Goal: Task Accomplishment & Management: Use online tool/utility

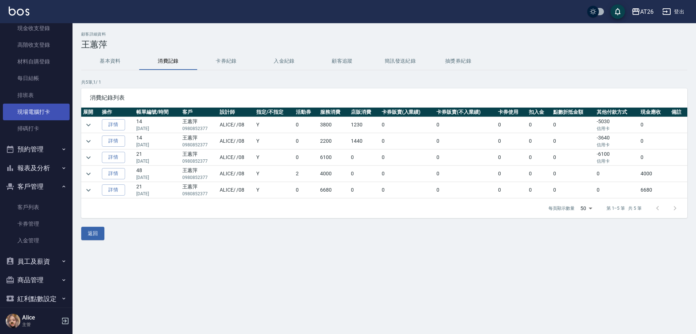
scroll to position [123, 0]
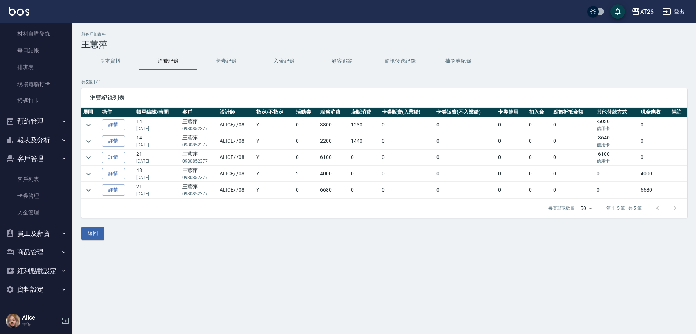
click at [38, 250] on button "商品管理" at bounding box center [36, 252] width 67 height 19
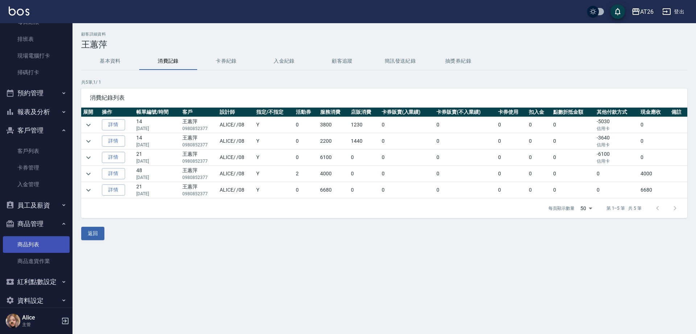
scroll to position [162, 0]
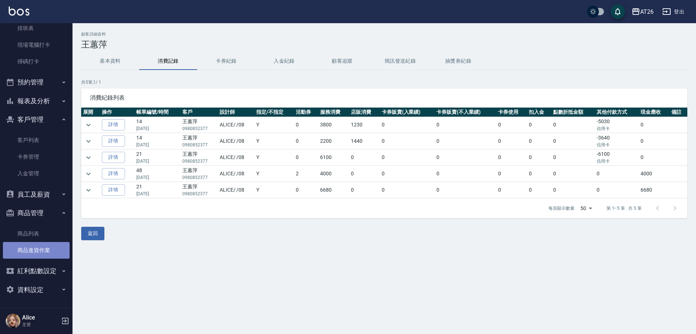
click at [50, 249] on link "商品進貨作業" at bounding box center [36, 250] width 67 height 17
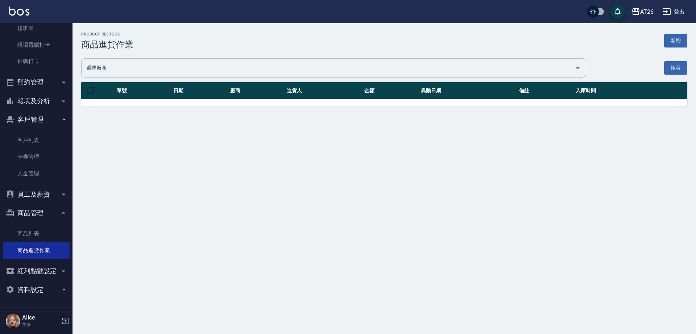
click at [341, 77] on div "選擇廠商" at bounding box center [333, 67] width 505 height 19
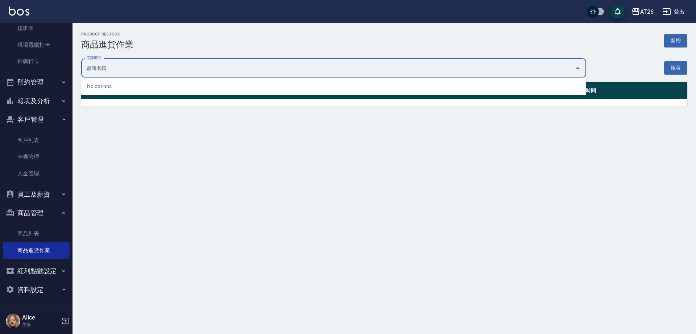
click at [482, 124] on div "Product Restock 商品進貨作業 新增 選擇廠商 選擇廠商 搜尋 單號 日期 廠商 進貨人 金額 異動日期 備註 入庫時間 0 selected …" at bounding box center [348, 167] width 696 height 334
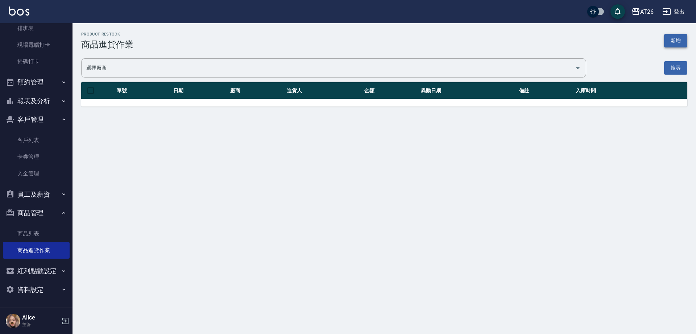
click at [675, 40] on button "新增" at bounding box center [675, 40] width 23 height 13
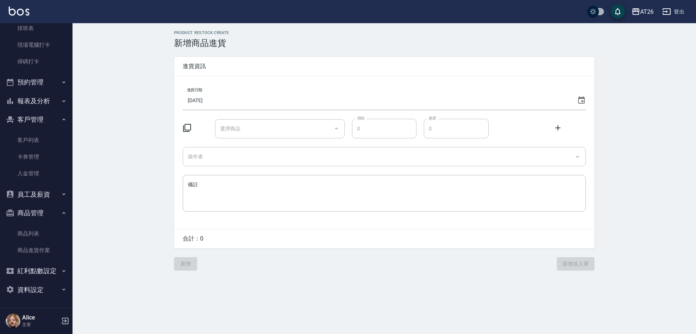
click at [325, 128] on keeper-lock "Open Keeper Popup" at bounding box center [325, 128] width 9 height 9
click at [333, 129] on div at bounding box center [336, 128] width 11 height 19
click at [334, 131] on div at bounding box center [336, 128] width 11 height 19
click at [334, 131] on icon "Open" at bounding box center [336, 128] width 9 height 9
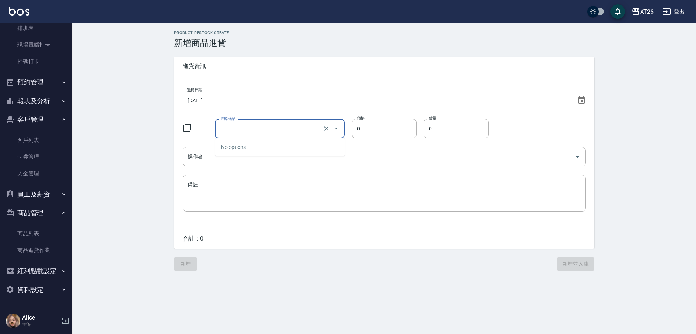
click at [329, 106] on input "[DATE]" at bounding box center [379, 101] width 392 height 20
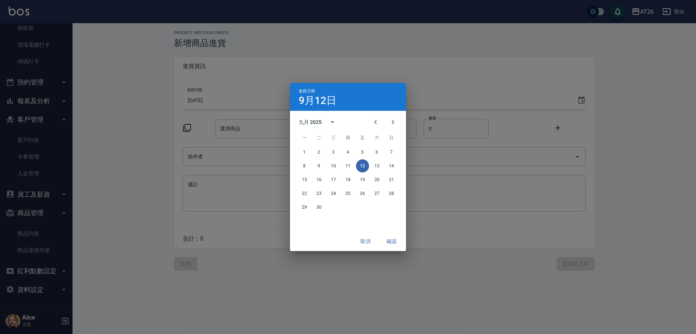
click at [258, 106] on div "進貨日期 9月12日 九月 2025 一 二 三 四 五 六 日 1 2 3 4 5 6 7 8 9 10 11 12 13 14 15 16 17 18 1…" at bounding box center [348, 167] width 696 height 334
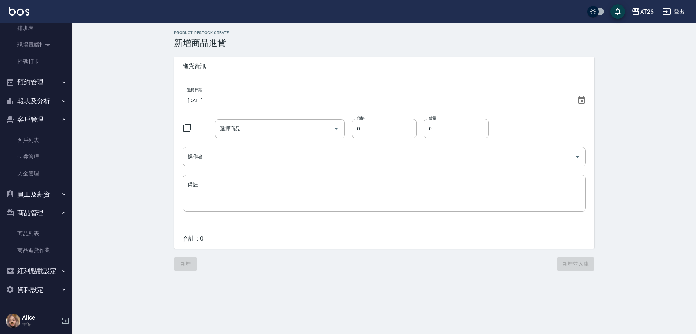
click at [318, 90] on div "進貨日期 2025/09/12" at bounding box center [384, 97] width 403 height 25
click at [187, 76] on div "進貨資訊 進貨日期 2025/09/12 選擇商品 選擇商品 價格 0 價格 數量 0 數量 操作者 操作者 備註 x 備註 合計： 0" at bounding box center [384, 153] width 421 height 192
click at [144, 87] on div "PRODUCT RESTOCK CREATE 新增商品進貨 進貨資訊 進貨日期 2025/09/12 選擇商品 選擇商品 價格 0 價格 數量 0 數量 操作…" at bounding box center [385, 150] width 624 height 255
click at [682, 9] on button "登出" at bounding box center [674, 11] width 28 height 13
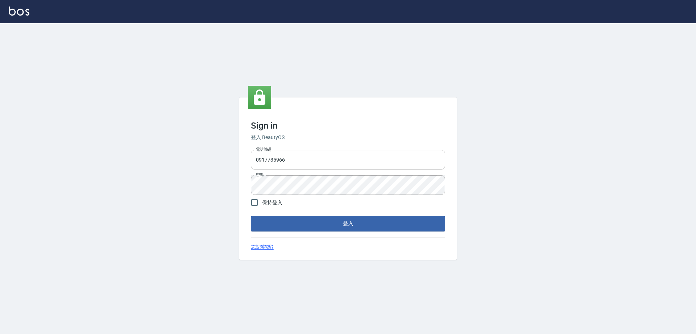
click at [358, 160] on input "0917735966" at bounding box center [348, 160] width 194 height 20
type input "0907941659"
click at [251, 216] on button "登入" at bounding box center [348, 223] width 194 height 15
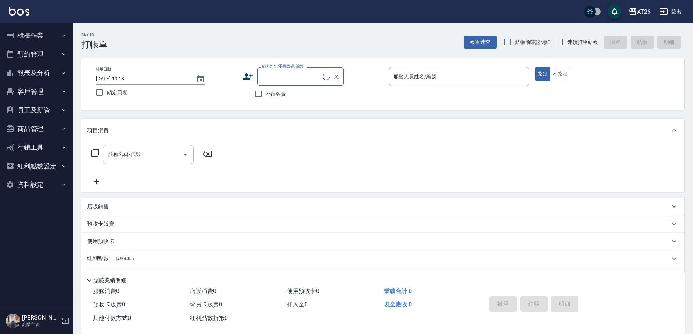
click at [356, 48] on div "Key In 打帳單 帳單速查 結帳前確認明細 連續打單結帳 掛單 結帳 明細" at bounding box center [378, 36] width 611 height 26
click at [43, 130] on button "商品管理" at bounding box center [36, 129] width 67 height 19
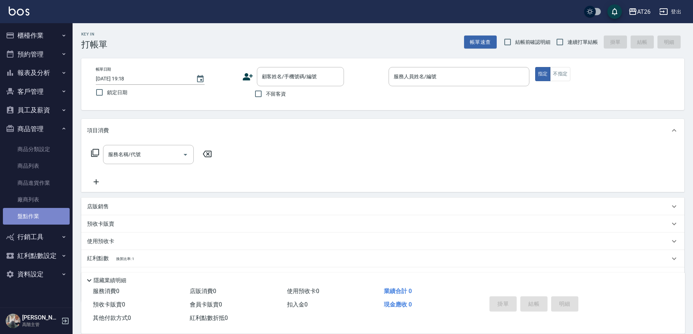
click at [42, 214] on link "盤點作業" at bounding box center [36, 216] width 67 height 17
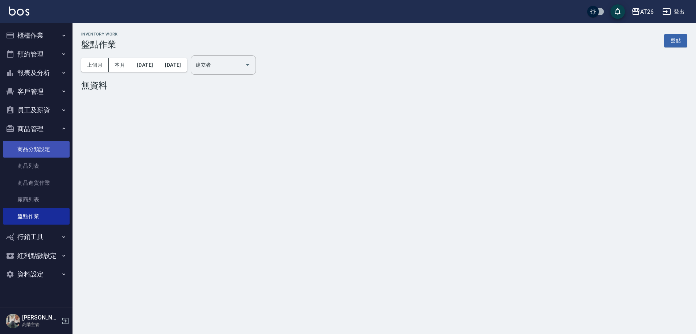
click at [41, 157] on link "商品分類設定" at bounding box center [36, 149] width 67 height 17
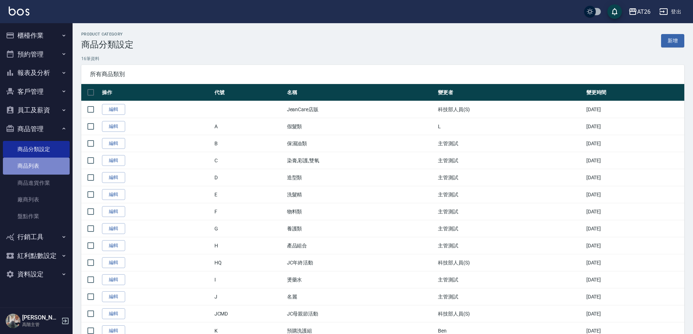
click at [41, 160] on link "商品列表" at bounding box center [36, 166] width 67 height 17
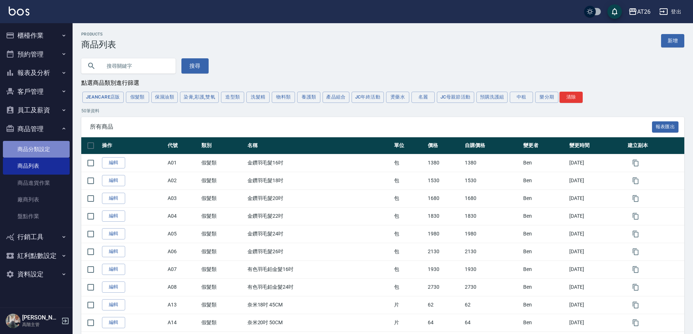
click at [41, 153] on link "商品分類設定" at bounding box center [36, 149] width 67 height 17
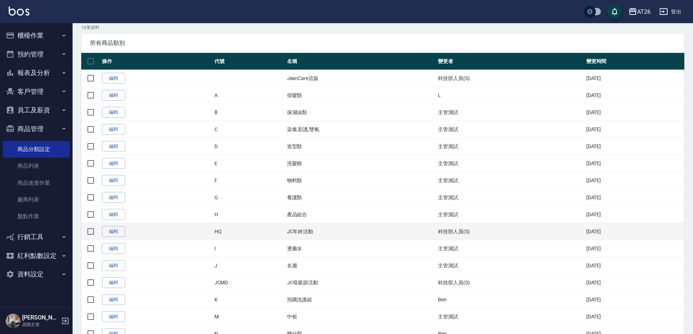
scroll to position [45, 0]
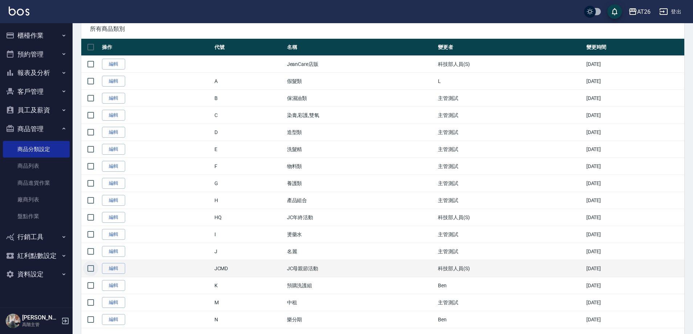
click at [94, 270] on input "checkbox" at bounding box center [90, 268] width 15 height 15
checkbox input "true"
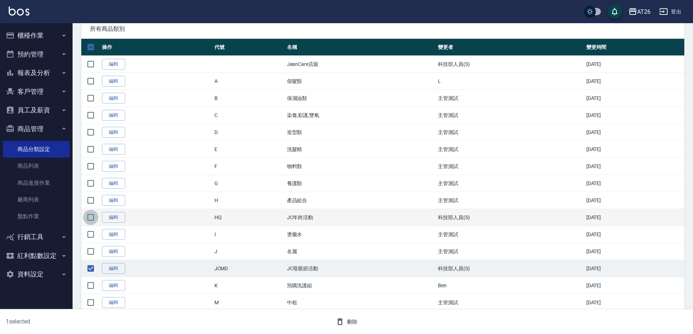
click at [92, 219] on input "checkbox" at bounding box center [90, 217] width 15 height 15
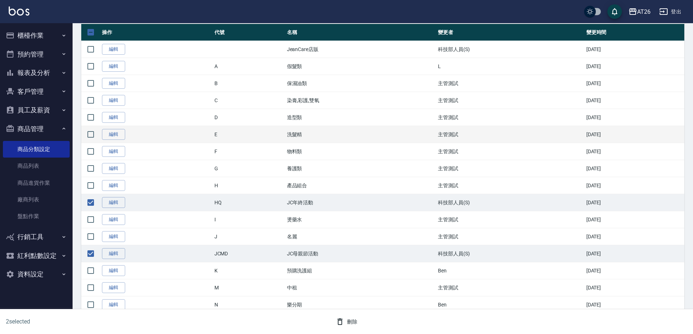
scroll to position [66, 0]
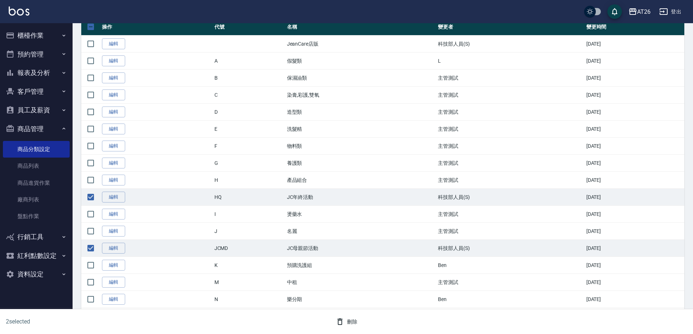
click at [343, 322] on icon "button" at bounding box center [339, 322] width 9 height 9
click at [87, 202] on input "checkbox" at bounding box center [90, 197] width 15 height 15
checkbox input "false"
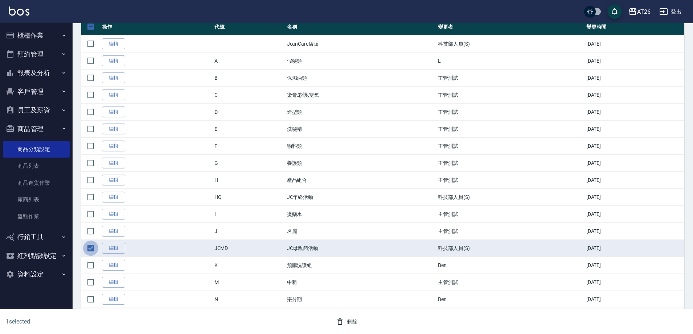
click at [90, 251] on input "checkbox" at bounding box center [90, 248] width 15 height 15
checkbox input "false"
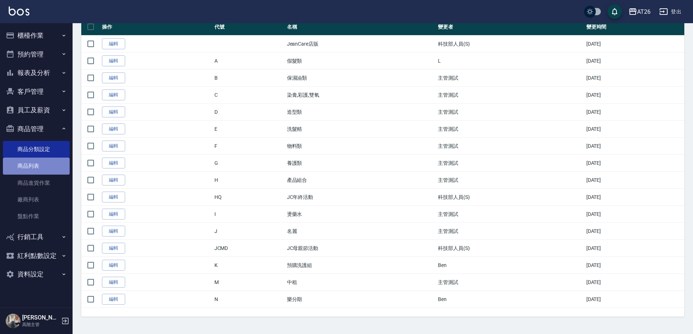
click at [41, 161] on link "商品列表" at bounding box center [36, 166] width 67 height 17
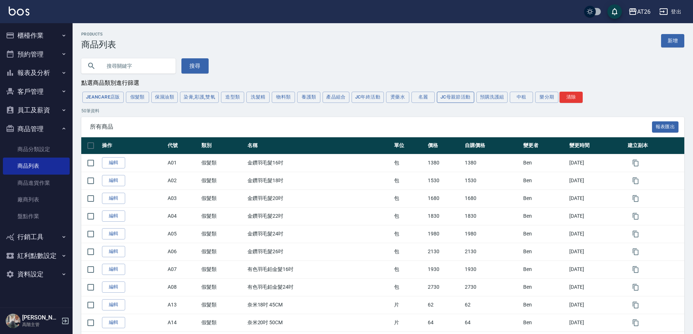
click at [449, 100] on button "JC母親節活動" at bounding box center [455, 97] width 37 height 11
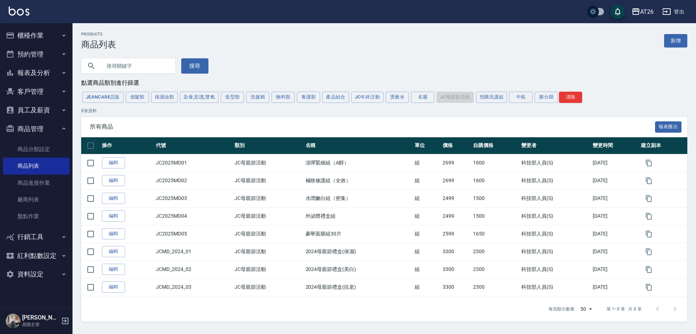
click at [87, 147] on input "checkbox" at bounding box center [90, 145] width 15 height 15
checkbox input "true"
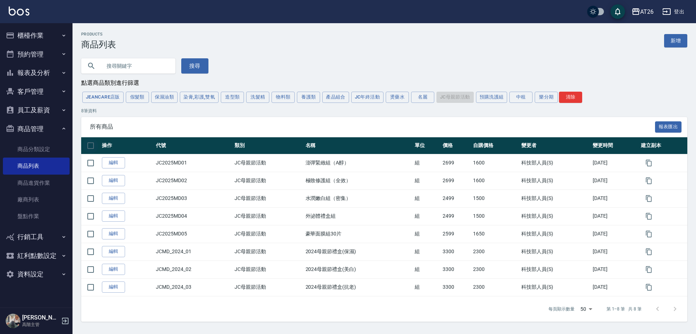
checkbox input "true"
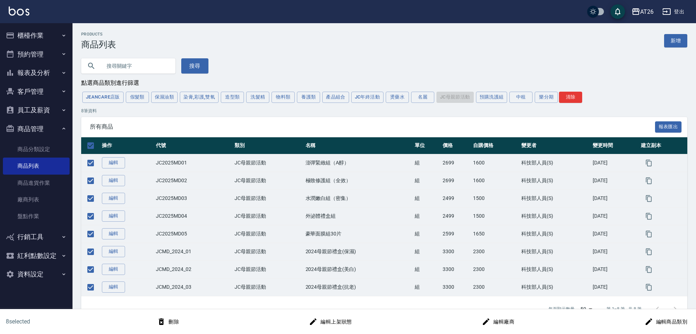
click at [171, 324] on button "刪除" at bounding box center [168, 322] width 28 height 13
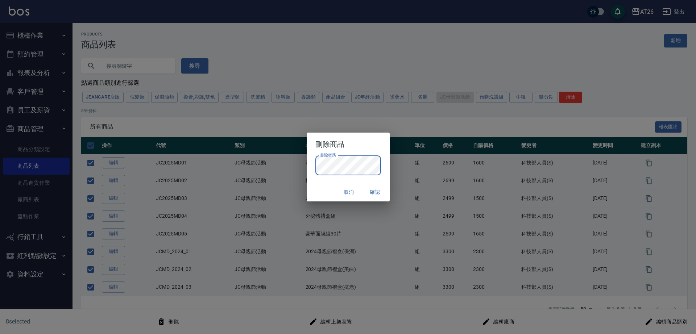
click at [317, 189] on div "取消 確認" at bounding box center [348, 192] width 83 height 19
click at [374, 189] on button "確認" at bounding box center [375, 192] width 23 height 13
checkbox input "false"
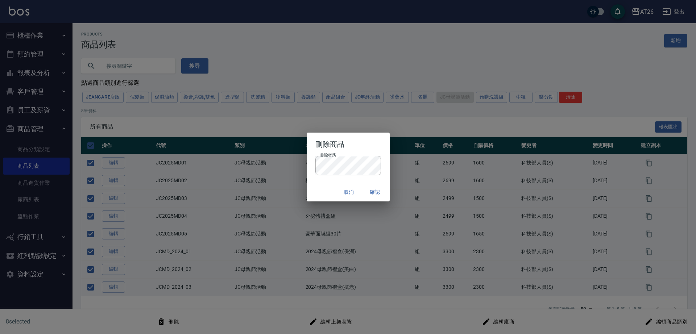
checkbox input "false"
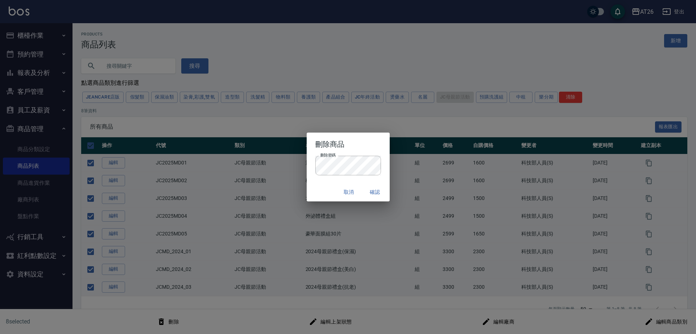
checkbox input "false"
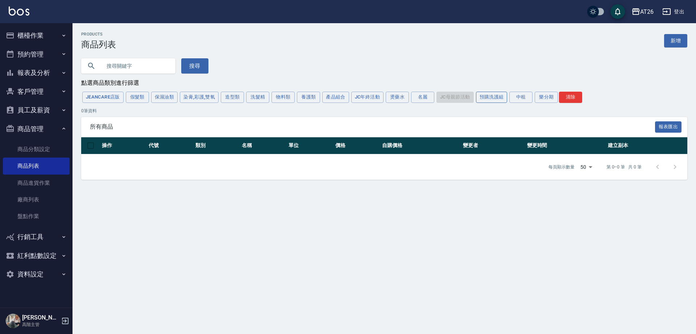
click at [499, 103] on button "預購洗護組" at bounding box center [492, 97] width 32 height 11
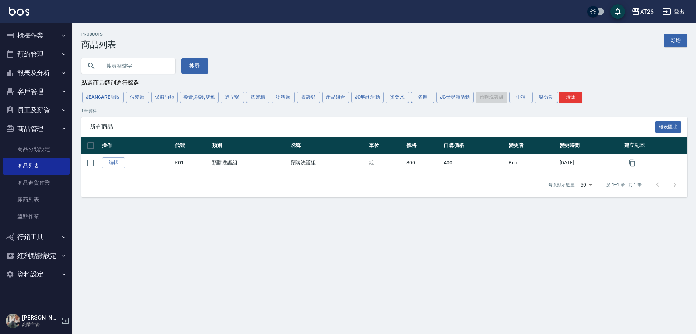
click at [431, 97] on button "名麗" at bounding box center [422, 97] width 23 height 11
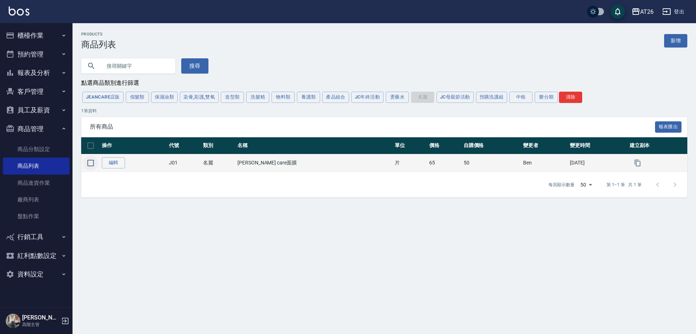
click at [88, 166] on input "checkbox" at bounding box center [90, 163] width 15 height 15
checkbox input "true"
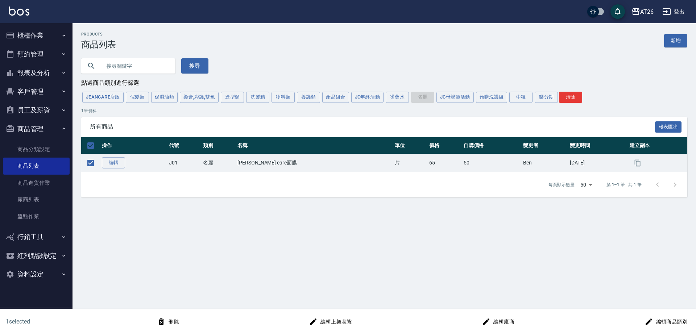
click at [178, 325] on button "刪除" at bounding box center [168, 322] width 28 height 13
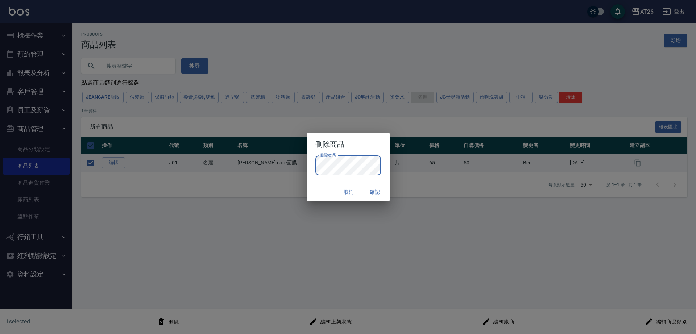
drag, startPoint x: 430, startPoint y: 209, endPoint x: 408, endPoint y: 200, distance: 23.3
click at [429, 208] on div "刪除商品 刪除密碼 刪除密碼 取消 確認" at bounding box center [348, 167] width 696 height 334
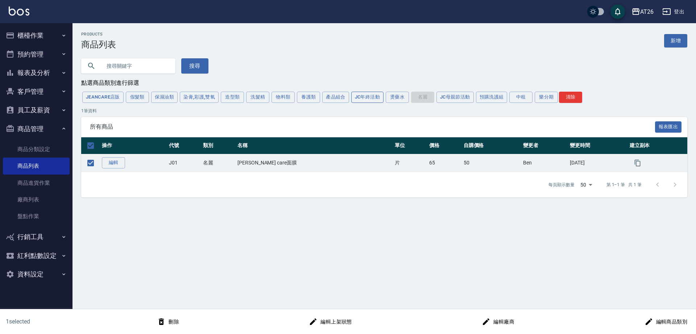
click at [381, 102] on button "JC年終活動" at bounding box center [367, 97] width 32 height 11
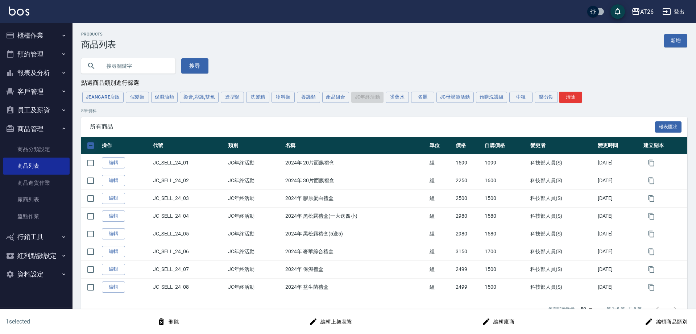
click at [91, 144] on input "checkbox" at bounding box center [90, 145] width 15 height 15
checkbox input "true"
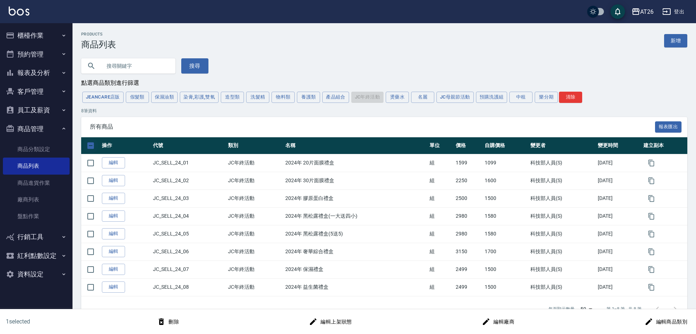
checkbox input "true"
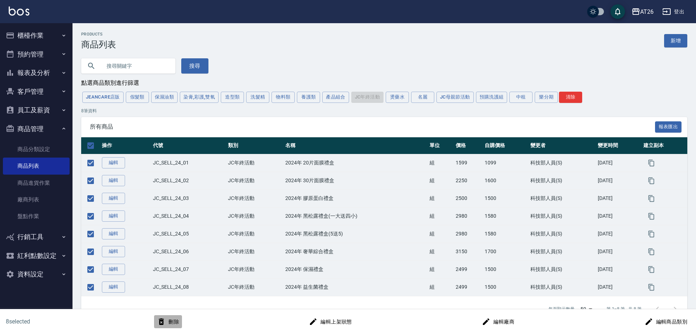
click at [166, 323] on icon "button" at bounding box center [161, 322] width 9 height 9
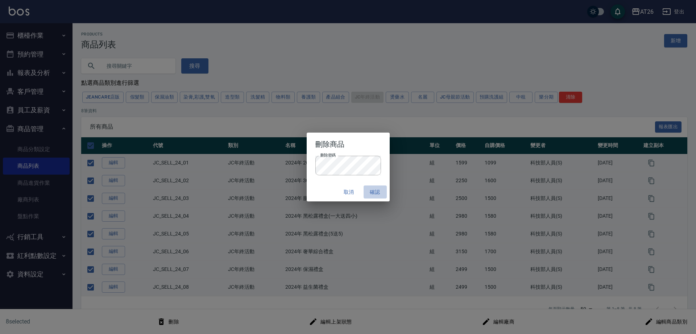
click at [379, 190] on button "確認" at bounding box center [375, 192] width 23 height 13
checkbox input "false"
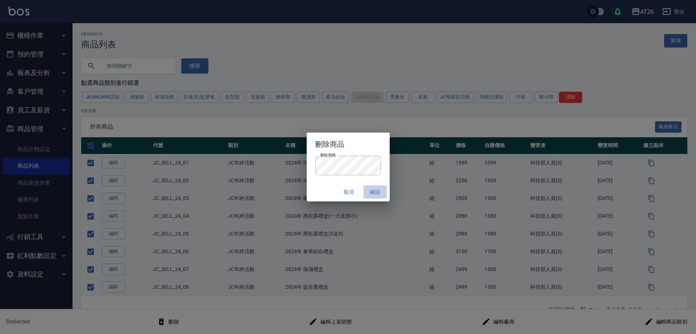
checkbox input "false"
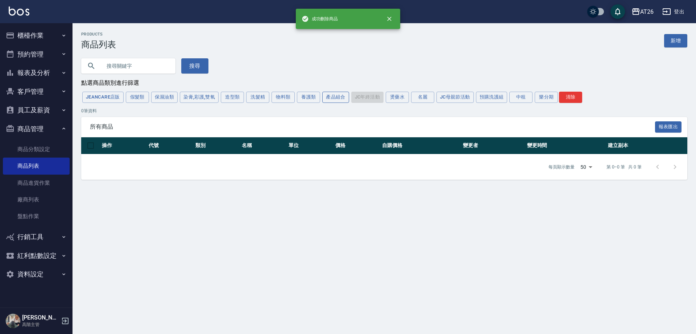
click at [334, 99] on button "產品組合" at bounding box center [335, 97] width 27 height 11
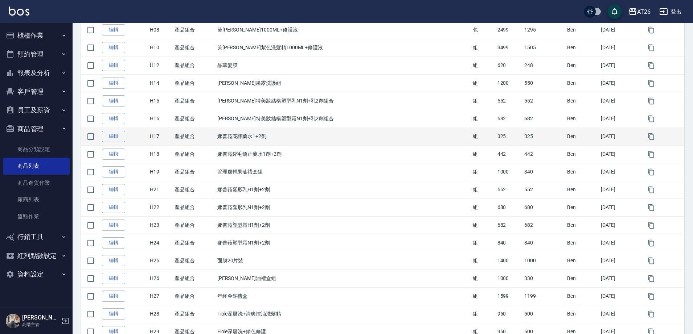
scroll to position [363, 0]
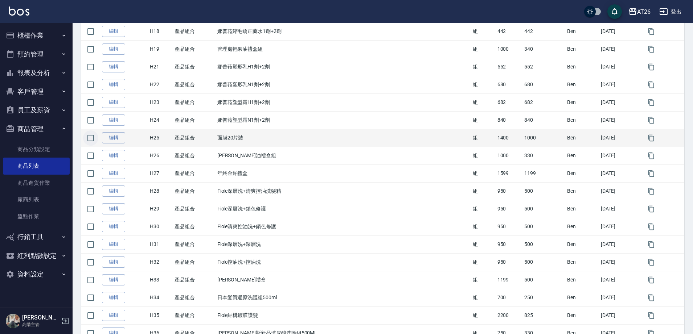
click at [93, 140] on input "checkbox" at bounding box center [90, 138] width 15 height 15
checkbox input "true"
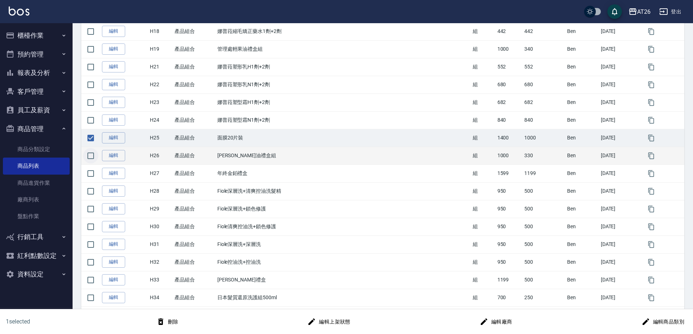
click at [94, 158] on input "checkbox" at bounding box center [90, 155] width 15 height 15
checkbox input "true"
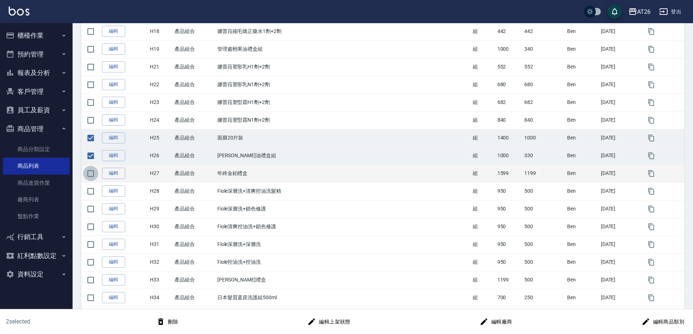
click at [84, 176] on input "checkbox" at bounding box center [90, 173] width 15 height 15
checkbox input "true"
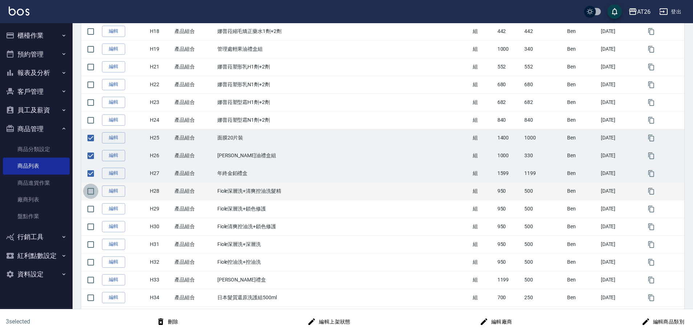
click at [92, 193] on input "checkbox" at bounding box center [90, 191] width 15 height 15
checkbox input "true"
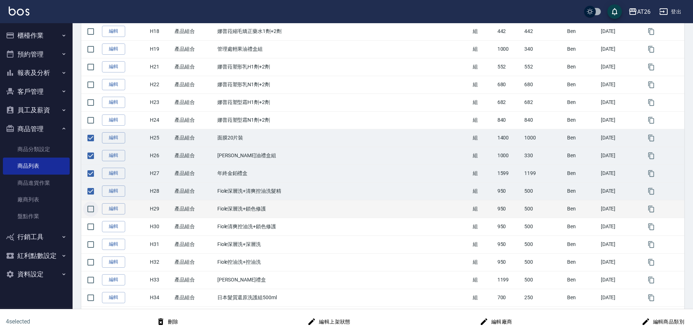
click at [90, 206] on input "checkbox" at bounding box center [90, 209] width 15 height 15
checkbox input "true"
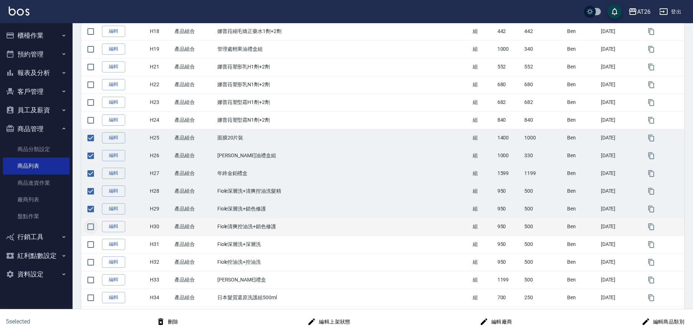
click at [91, 222] on input "checkbox" at bounding box center [90, 226] width 15 height 15
checkbox input "true"
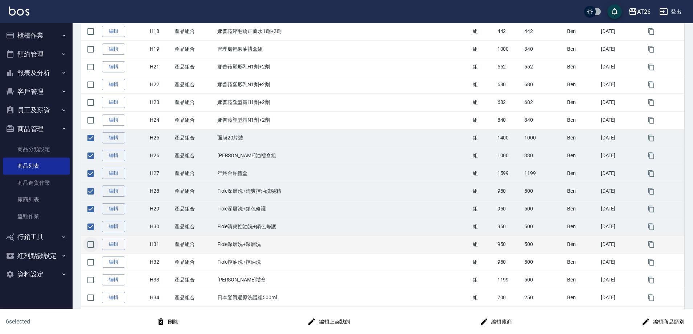
click at [90, 251] on input "checkbox" at bounding box center [90, 244] width 15 height 15
checkbox input "true"
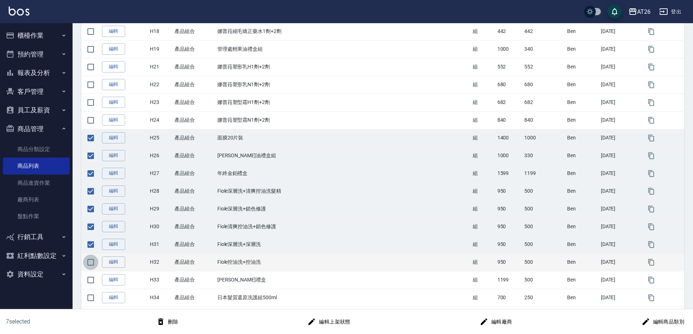
click at [89, 262] on input "checkbox" at bounding box center [90, 262] width 15 height 15
checkbox input "true"
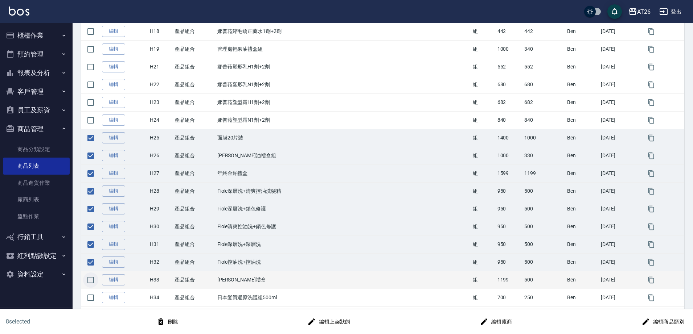
click at [91, 282] on input "checkbox" at bounding box center [90, 280] width 15 height 15
checkbox input "true"
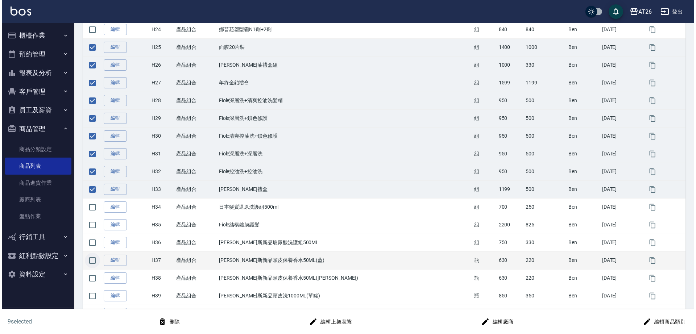
scroll to position [495, 0]
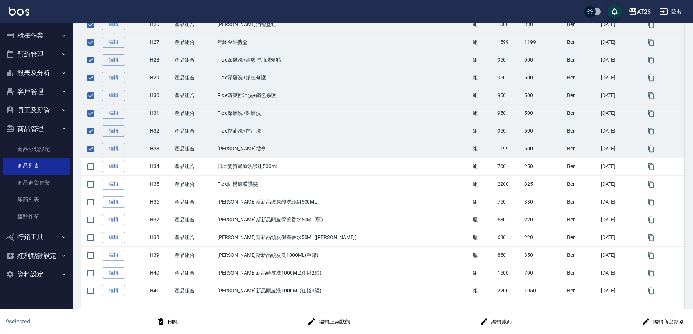
click at [167, 322] on button "刪除" at bounding box center [167, 322] width 28 height 13
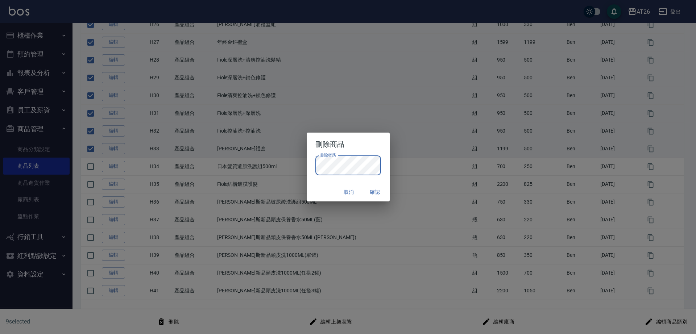
click at [370, 186] on button "確認" at bounding box center [375, 192] width 23 height 13
checkbox input "false"
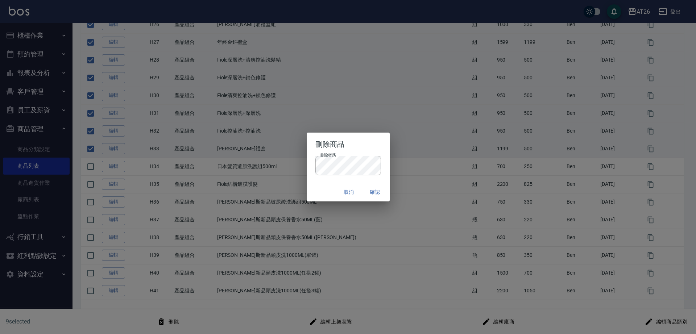
checkbox input "false"
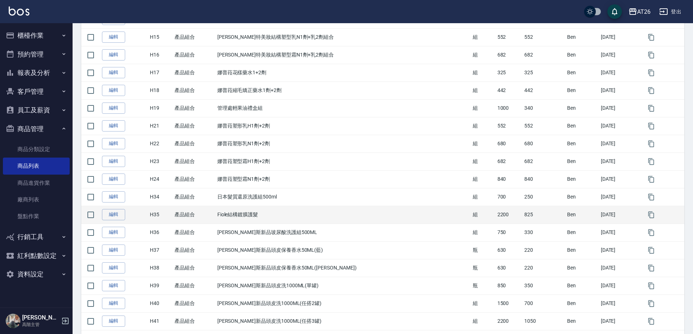
scroll to position [335, 0]
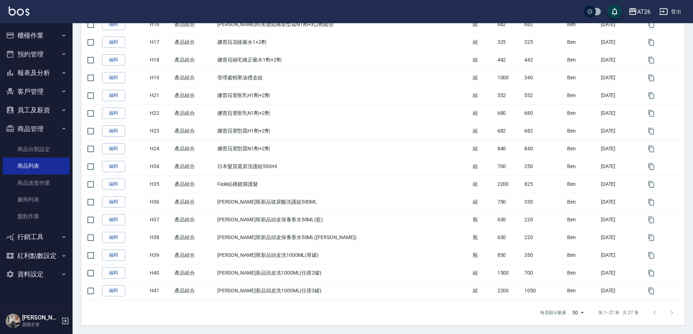
click at [669, 313] on div at bounding box center [663, 312] width 35 height 17
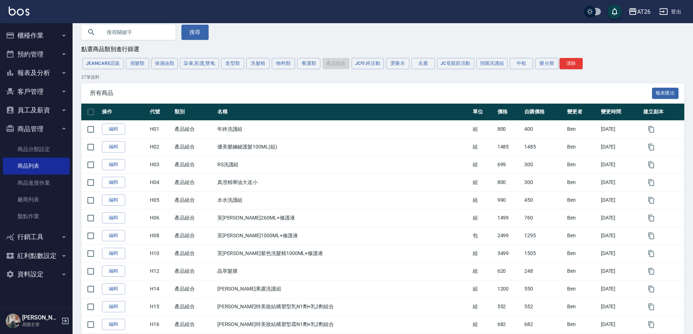
scroll to position [0, 0]
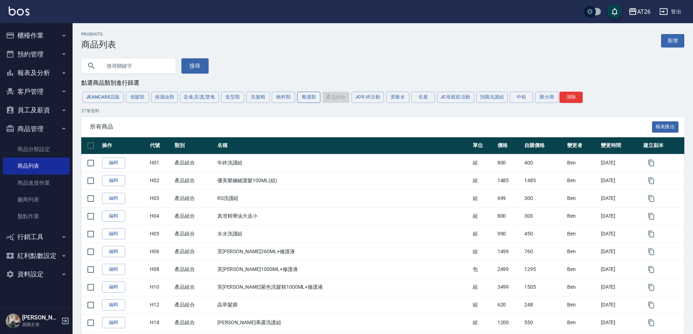
click at [310, 100] on button "養護類" at bounding box center [308, 97] width 23 height 11
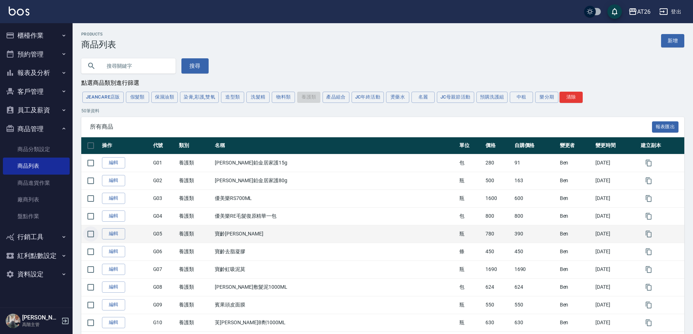
click at [94, 235] on input "checkbox" at bounding box center [90, 234] width 15 height 15
checkbox input "true"
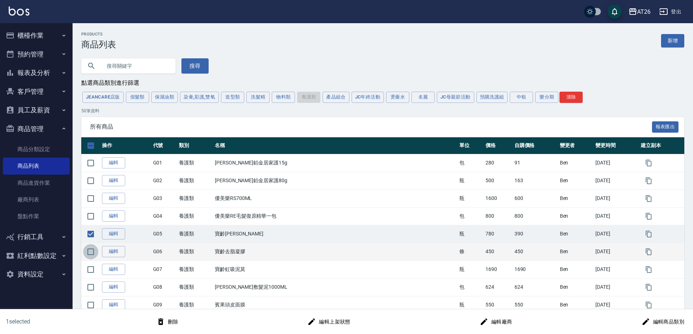
click at [91, 255] on input "checkbox" at bounding box center [90, 251] width 15 height 15
checkbox input "true"
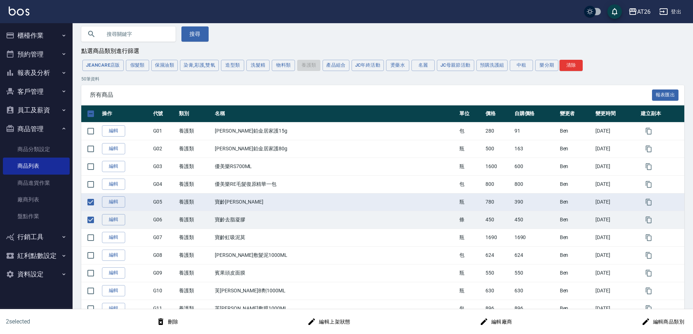
scroll to position [45, 0]
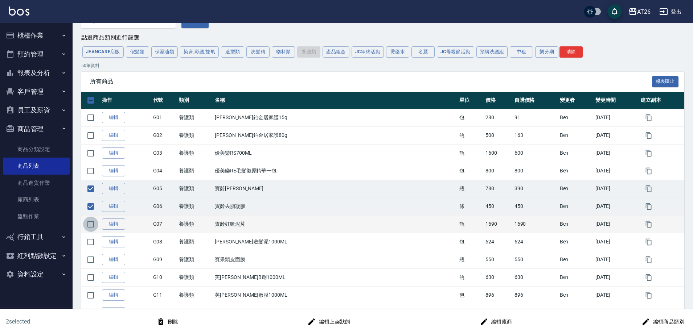
click at [92, 227] on input "checkbox" at bounding box center [90, 224] width 15 height 15
checkbox input "true"
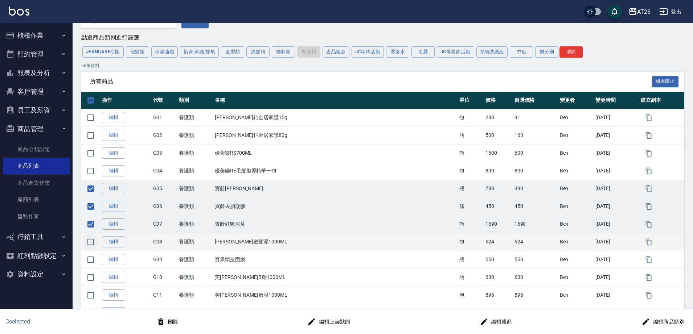
click at [91, 243] on input "checkbox" at bounding box center [90, 242] width 15 height 15
checkbox input "true"
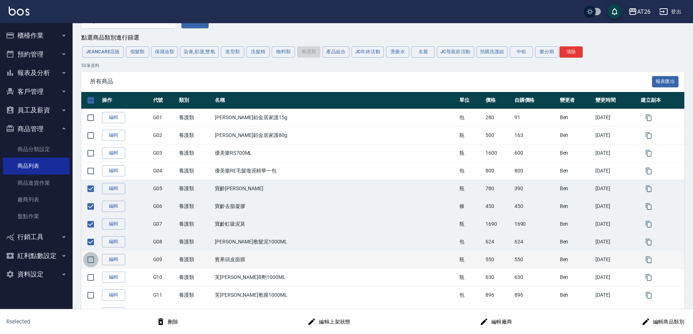
click at [86, 260] on input "checkbox" at bounding box center [90, 259] width 15 height 15
checkbox input "true"
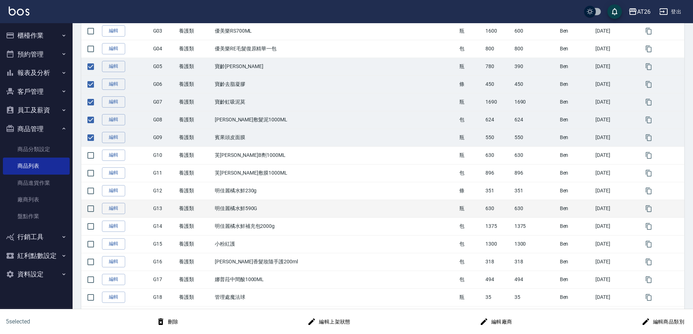
scroll to position [181, 0]
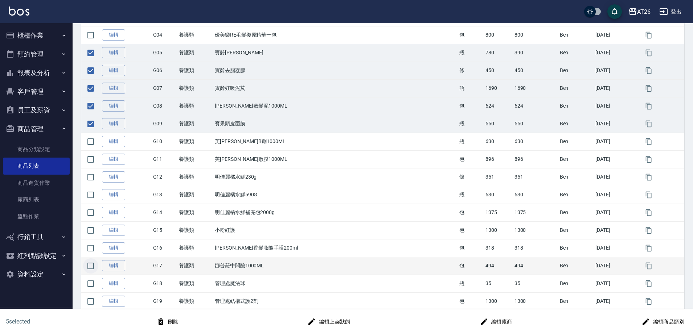
click at [89, 268] on input "checkbox" at bounding box center [90, 266] width 15 height 15
checkbox input "true"
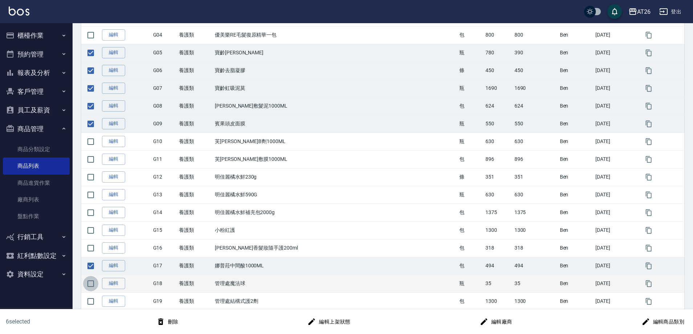
click at [92, 287] on input "checkbox" at bounding box center [90, 283] width 15 height 15
checkbox input "true"
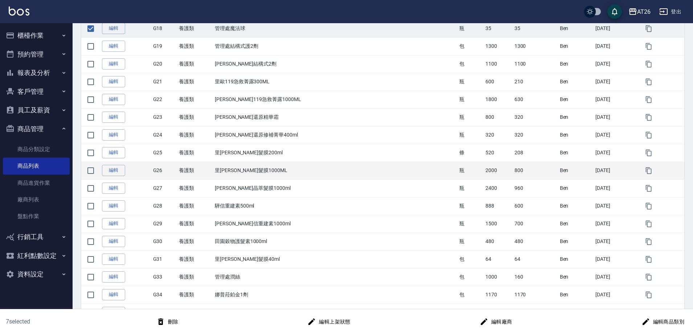
scroll to position [453, 0]
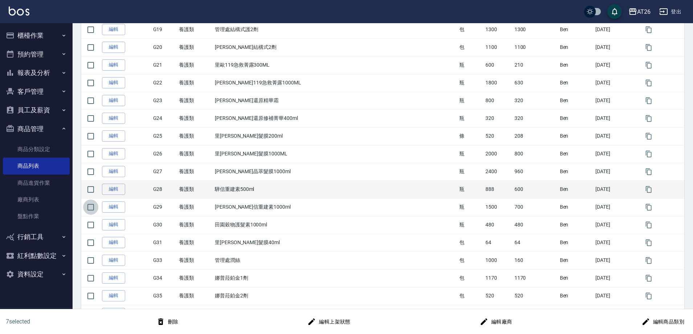
drag, startPoint x: 92, startPoint y: 213, endPoint x: 88, endPoint y: 199, distance: 14.3
click at [92, 211] on input "checkbox" at bounding box center [90, 207] width 15 height 15
checkbox input "true"
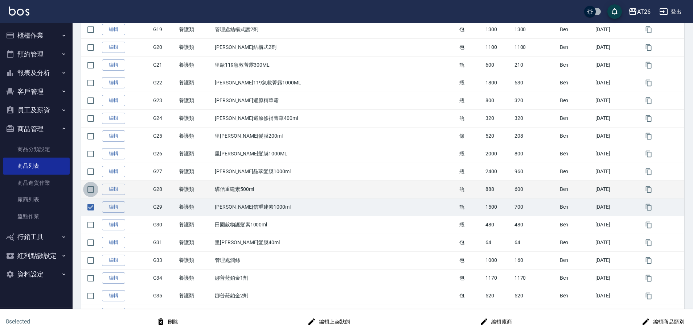
click at [87, 191] on input "checkbox" at bounding box center [90, 189] width 15 height 15
checkbox input "true"
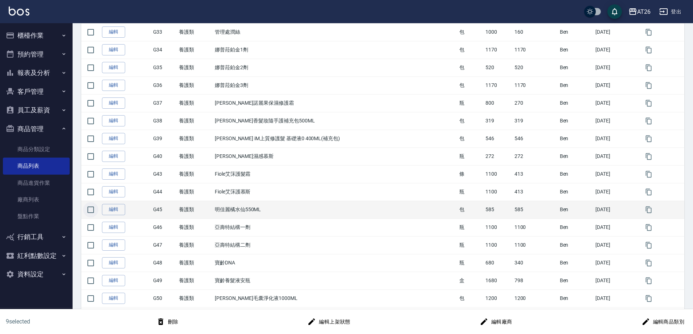
scroll to position [725, 0]
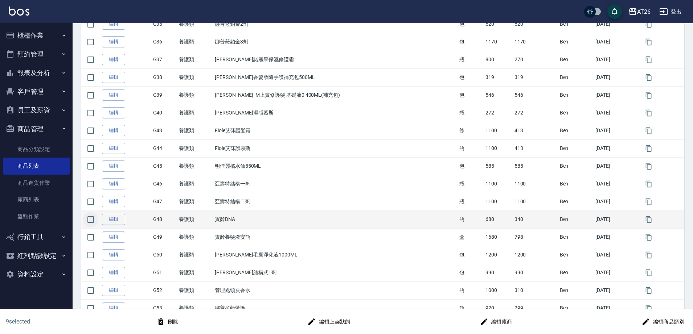
click at [90, 219] on input "checkbox" at bounding box center [90, 219] width 15 height 15
checkbox input "true"
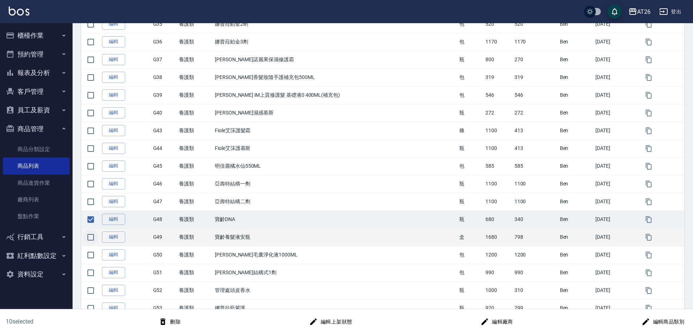
click at [94, 236] on input "checkbox" at bounding box center [90, 237] width 15 height 15
checkbox input "true"
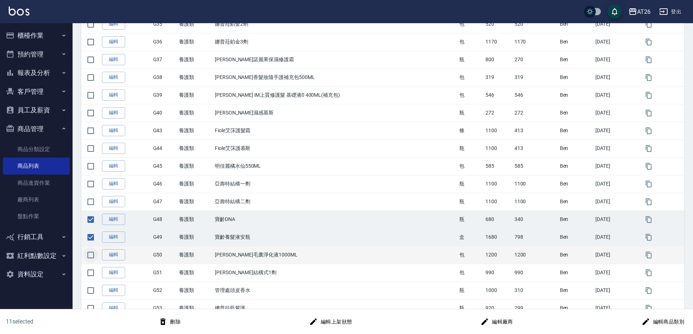
click at [94, 256] on input "checkbox" at bounding box center [90, 255] width 15 height 15
checkbox input "true"
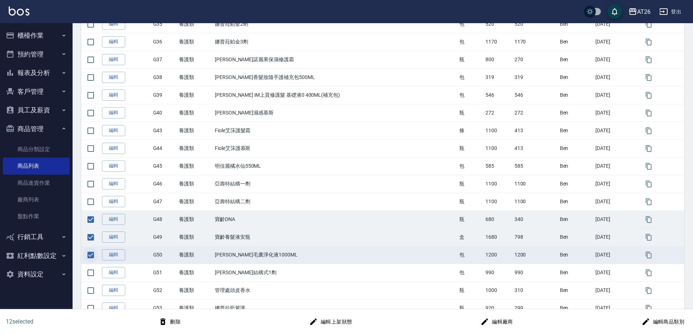
scroll to position [744, 0]
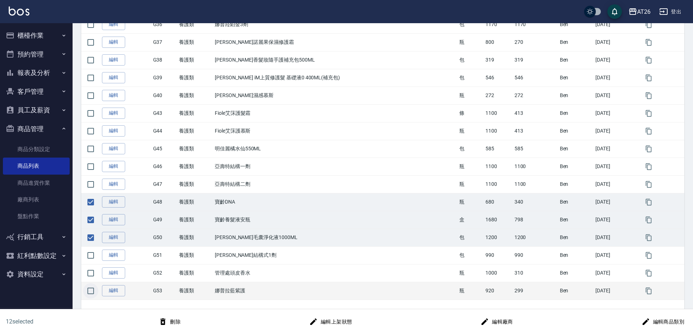
click at [90, 292] on input "checkbox" at bounding box center [90, 291] width 15 height 15
checkbox input "true"
click at [167, 318] on icon "button" at bounding box center [162, 322] width 9 height 9
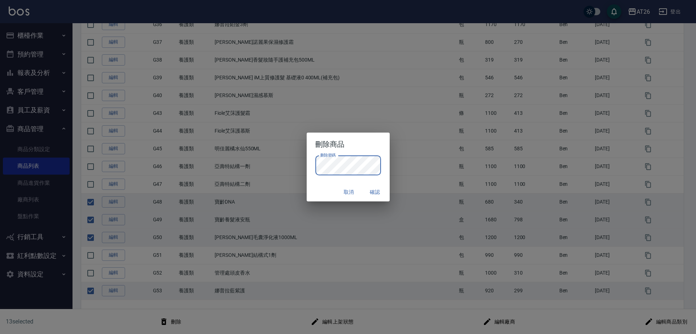
click at [374, 189] on button "確認" at bounding box center [375, 192] width 23 height 13
checkbox input "false"
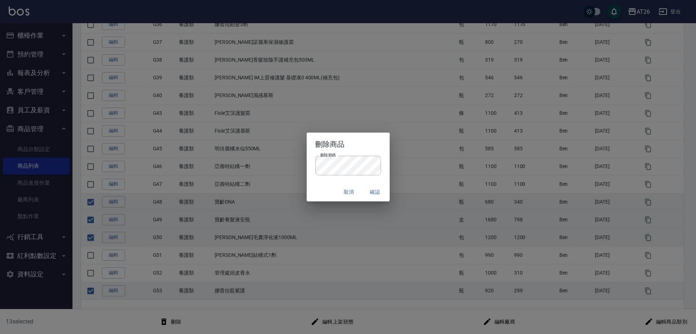
checkbox input "false"
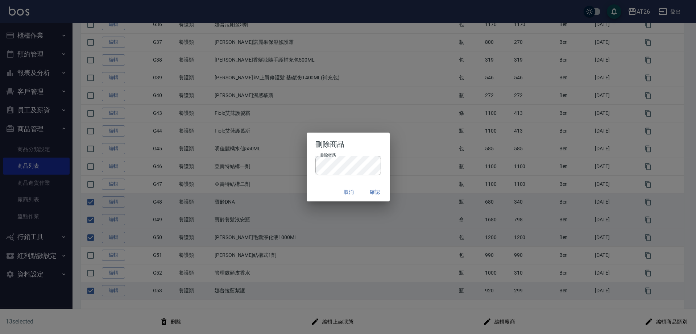
checkbox input "false"
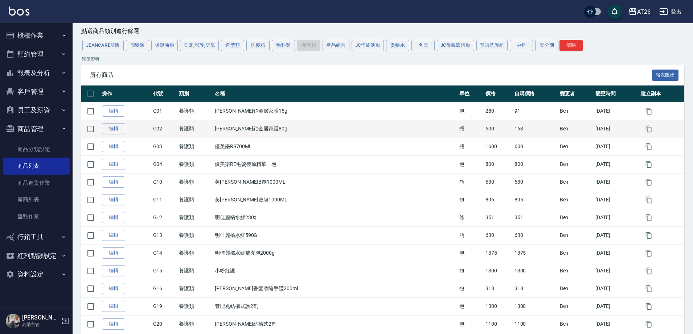
scroll to position [0, 0]
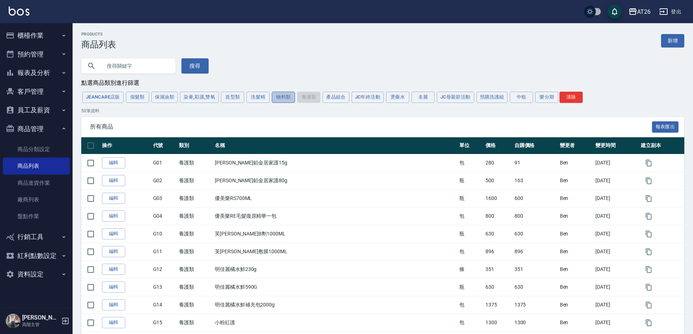
click at [289, 103] on button "物料類" at bounding box center [283, 97] width 23 height 11
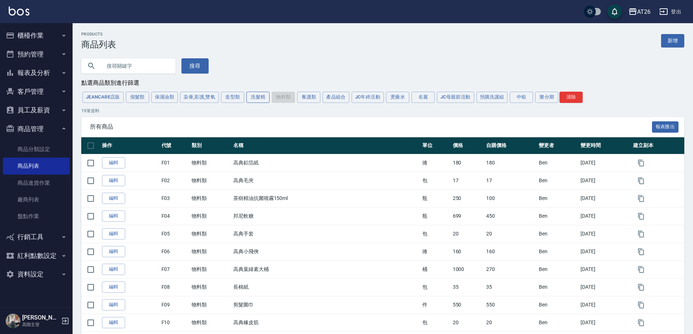
click at [258, 99] on button "洗髮精" at bounding box center [257, 97] width 23 height 11
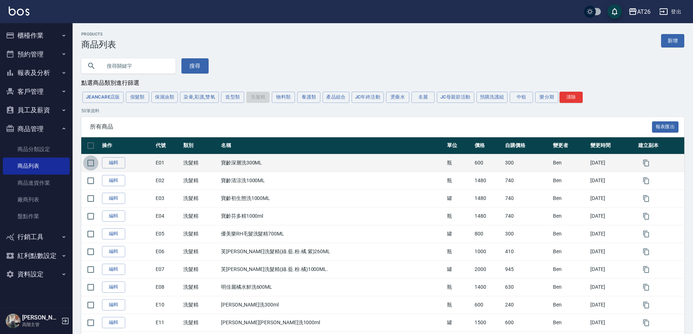
drag, startPoint x: 91, startPoint y: 166, endPoint x: 90, endPoint y: 179, distance: 13.1
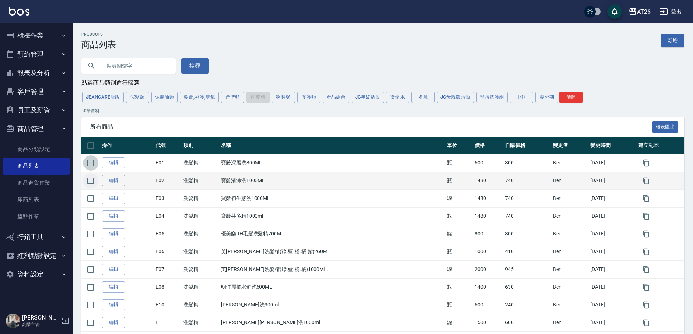
click at [90, 166] on input "checkbox" at bounding box center [90, 163] width 15 height 15
checkbox input "true"
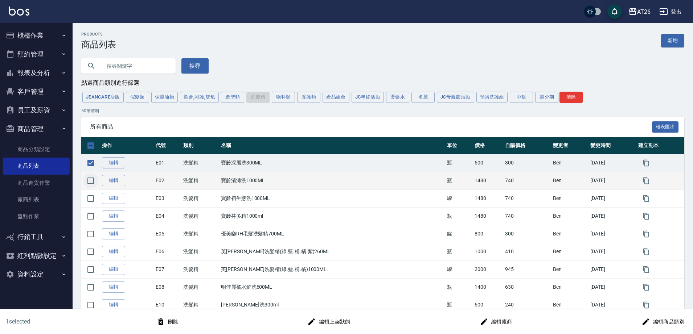
click at [88, 187] on input "checkbox" at bounding box center [90, 180] width 15 height 15
checkbox input "true"
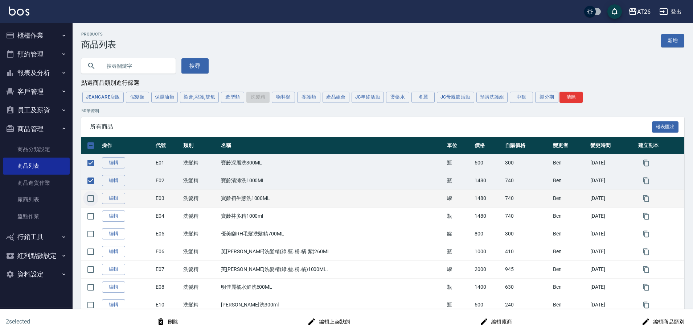
click at [90, 198] on input "checkbox" at bounding box center [90, 198] width 15 height 15
checkbox input "true"
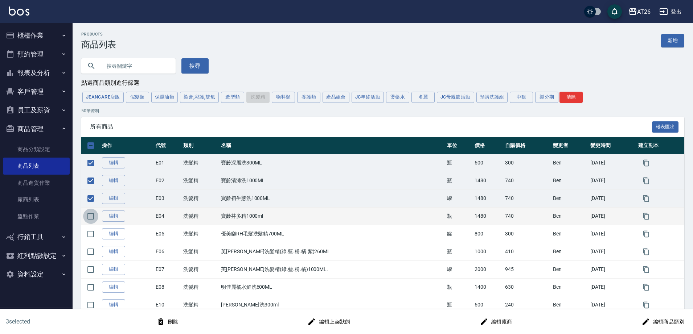
click at [92, 219] on input "checkbox" at bounding box center [90, 216] width 15 height 15
checkbox input "true"
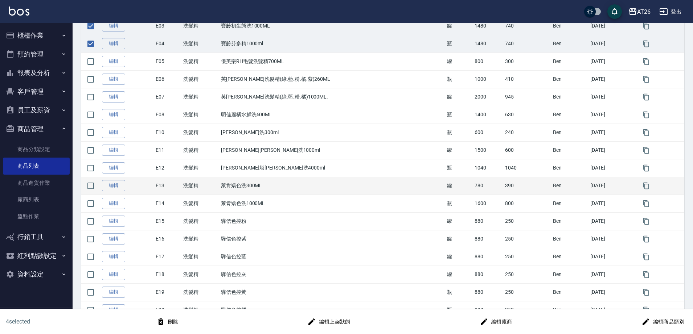
scroll to position [227, 0]
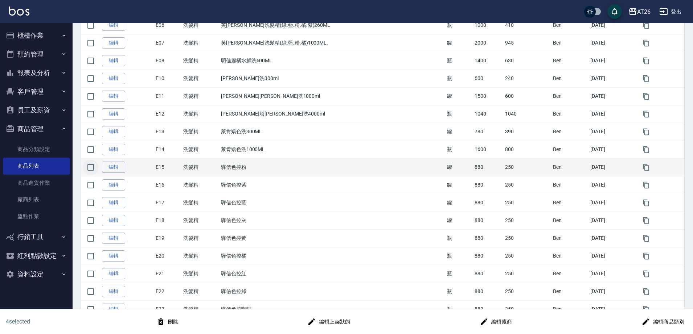
click at [92, 169] on input "checkbox" at bounding box center [90, 167] width 15 height 15
checkbox input "true"
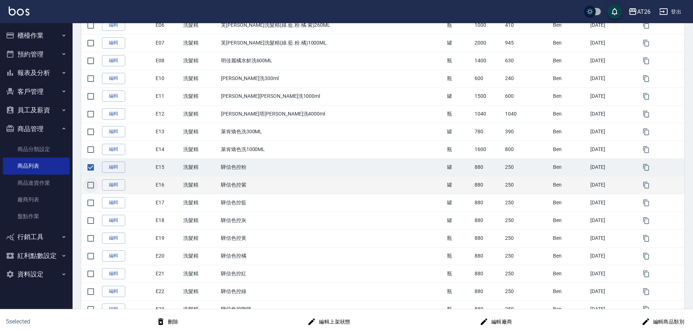
click at [90, 185] on input "checkbox" at bounding box center [90, 185] width 15 height 15
checkbox input "true"
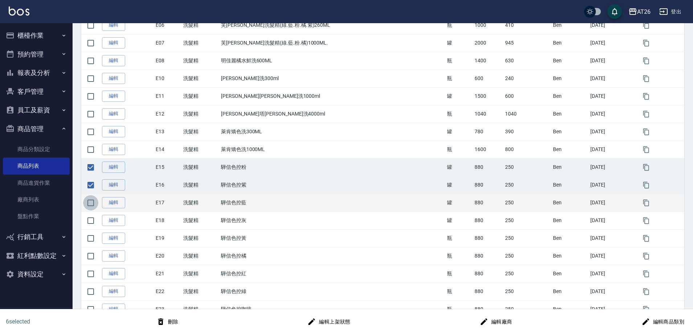
click at [91, 203] on input "checkbox" at bounding box center [90, 202] width 15 height 15
checkbox input "true"
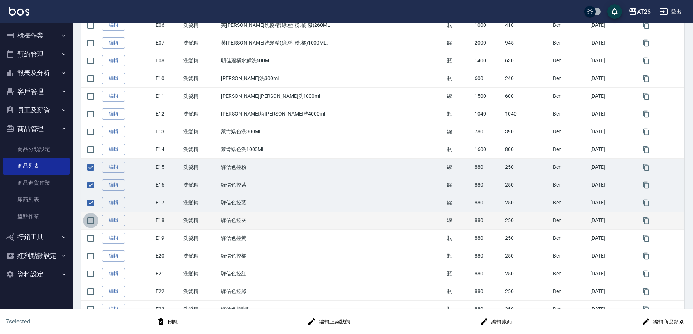
click at [88, 218] on input "checkbox" at bounding box center [90, 220] width 15 height 15
checkbox input "true"
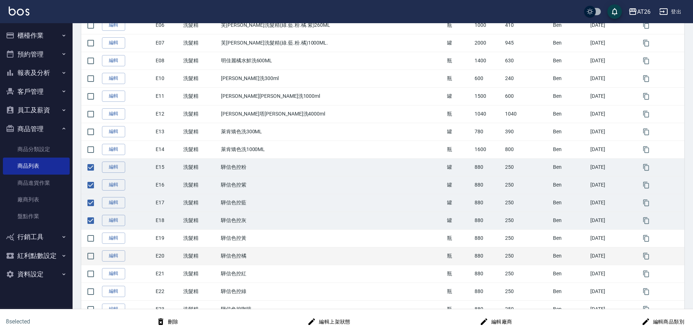
click at [88, 241] on input "checkbox" at bounding box center [90, 238] width 15 height 15
checkbox input "true"
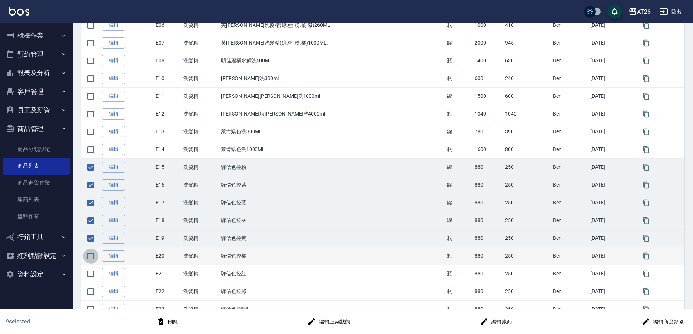
click at [88, 259] on input "checkbox" at bounding box center [90, 256] width 15 height 15
checkbox input "true"
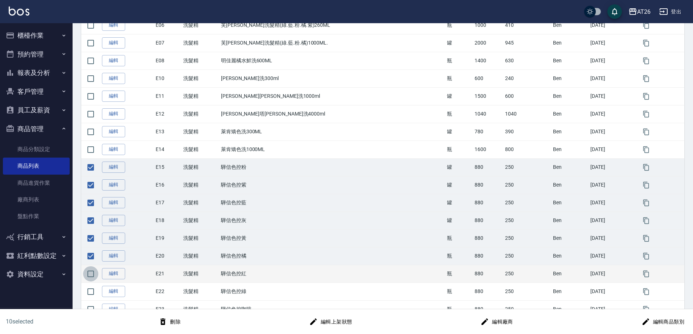
click at [87, 274] on input "checkbox" at bounding box center [90, 274] width 15 height 15
checkbox input "true"
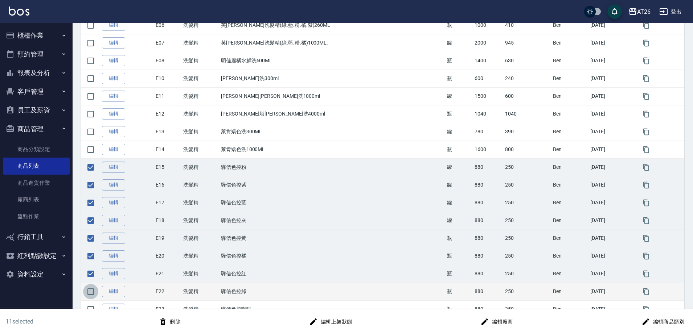
click at [87, 294] on input "checkbox" at bounding box center [90, 291] width 15 height 15
checkbox input "true"
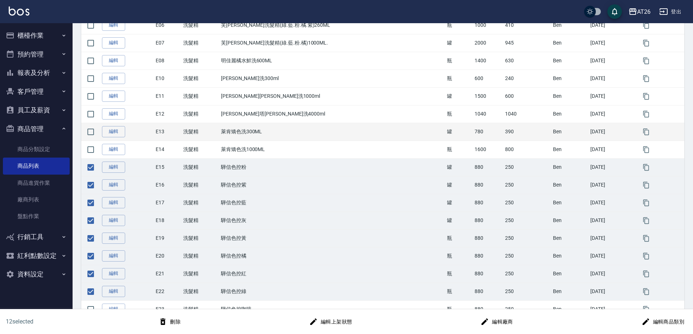
click at [88, 151] on input "checkbox" at bounding box center [90, 149] width 15 height 15
checkbox input "true"
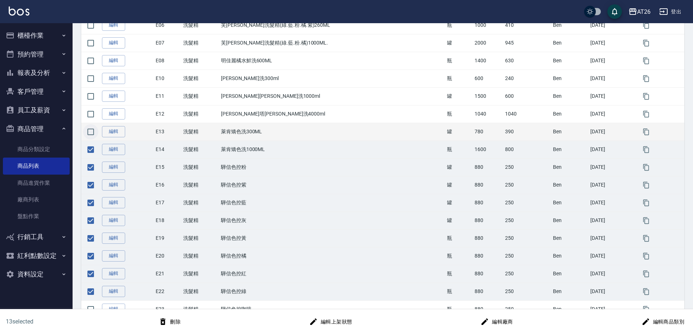
click at [89, 133] on input "checkbox" at bounding box center [90, 131] width 15 height 15
checkbox input "true"
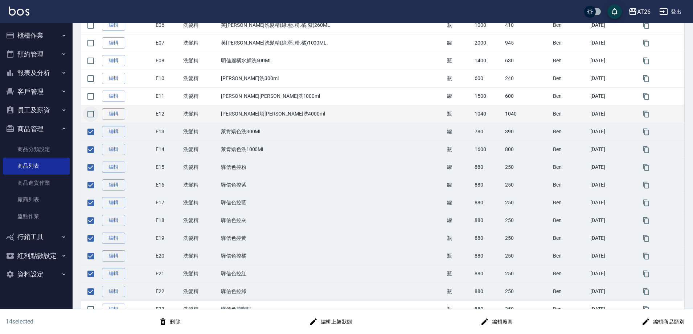
click at [92, 114] on input "checkbox" at bounding box center [90, 114] width 15 height 15
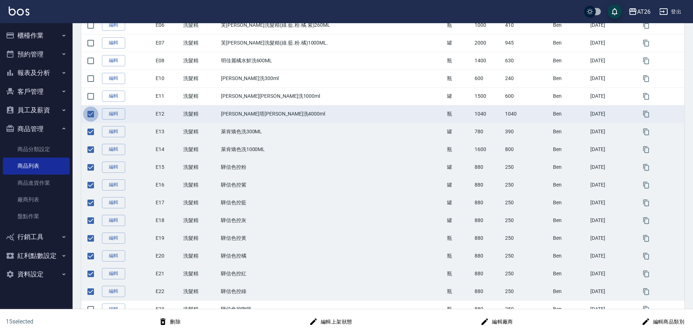
click at [93, 112] on input "checkbox" at bounding box center [90, 114] width 15 height 15
checkbox input "false"
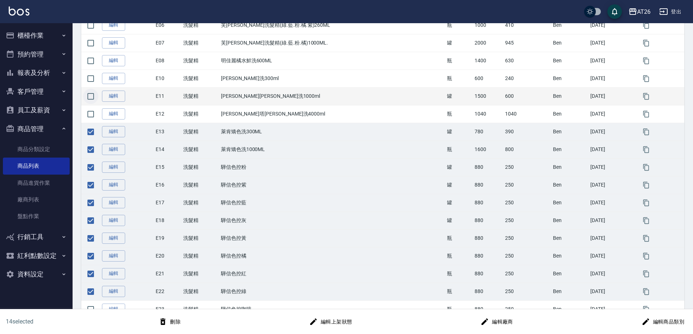
click at [94, 100] on input "checkbox" at bounding box center [90, 96] width 15 height 15
checkbox input "true"
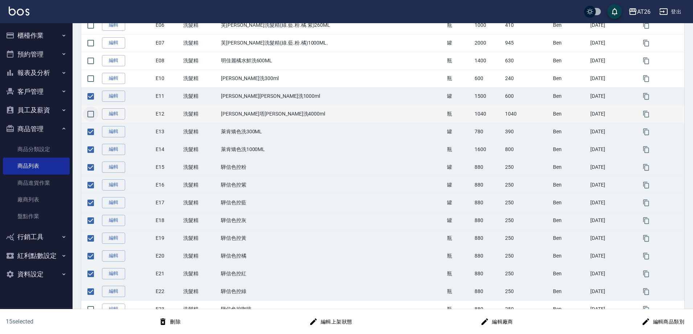
click at [93, 114] on input "checkbox" at bounding box center [90, 114] width 15 height 15
checkbox input "true"
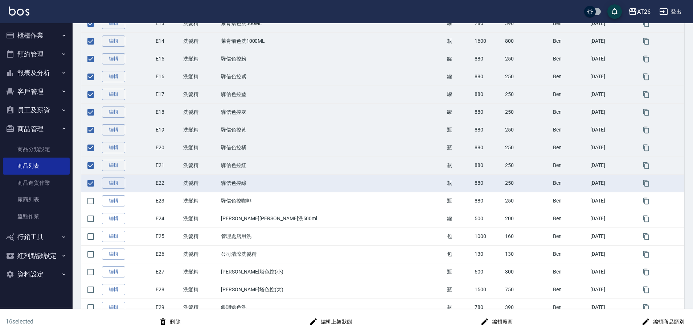
scroll to position [363, 0]
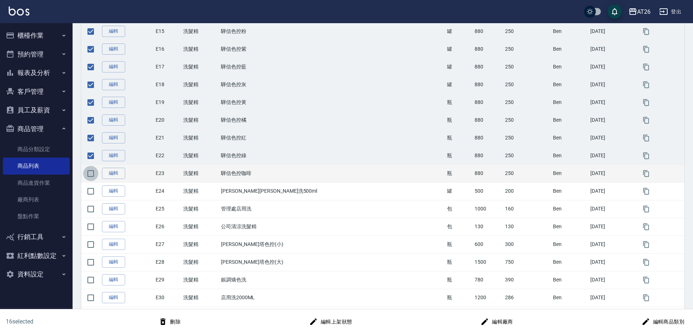
click at [88, 172] on input "checkbox" at bounding box center [90, 173] width 15 height 15
checkbox input "true"
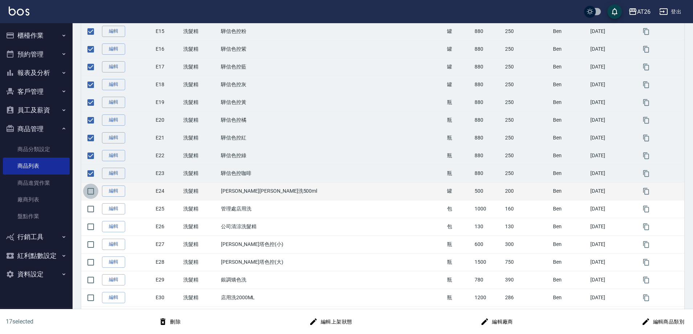
click at [93, 193] on input "checkbox" at bounding box center [90, 191] width 15 height 15
checkbox input "true"
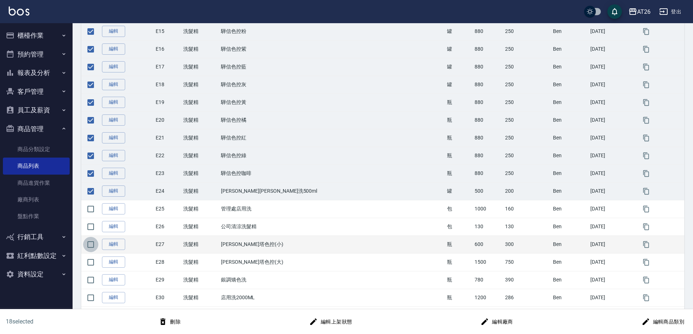
click at [95, 247] on input "checkbox" at bounding box center [90, 244] width 15 height 15
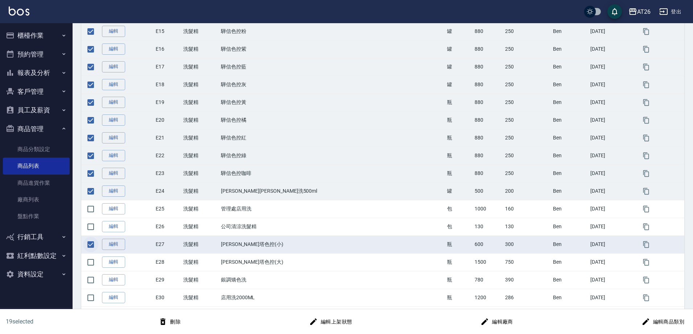
click at [93, 249] on input "checkbox" at bounding box center [90, 244] width 15 height 15
checkbox input "false"
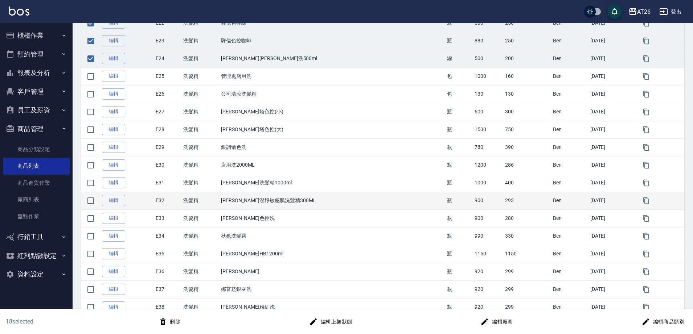
scroll to position [499, 0]
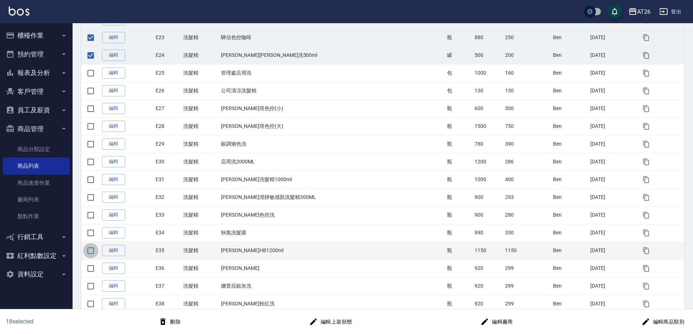
click at [91, 249] on input "checkbox" at bounding box center [90, 250] width 15 height 15
checkbox input "true"
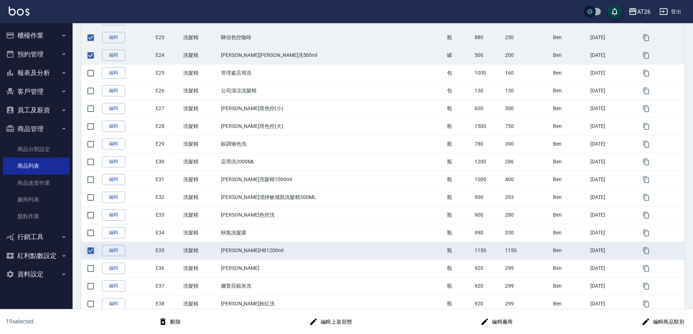
scroll to position [544, 0]
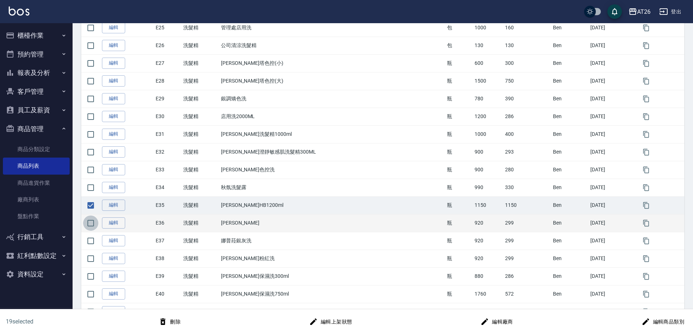
click at [91, 227] on input "checkbox" at bounding box center [90, 223] width 15 height 15
checkbox input "true"
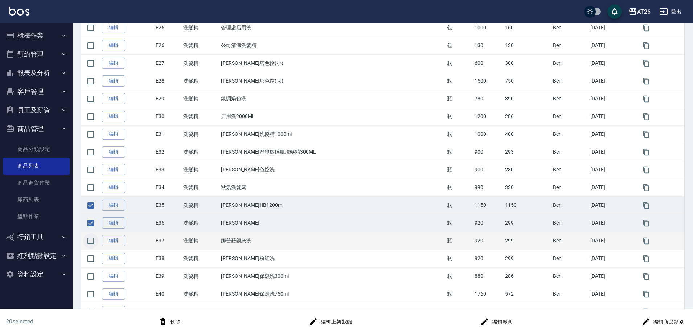
click at [89, 247] on input "checkbox" at bounding box center [90, 241] width 15 height 15
checkbox input "true"
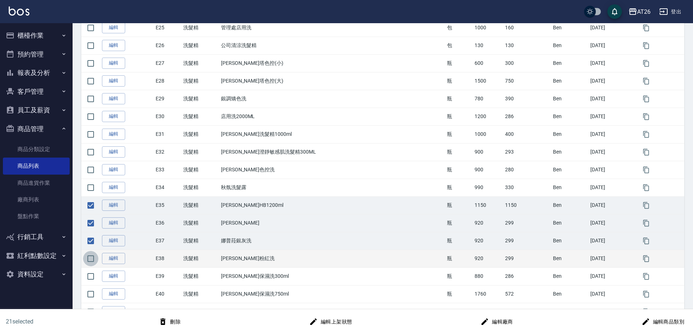
click at [86, 260] on input "checkbox" at bounding box center [90, 258] width 15 height 15
checkbox input "true"
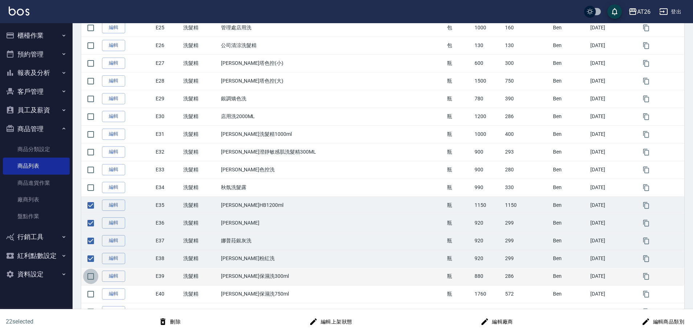
click at [87, 275] on input "checkbox" at bounding box center [90, 276] width 15 height 15
checkbox input "true"
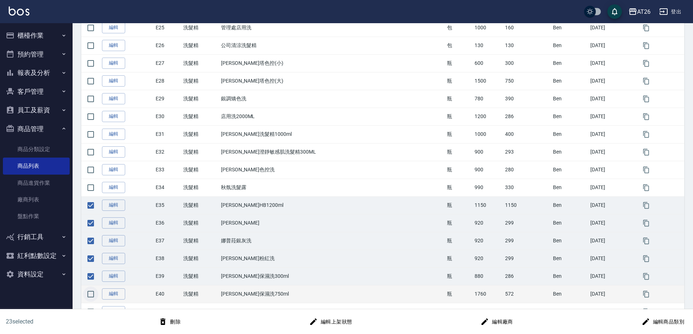
click at [88, 294] on input "checkbox" at bounding box center [90, 294] width 15 height 15
checkbox input "true"
click at [168, 326] on button "刪除" at bounding box center [170, 322] width 28 height 13
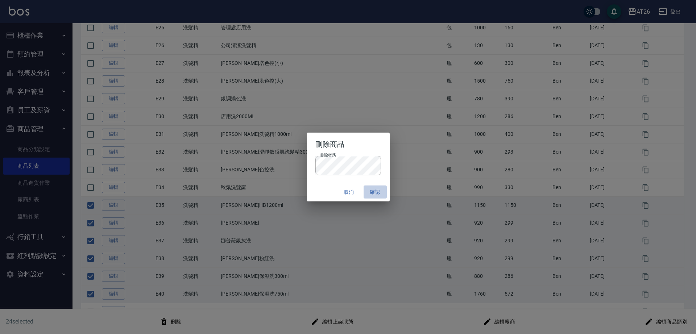
click at [378, 191] on button "確認" at bounding box center [375, 192] width 23 height 13
checkbox input "false"
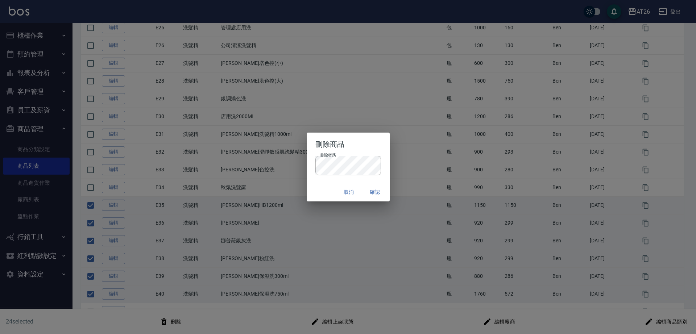
checkbox input "false"
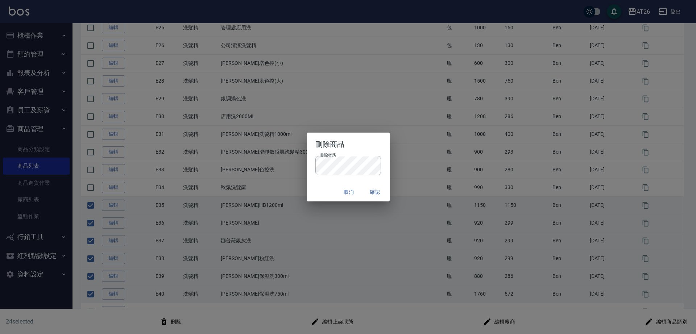
checkbox input "false"
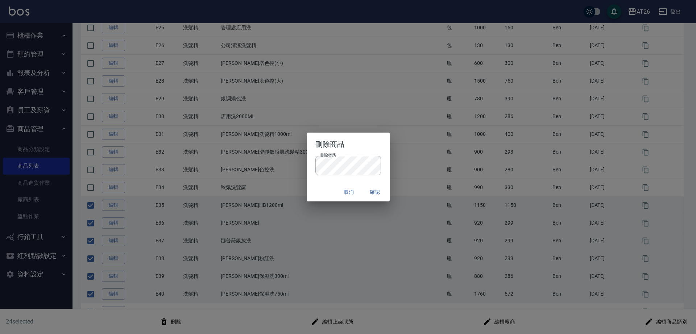
checkbox input "false"
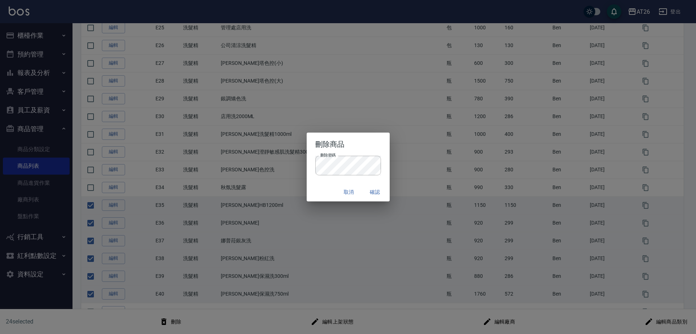
checkbox input "false"
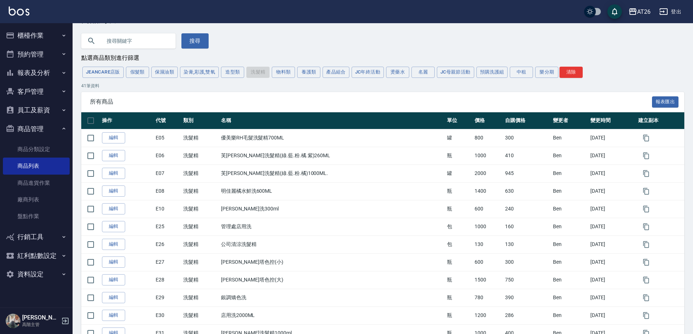
scroll to position [0, 0]
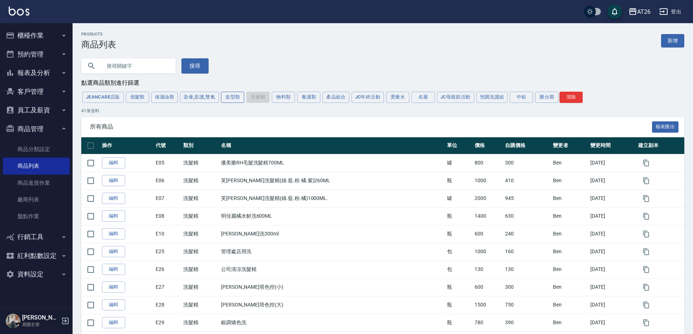
click at [235, 99] on button "造型類" at bounding box center [232, 97] width 23 height 11
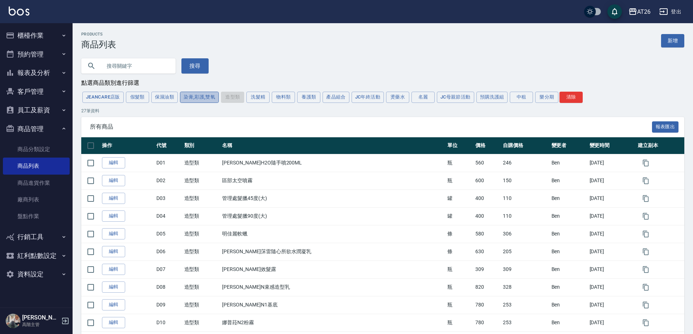
click at [205, 99] on button "染膏,彩護,雙氧" at bounding box center [199, 97] width 39 height 11
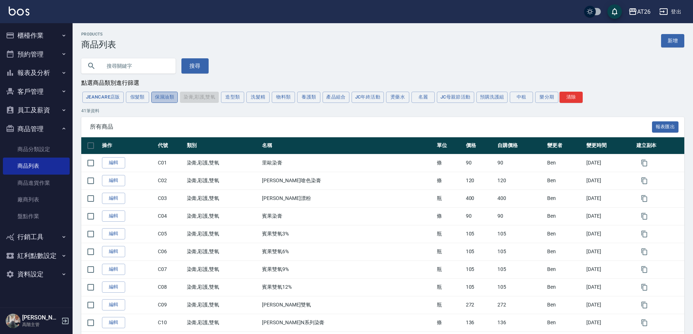
click at [173, 100] on button "保濕油類" at bounding box center [164, 97] width 27 height 11
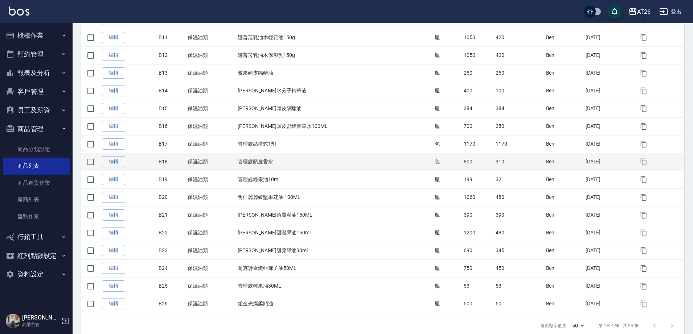
scroll to position [282, 0]
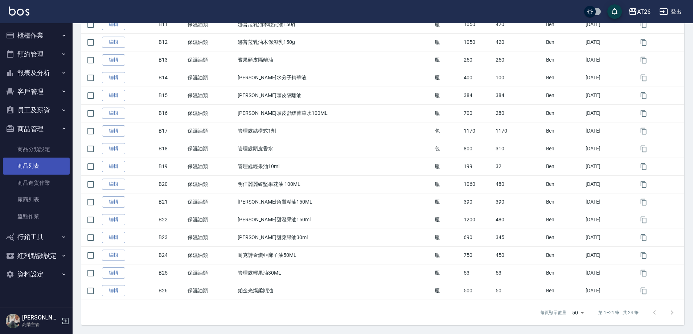
click at [44, 156] on link "商品分類設定" at bounding box center [36, 149] width 67 height 17
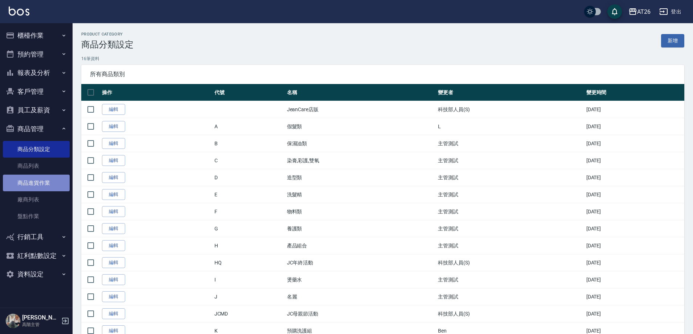
click at [42, 184] on link "商品進貨作業" at bounding box center [36, 183] width 67 height 17
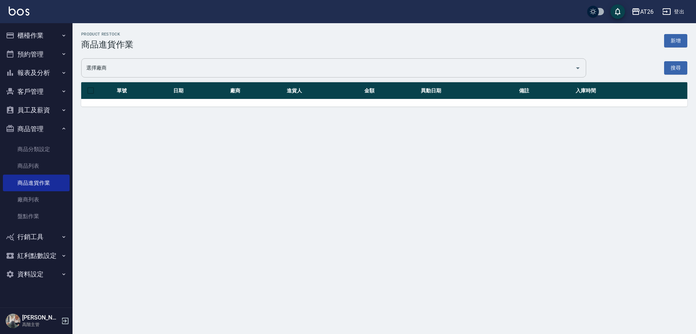
click at [118, 70] on input "選擇廠商" at bounding box center [328, 68] width 488 height 13
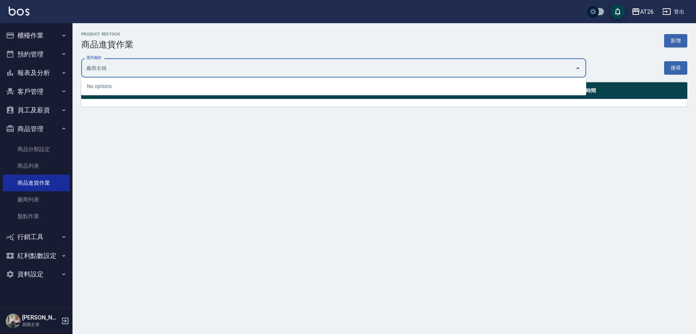
click at [118, 70] on input "選擇廠商" at bounding box center [328, 68] width 488 height 13
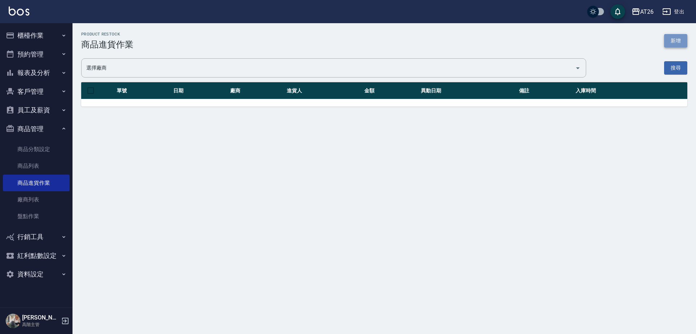
click at [686, 39] on button "新增" at bounding box center [675, 40] width 23 height 13
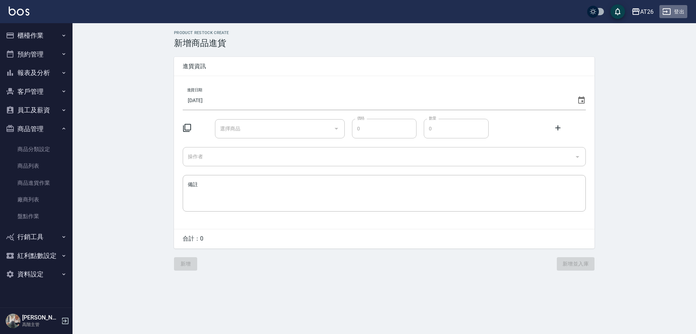
click at [684, 12] on button "登出" at bounding box center [674, 11] width 28 height 13
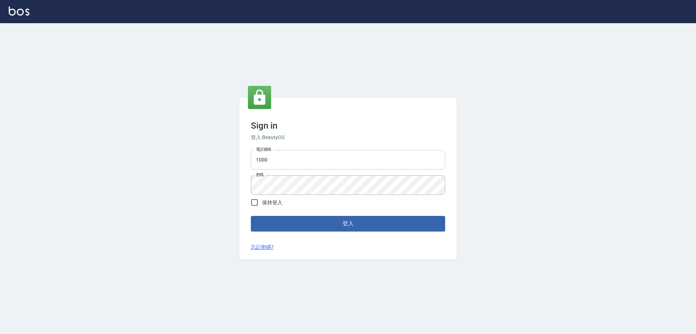
click at [364, 164] on input "1000" at bounding box center [348, 160] width 194 height 20
type input "0917735966"
click at [351, 221] on button "登入" at bounding box center [348, 223] width 194 height 15
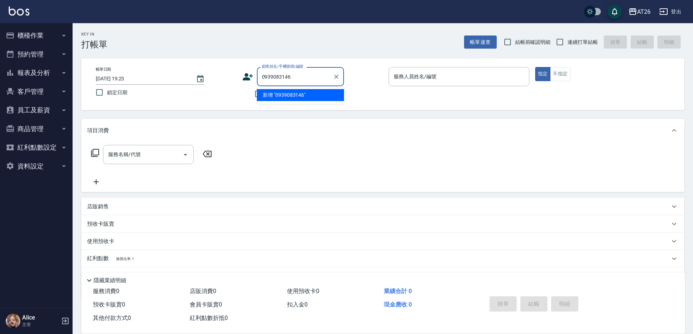
type input "0939083146"
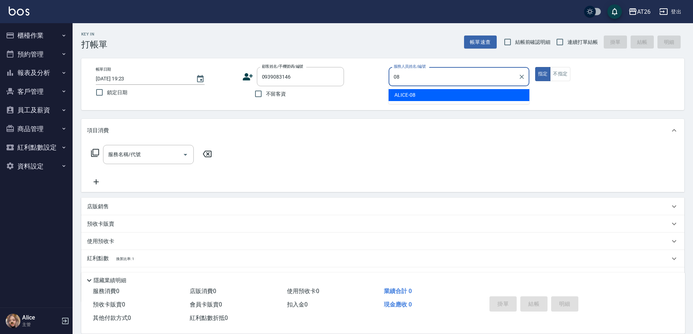
type input "ALICE-08"
type button "true"
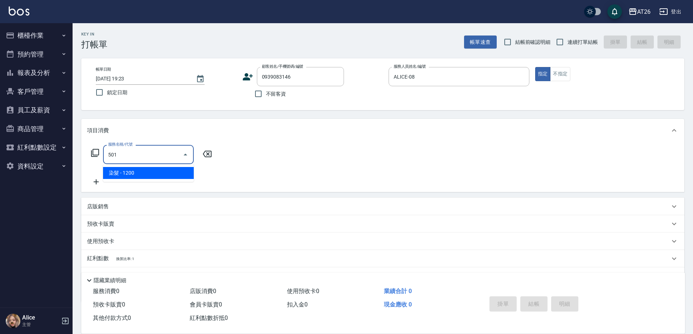
type input "染髮(501)"
type input "120"
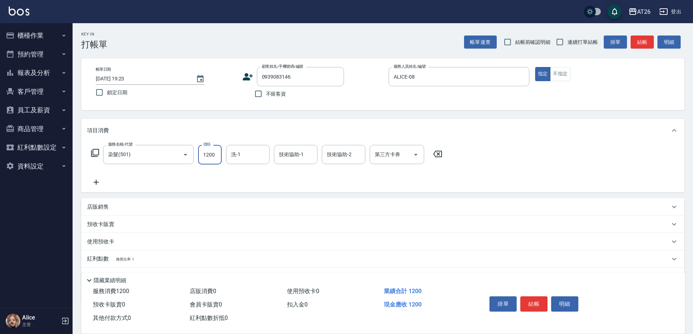
type input "2"
type input "0"
type input "200"
type input "20"
type input "2000"
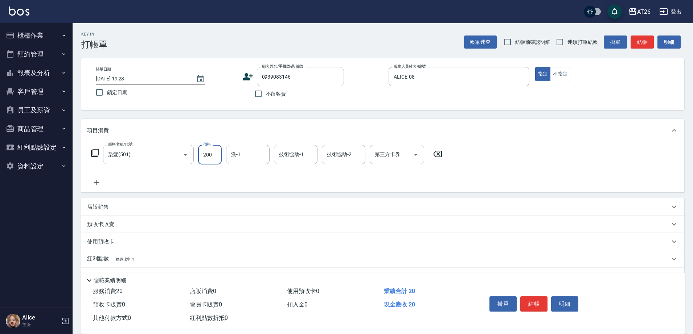
type input "200"
type input "2000"
type input "Tammy-47"
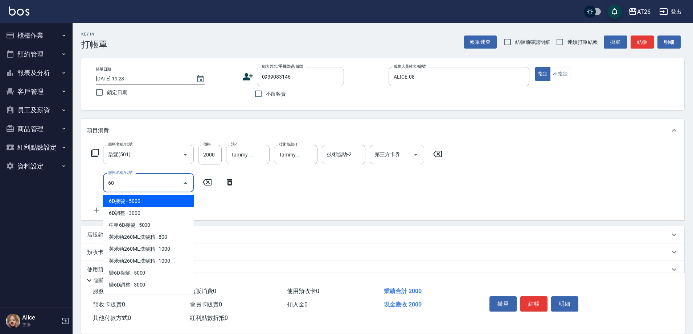
type input "601"
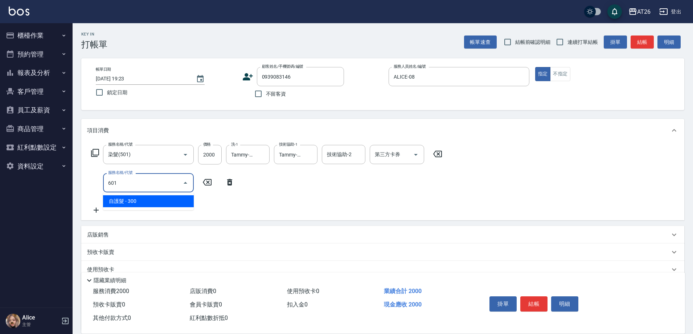
type input "230"
type input "自護髮(601)"
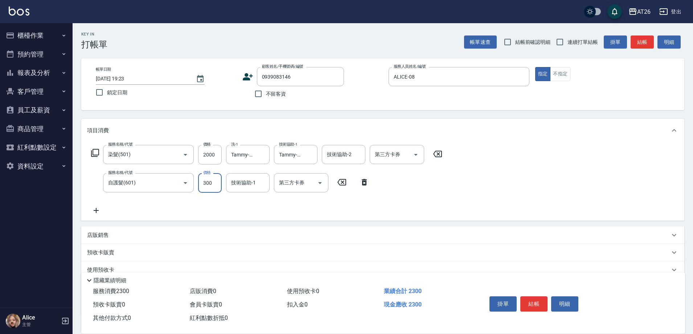
type input "1"
type input "200"
type input "160"
type input "210"
type input "1600"
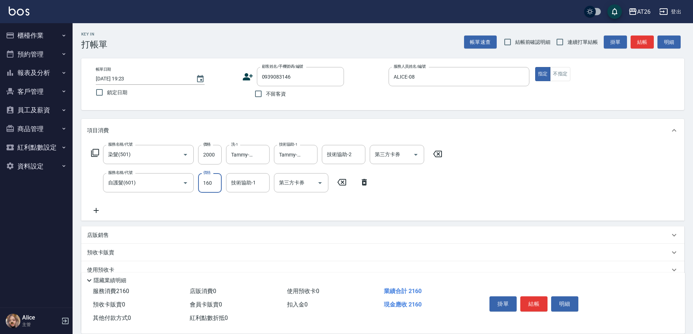
type input "360"
type input "1600"
type input "Tammy-47"
click at [574, 46] on label "連續打單結帳" at bounding box center [575, 41] width 46 height 15
click at [567, 46] on input "連續打單結帳" at bounding box center [559, 41] width 15 height 15
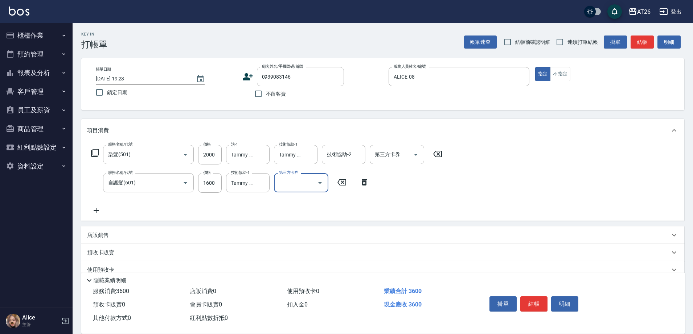
checkbox input "true"
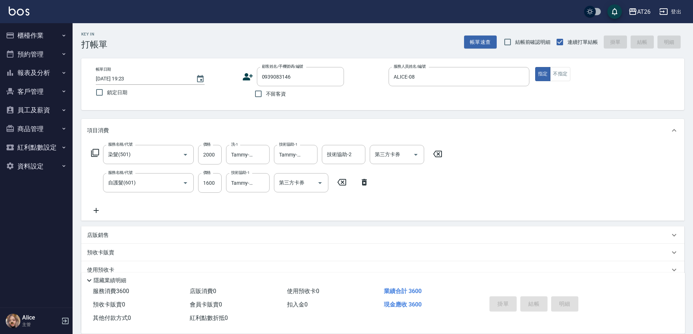
type input "2025/09/12 19:36"
type input "0"
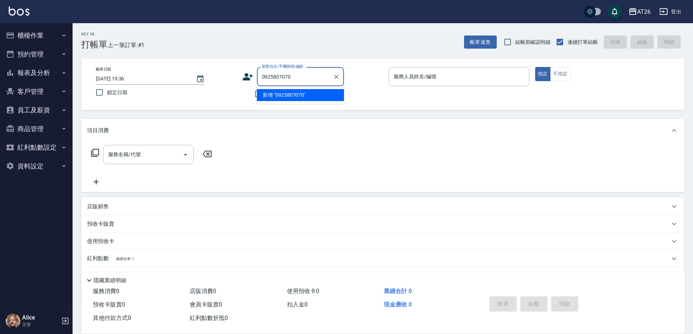
type input "0925807070"
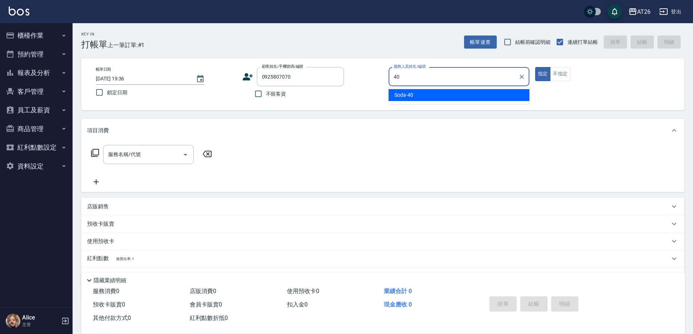
type input "Soda-40"
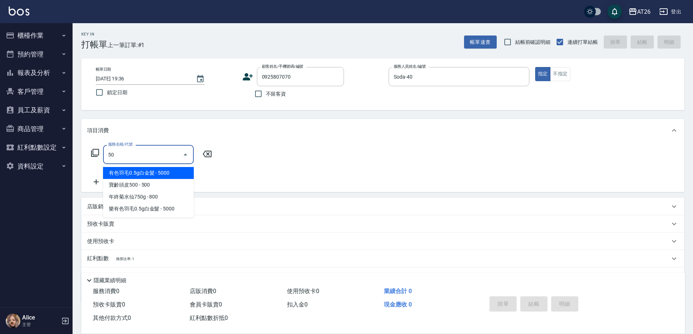
type input "501"
type input "120"
type input "染髮(501)"
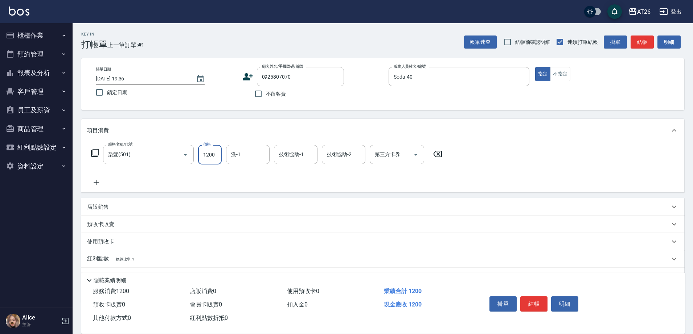
type input "1"
type input "0"
type input "188"
type input "10"
type input "1880"
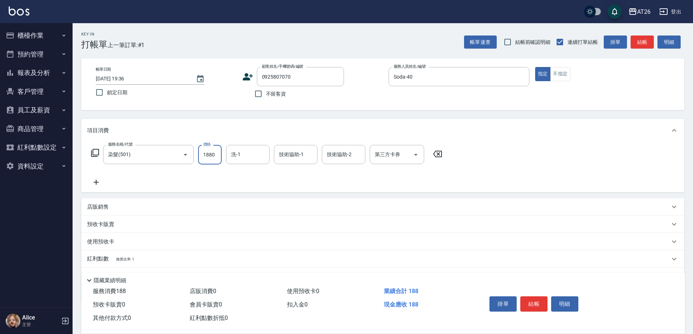
type input "180"
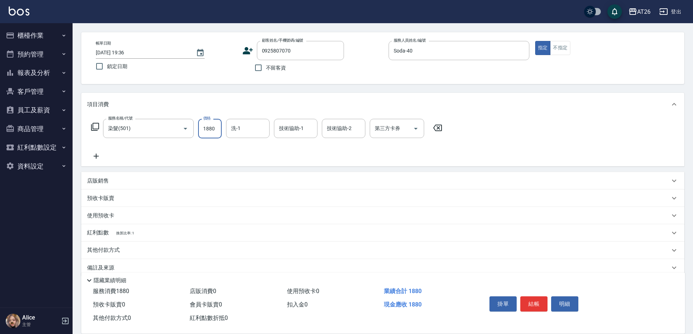
scroll to position [38, 0]
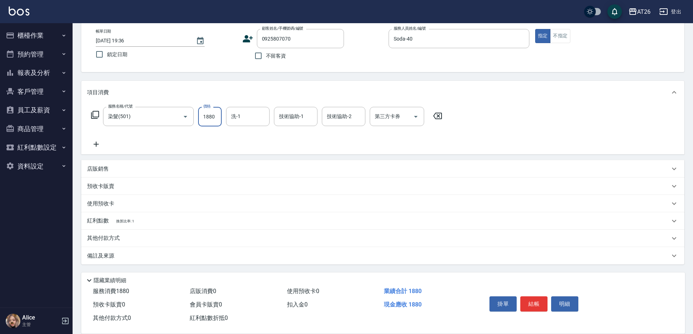
type input "1880"
click at [132, 243] on div "其他付款方式" at bounding box center [382, 238] width 603 height 17
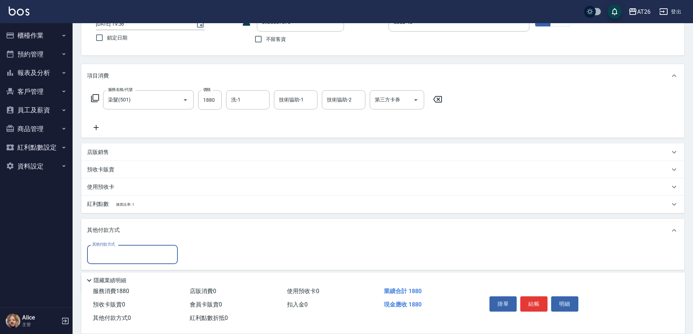
scroll to position [83, 0]
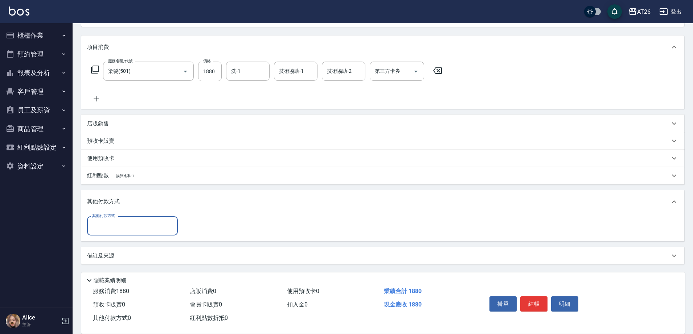
click at [124, 230] on input "其他付款方式" at bounding box center [132, 226] width 84 height 13
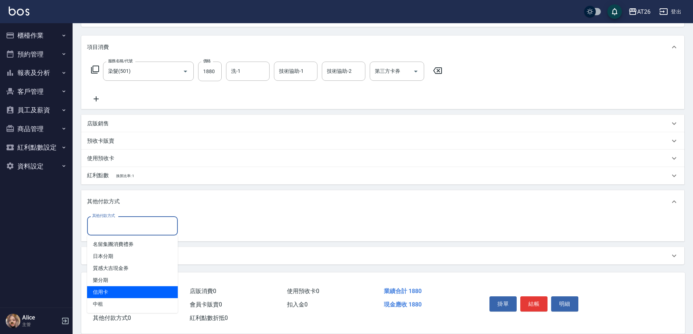
click at [131, 292] on span "信用卡" at bounding box center [132, 292] width 91 height 12
type input "信用卡"
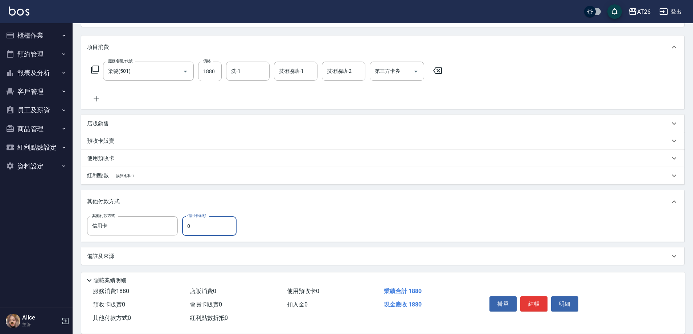
click at [197, 225] on input "0" at bounding box center [209, 226] width 54 height 20
type input "188"
type input "160"
type input "1880"
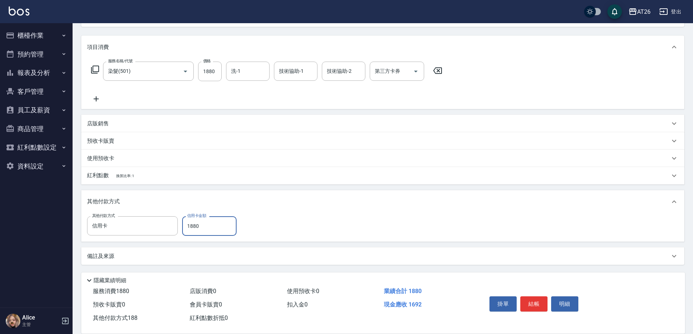
type input "0"
type input "2025/09/12 19:37"
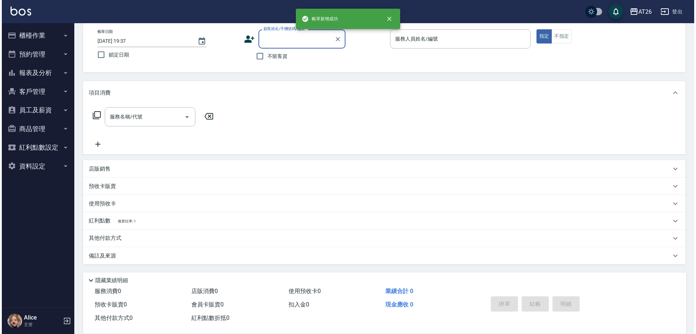
scroll to position [0, 0]
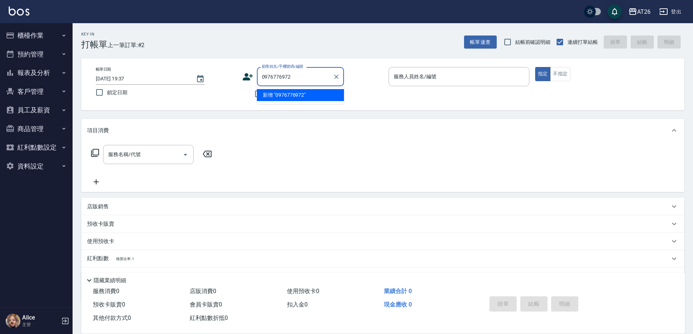
type input "0976776972"
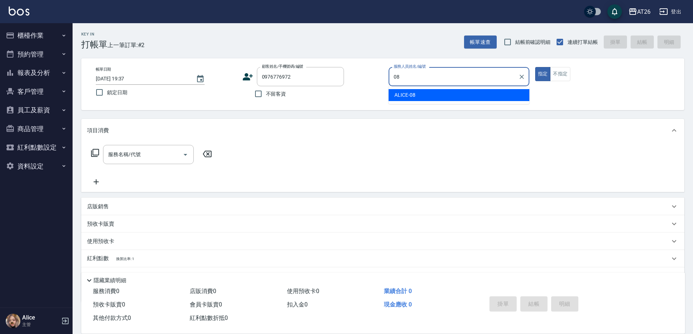
type input "ALICE-08"
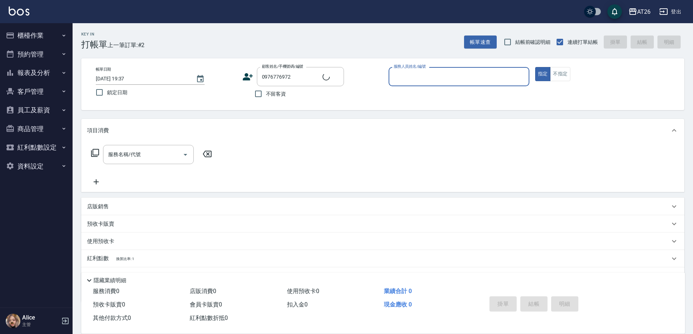
type input "[PERSON_NAME]/0976776972/0976776972"
type input "ALICE-08"
click at [535, 67] on button "指定" at bounding box center [543, 74] width 16 height 14
type button "true"
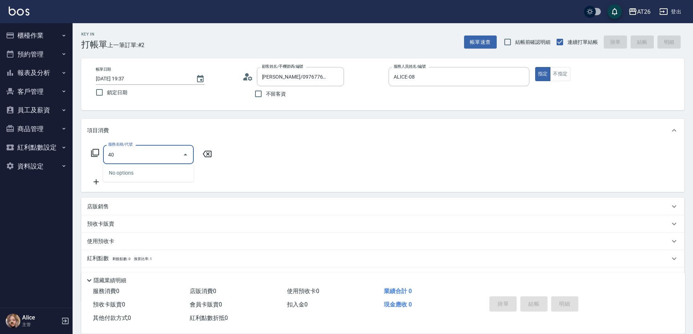
type input "401"
type input "20"
type input "剪髮(401)"
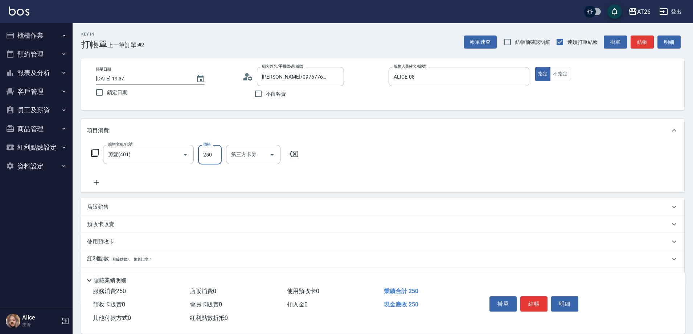
type input "3"
type input "0"
type input "300"
type input "30"
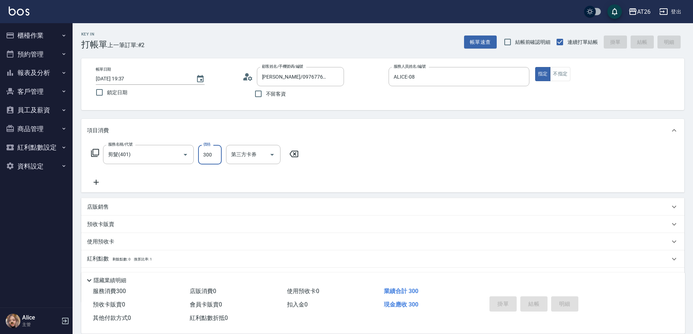
type input "0"
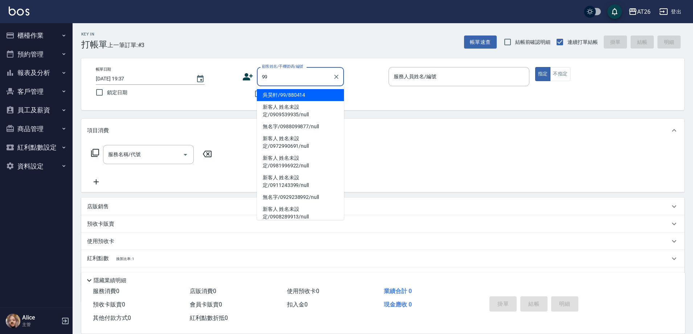
type input "吳昊軒/99/880414"
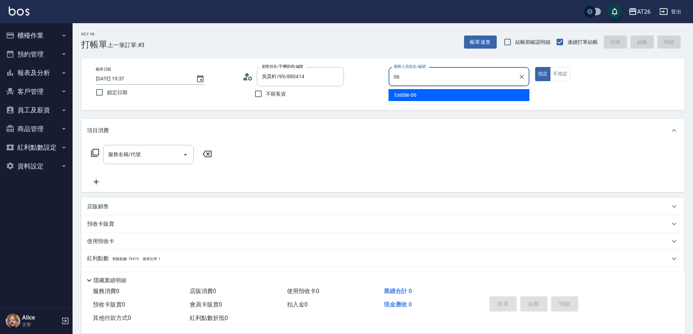
type input "Eeddie-06"
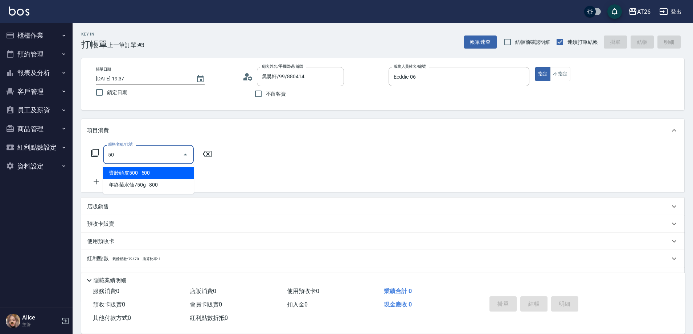
type input "501"
type input "120"
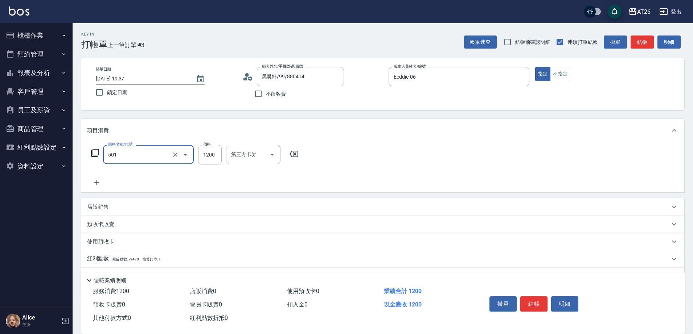
type input "染髮(501)"
type input "15"
type input "0"
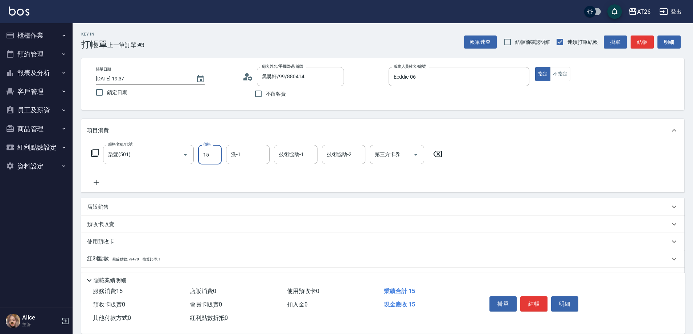
type input "150"
type input "10"
type input "1500"
type input "150"
type input "1500"
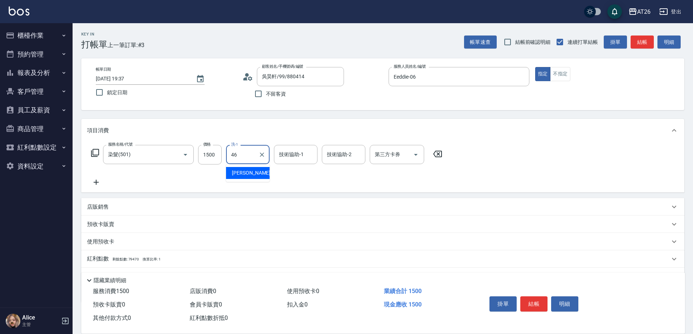
type input "[PERSON_NAME]-46"
click at [267, 155] on button "Clear" at bounding box center [262, 155] width 10 height 10
type input "[PERSON_NAME]-46"
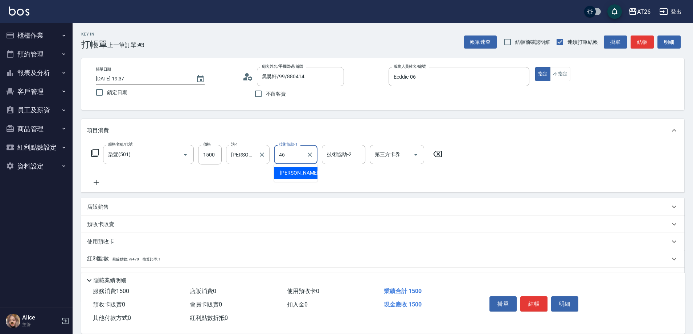
type input "[PERSON_NAME]-46"
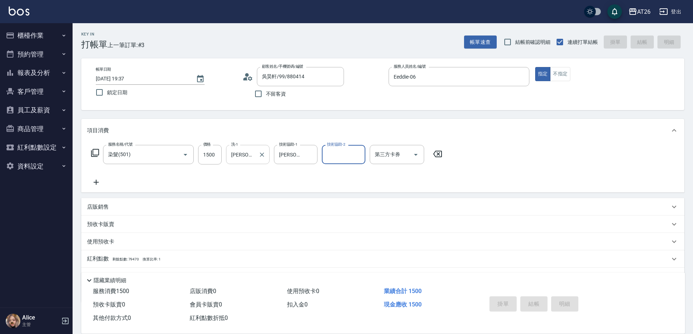
type input "2025/09/12 19:38"
type input "0"
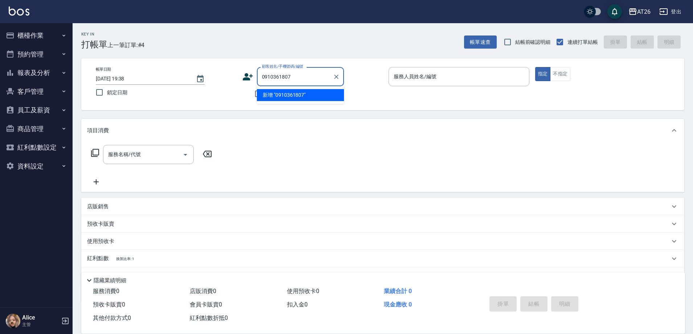
type input "0910361807"
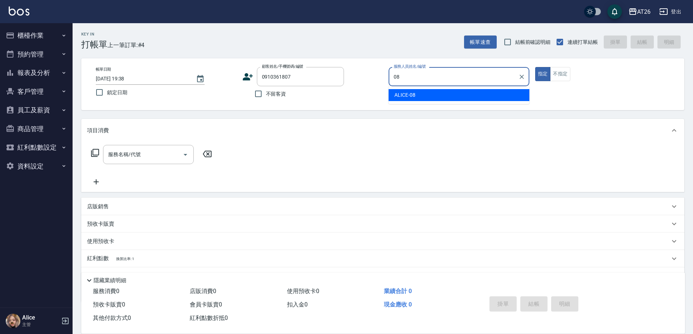
type input "ALICE-08"
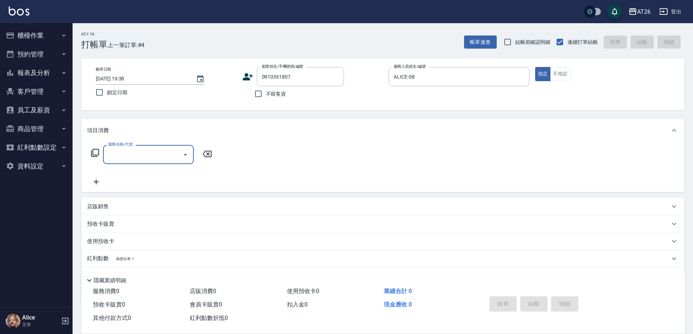
click at [125, 154] on input "服務名稱/代號" at bounding box center [142, 154] width 73 height 13
type input "201"
type input "20"
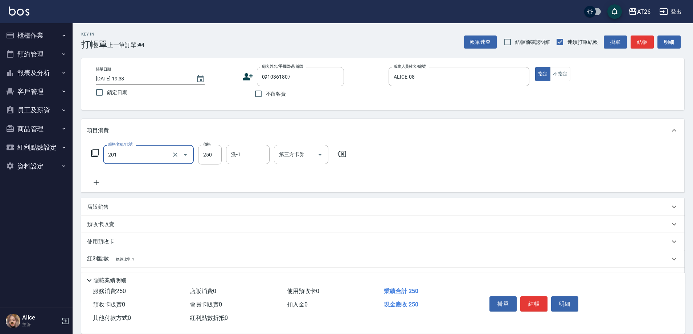
type input "洗髮(201)"
type input "4"
type input "0"
type input "400"
type input "40"
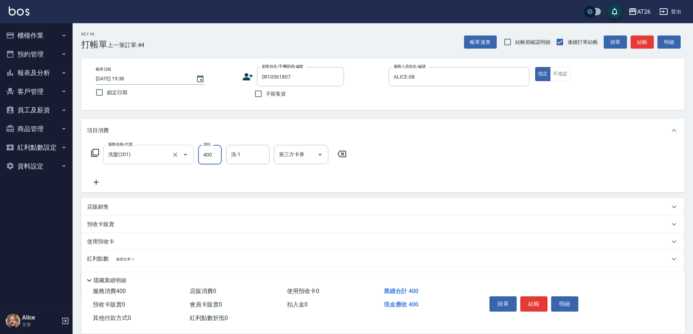
type input "400"
type input "NANA-23"
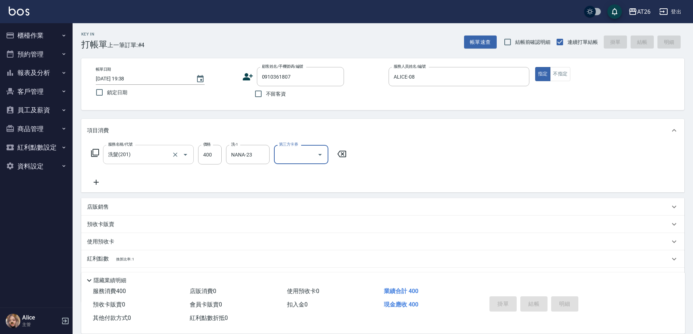
type input "2025/09/12 19:40"
type input "0"
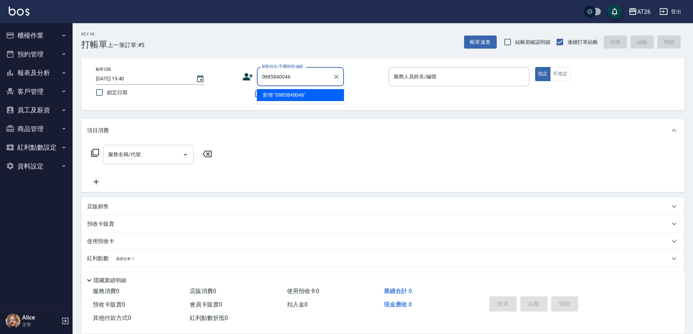
type input "0985840046"
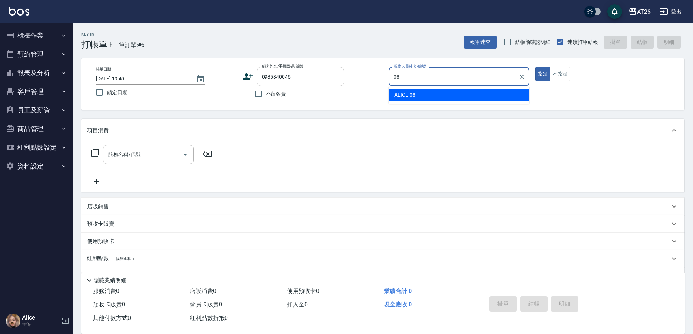
type input "08"
type button "true"
type input "ALICE-08"
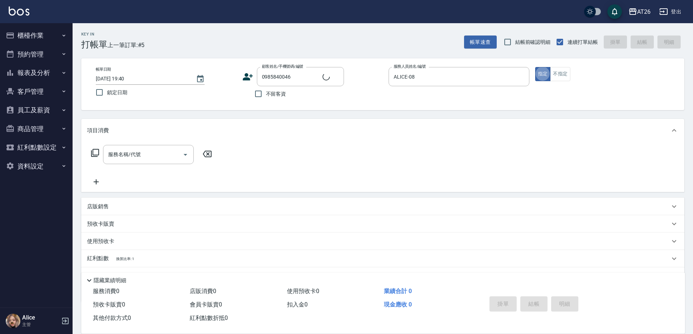
type input "新客人 姓名未設定/0985840046/null"
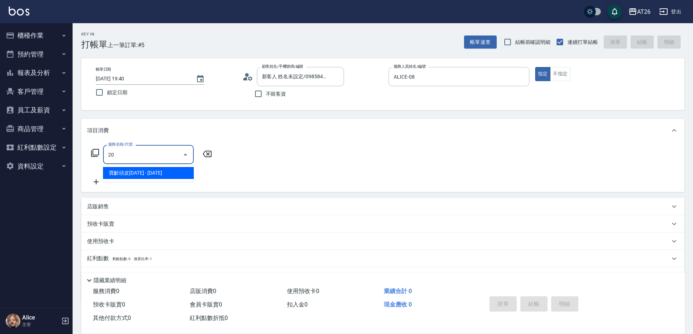
type input "201"
type input "20"
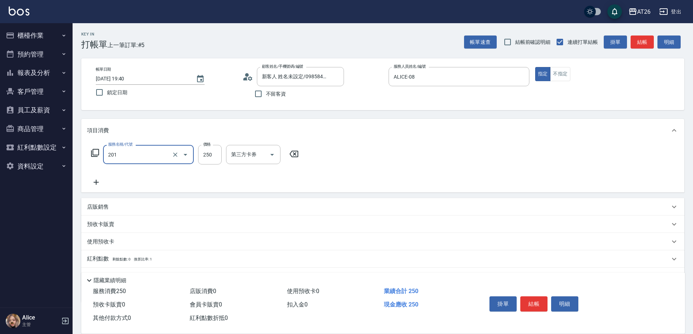
type input "洗髮(201)"
type input "4"
type input "0"
type input "400"
type input "40"
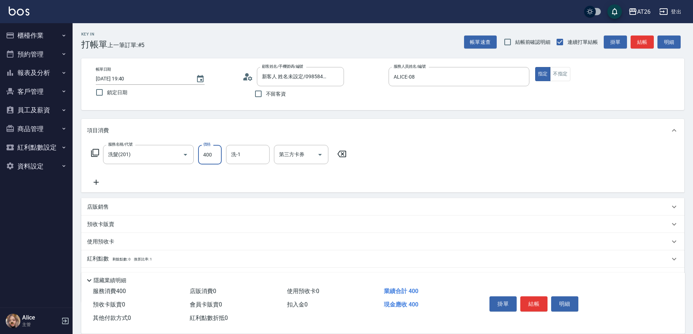
type input "400"
type input "Tammy-47"
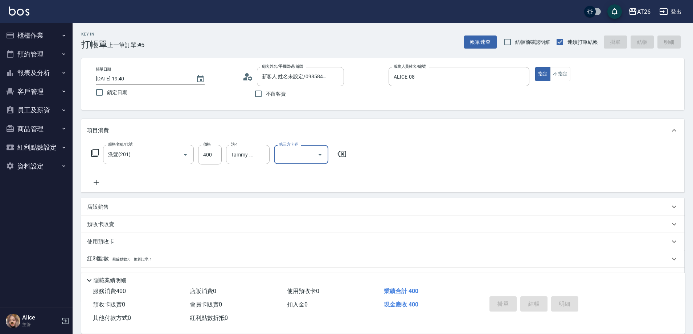
type input "0"
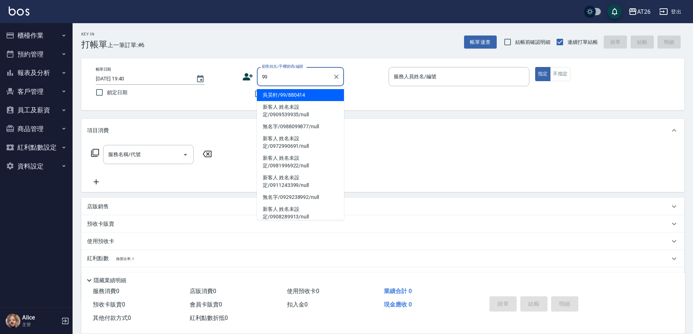
type input "吳昊軒/99/880414"
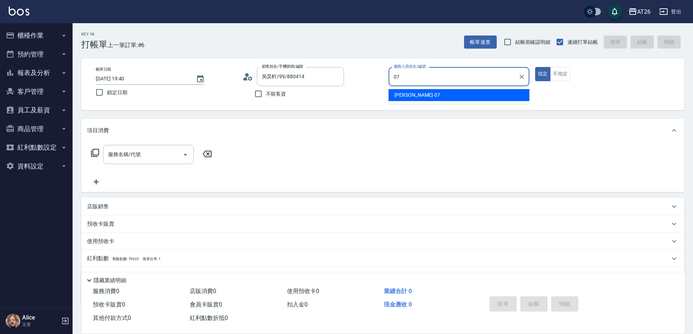
type input "[PERSON_NAME]-07"
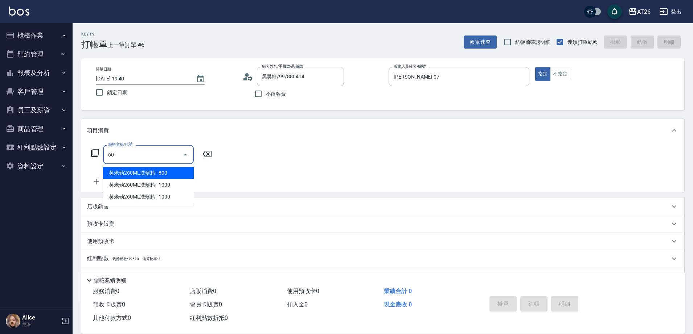
type input "601"
type input "30"
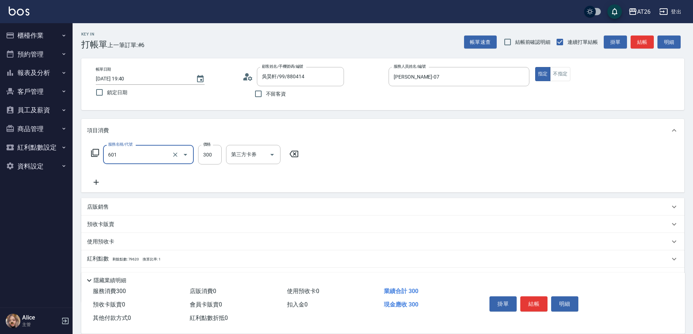
type input "自護髮(601)"
type input "1"
type input "0"
type input "100"
type input "10"
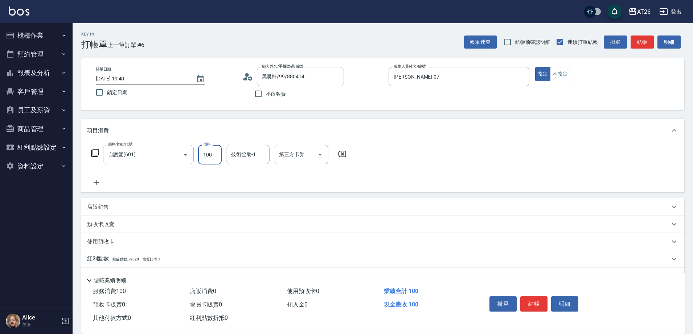
type input "1000"
type input "100"
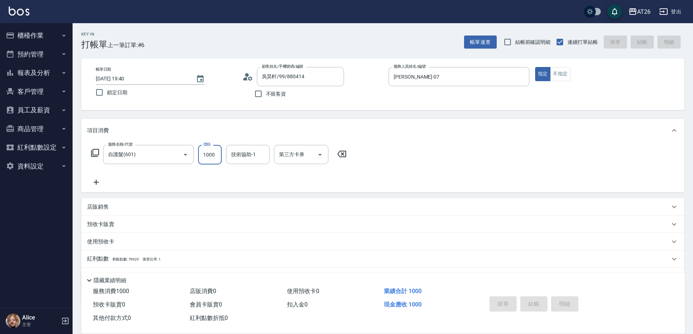
type input "[DATE] 19:41"
type input "0"
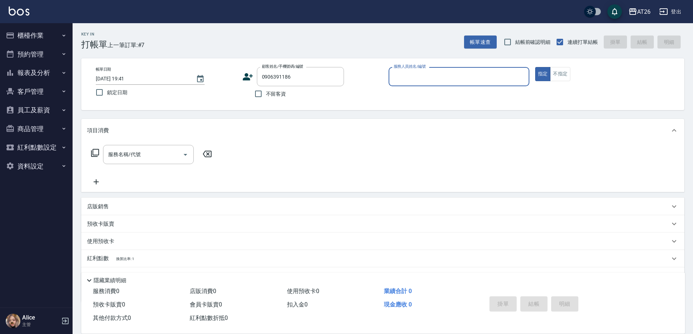
type input "無名字/0906391186/null"
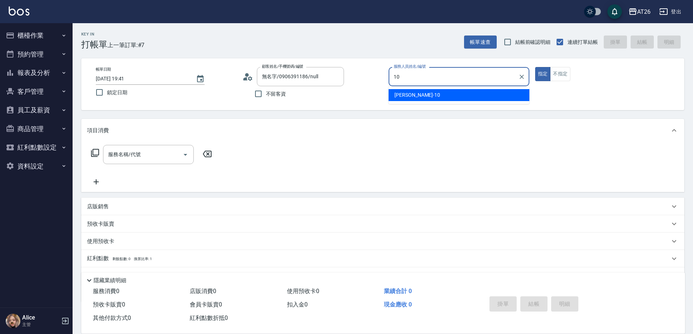
type input "[PERSON_NAME]-10"
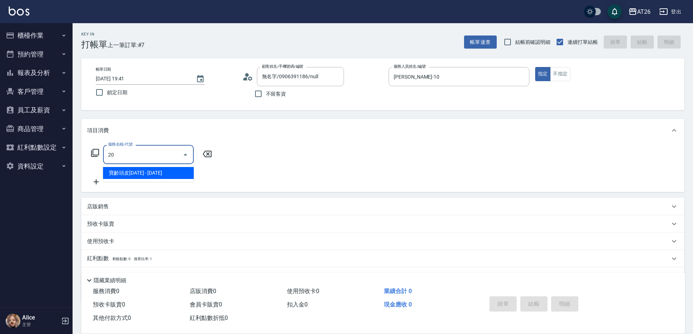
type input "201"
type input "20"
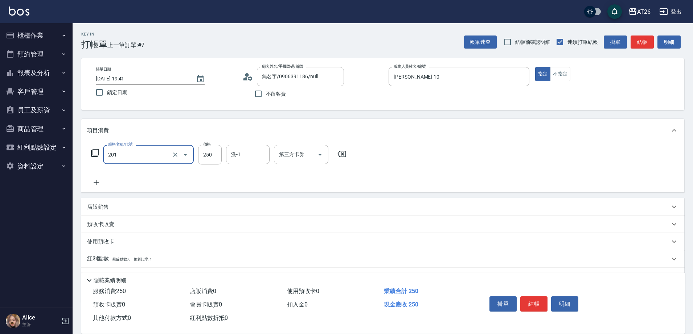
type input "洗髮(201)"
type input "0"
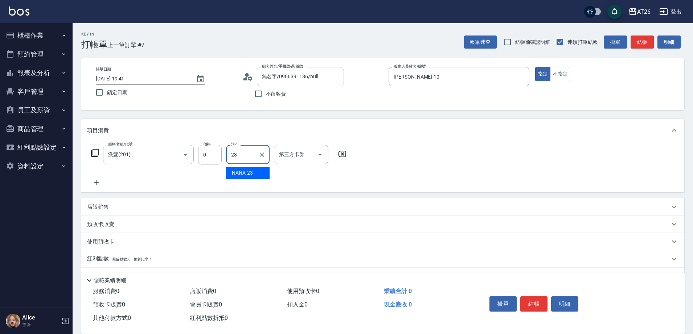
type input "NANA-23"
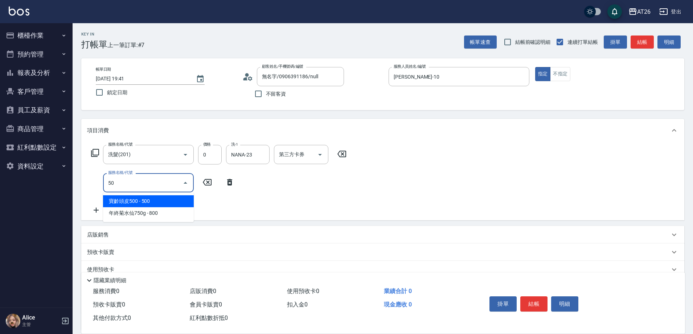
type input "502"
type input "50"
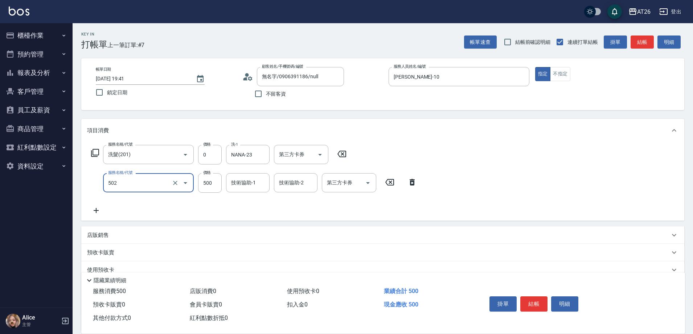
type input "漂髮(502)"
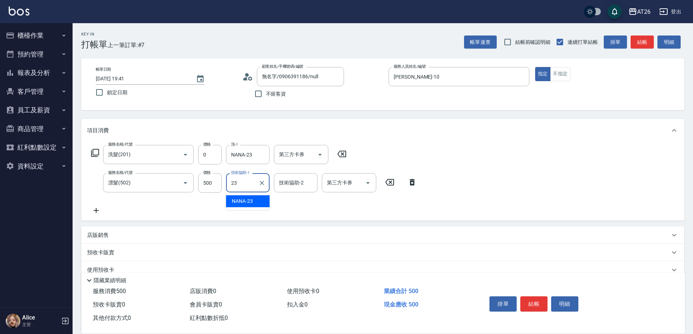
type input "NANA-23"
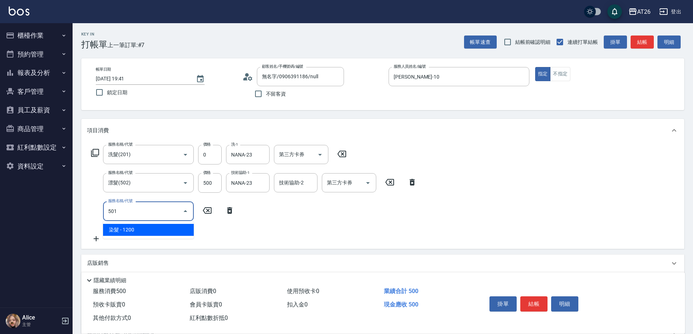
type input "501"
type input "170"
type input "染髮(501)"
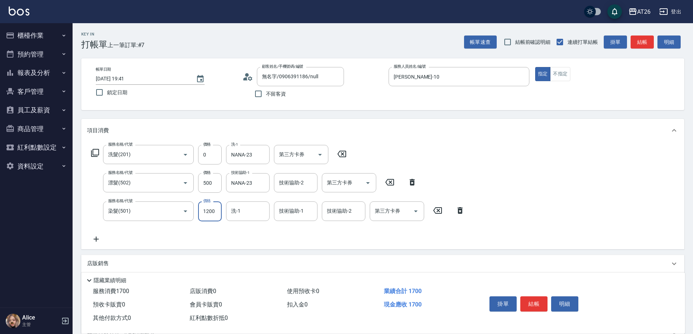
type input "2"
type input "50"
type input "200"
type input "250"
type input "2000"
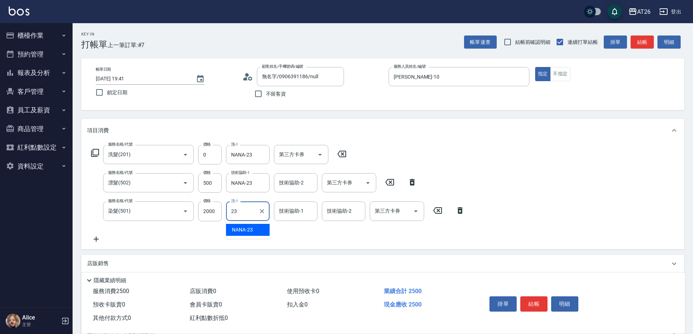
type input "NANA-23"
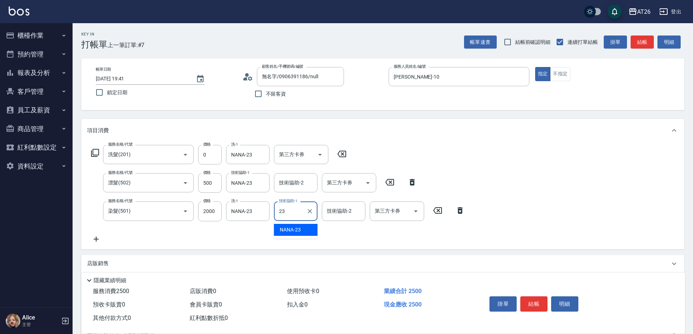
type input "NANA-23"
click at [341, 155] on icon at bounding box center [342, 154] width 18 height 9
click at [306, 117] on div "Key In 打帳單 上一筆訂單:#7 帳單速查 結帳前確認明細 連續打單結帳 掛單 結帳 明細 帳單日期 2025/09/12 19:41 鎖定日期 顧客姓…" at bounding box center [383, 226] width 620 height 406
click at [219, 188] on input "500" at bounding box center [210, 183] width 24 height 20
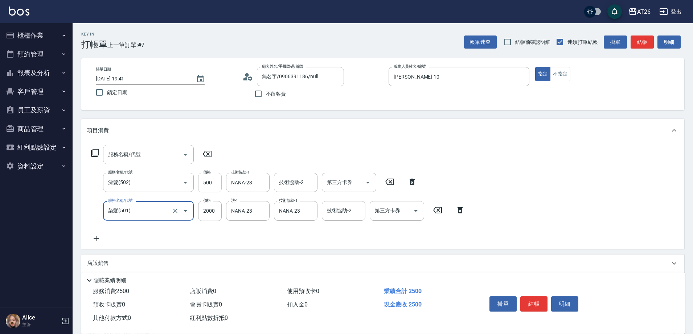
click at [209, 183] on input "500" at bounding box center [210, 183] width 24 height 20
click at [211, 188] on input "500" at bounding box center [210, 183] width 24 height 20
click at [209, 185] on input "500" at bounding box center [210, 183] width 24 height 20
click at [242, 153] on div "服務名稱/代號 服務名稱/代號 服務名稱/代號 漂髮(502) 服務名稱/代號 價格 500 價格 技術協助-1 NANA-23 技術協助-1 技術協助-2 …" at bounding box center [278, 194] width 382 height 98
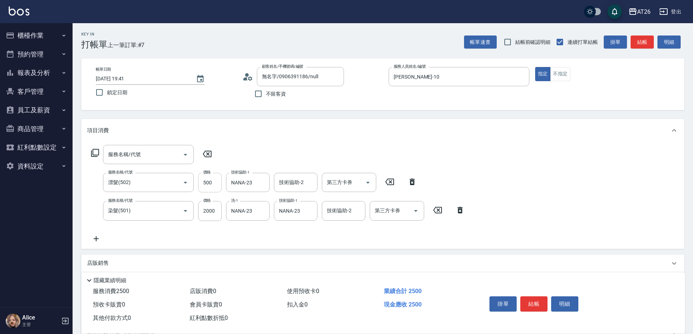
click at [212, 176] on input "500" at bounding box center [210, 183] width 24 height 20
click at [211, 180] on input "500" at bounding box center [210, 183] width 24 height 20
click at [172, 184] on icon "Clear" at bounding box center [175, 182] width 7 height 7
click at [145, 182] on input "服務名稱/代號" at bounding box center [138, 182] width 64 height 13
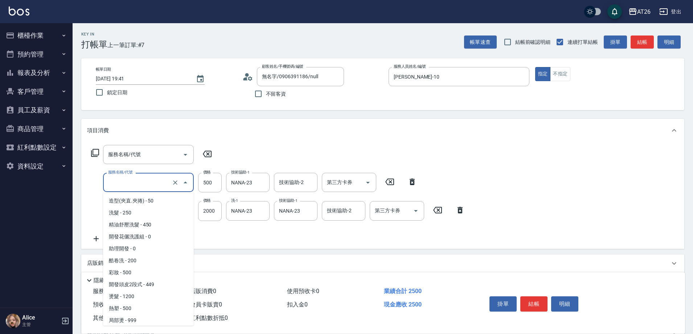
scroll to position [73, 0]
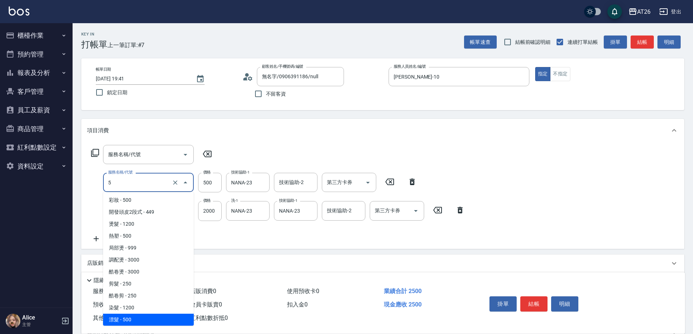
type input "50"
type input "200"
type input "502"
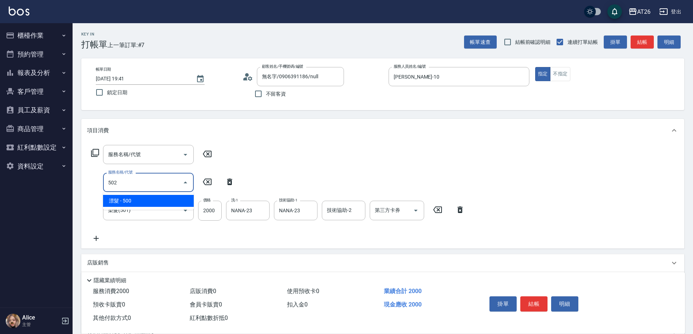
scroll to position [0, 0]
type input "250"
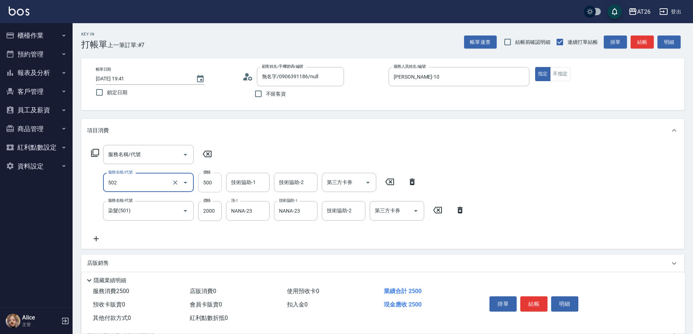
click at [214, 186] on input "500" at bounding box center [210, 183] width 24 height 20
type input "漂髮(502)"
click at [210, 214] on input "2000" at bounding box center [210, 211] width 24 height 20
click at [206, 186] on input "500" at bounding box center [210, 183] width 24 height 20
type input "0"
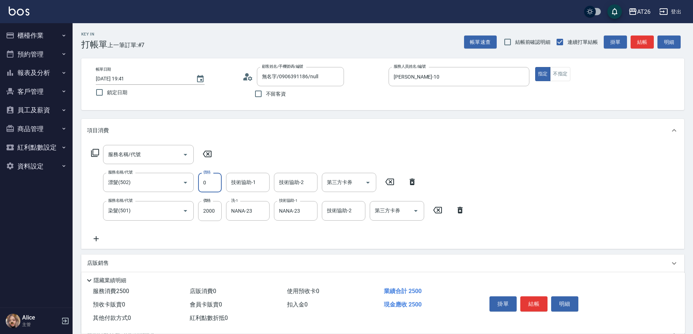
type input "200"
type input "0"
type input "NANA-23"
click at [296, 117] on div "Key In 打帳單 上一筆訂單:#7 帳單速查 結帳前確認明細 連續打單結帳 掛單 結帳 明細 帳單日期 2025/09/12 19:41 鎖定日期 顧客姓…" at bounding box center [383, 226] width 620 height 406
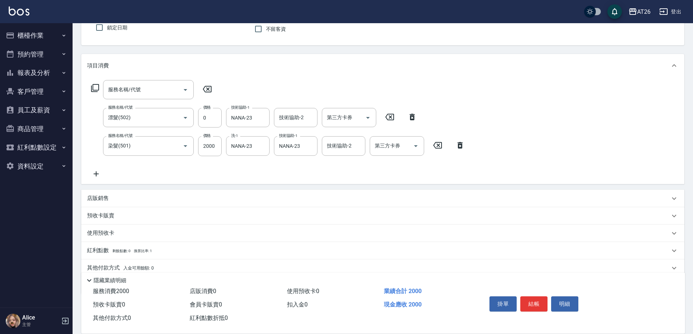
scroll to position [95, 0]
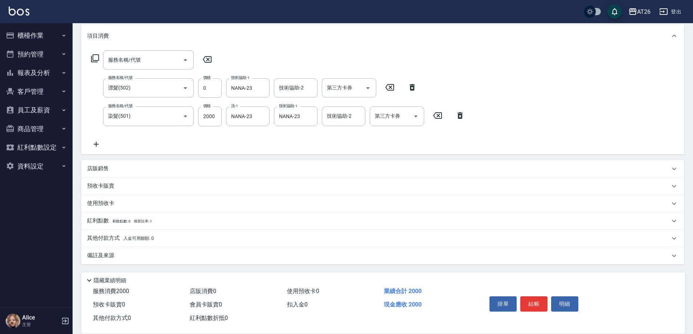
click at [152, 236] on span "入金可用餘額: 0" at bounding box center [138, 238] width 31 height 5
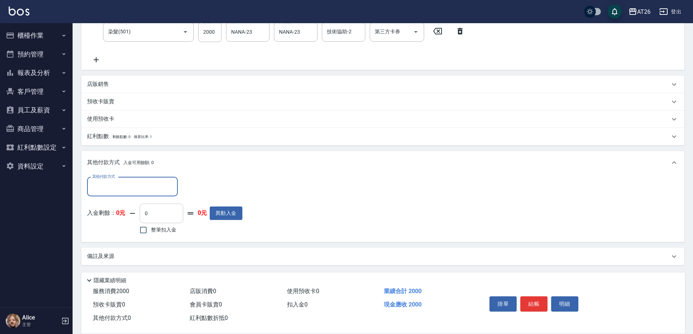
scroll to position [180, 0]
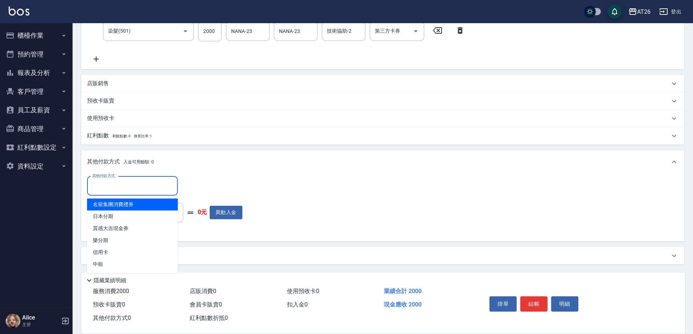
click at [140, 191] on input "其他付款方式" at bounding box center [132, 186] width 84 height 13
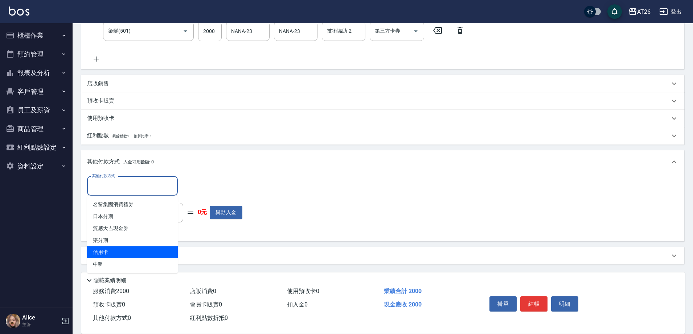
click at [135, 249] on span "信用卡" at bounding box center [132, 253] width 91 height 12
type input "信用卡"
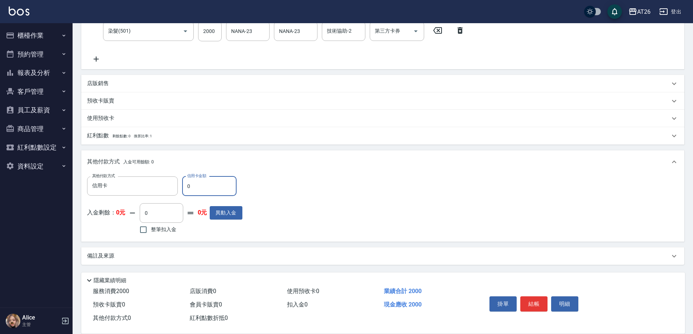
click at [197, 190] on input "0" at bounding box center [209, 187] width 54 height 20
type input "2"
type input "190"
type input "200"
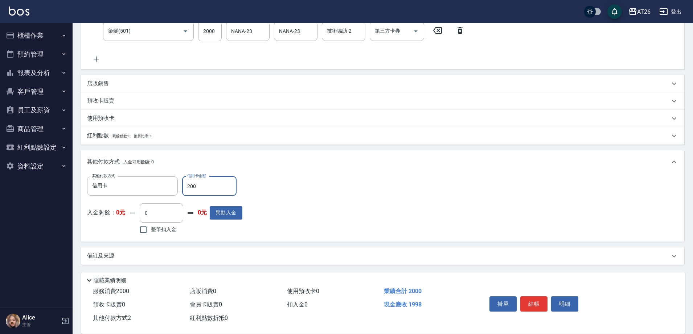
type input "180"
type input "2000"
type input "0"
type input "2025/09/12 19:42"
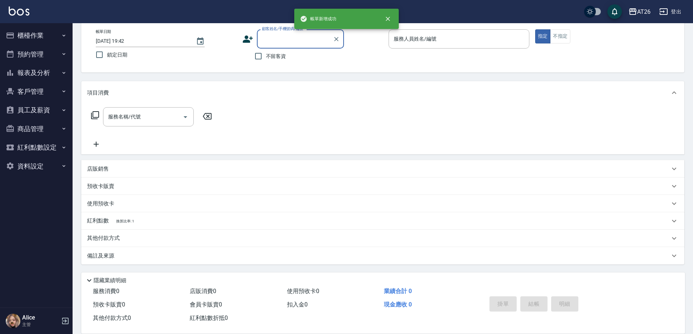
scroll to position [0, 0]
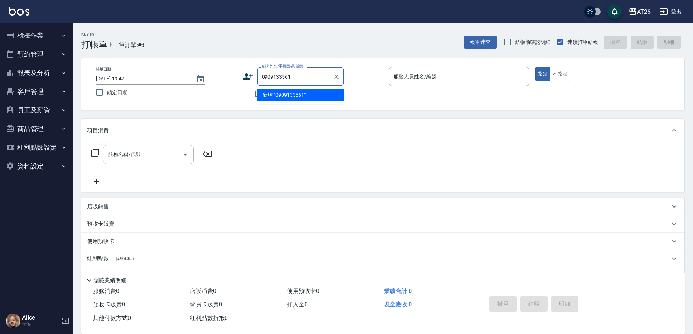
type input "0909133561"
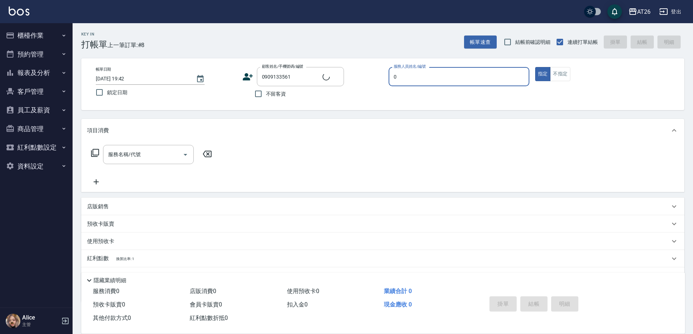
type input "05"
type input "新客人 姓名未設定/0909133561/null"
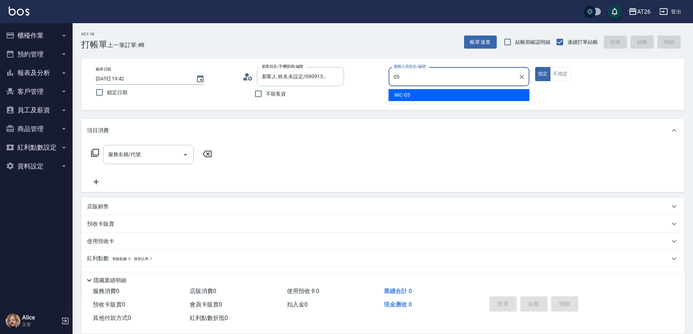
type input "NIC-05"
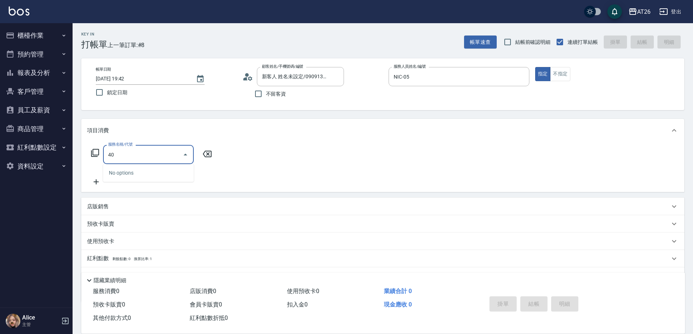
type input "401"
type input "20"
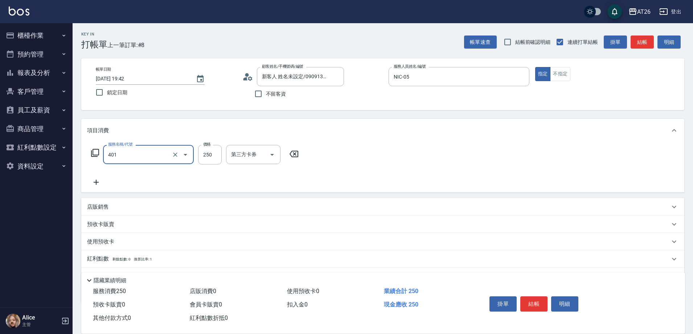
type input "剪髮(401)"
type input "7"
type input "0"
type input "700"
type input "70"
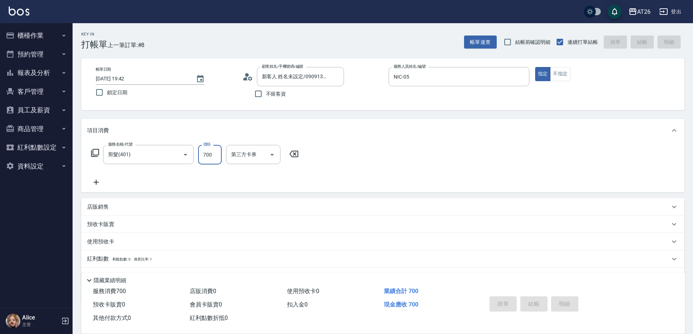
type input "0"
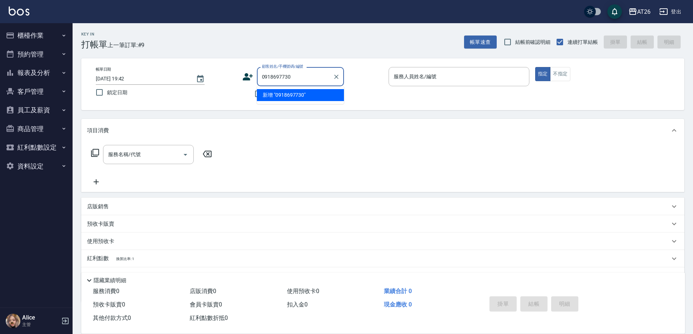
type input "0918697730"
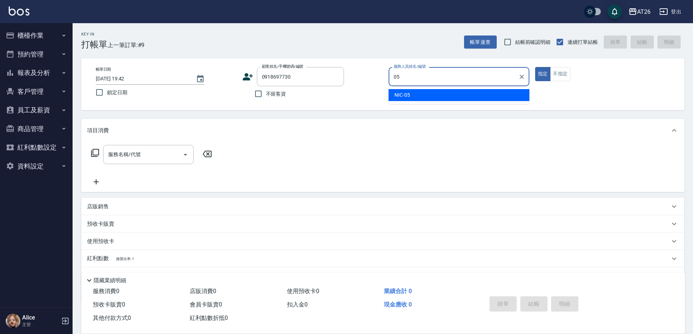
type input "NIC-05"
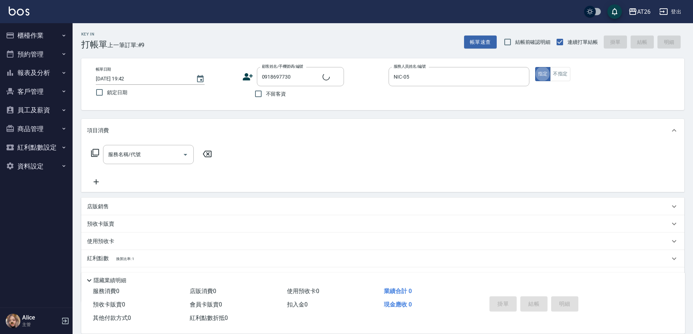
type input "新客人 姓名未設定/0918697730/null"
type input "401"
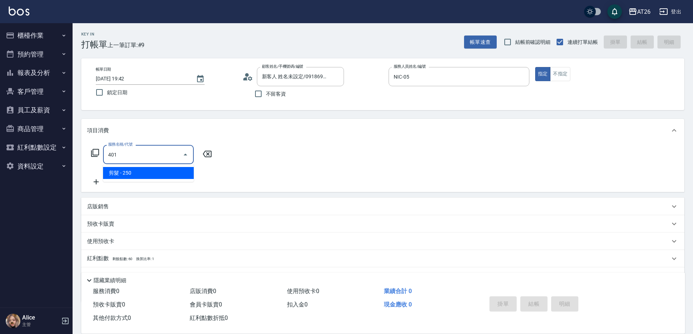
type input "20"
type input "剪髮(401)"
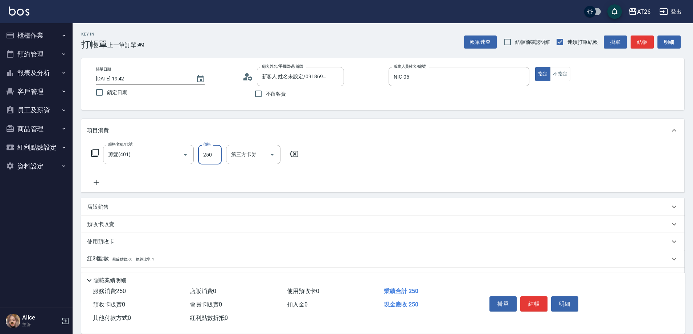
type input "7"
type input "0"
type input "700"
type input "70"
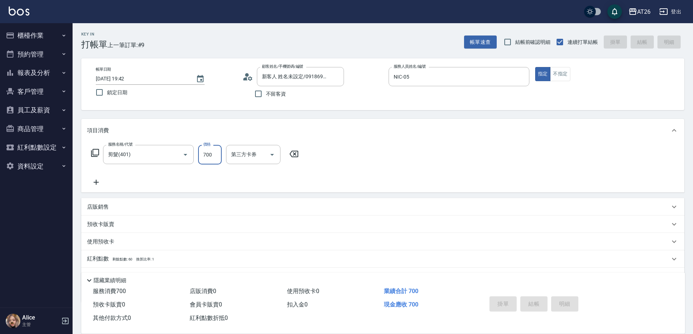
type input "2025/09/12 19:43"
type input "0"
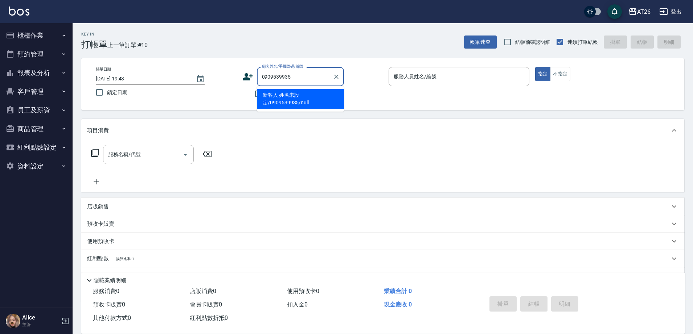
type input "新客人 姓名未設定/0909539935/null"
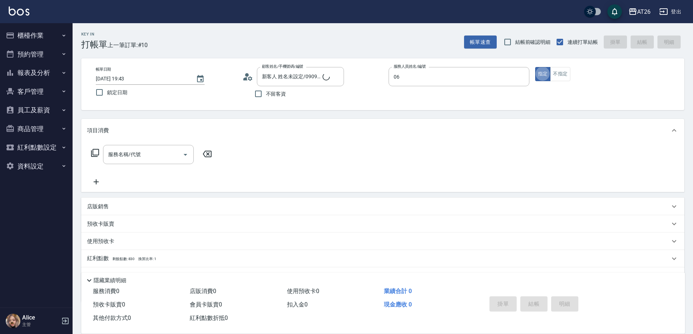
type input "Eeddie-06"
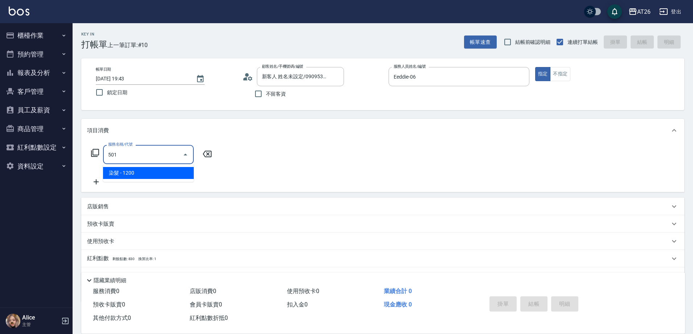
type input "染髮(501)"
type input "120"
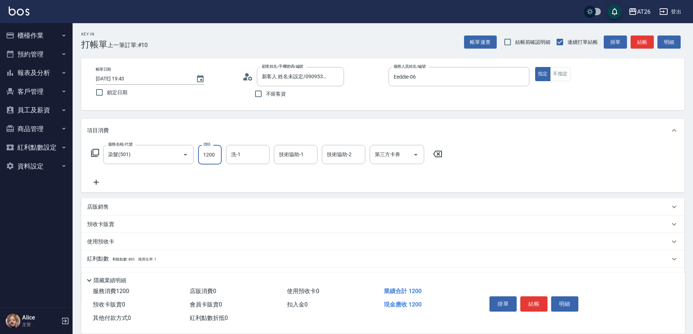
type input "1"
type input "0"
type input "199"
type input "10"
type input "1999"
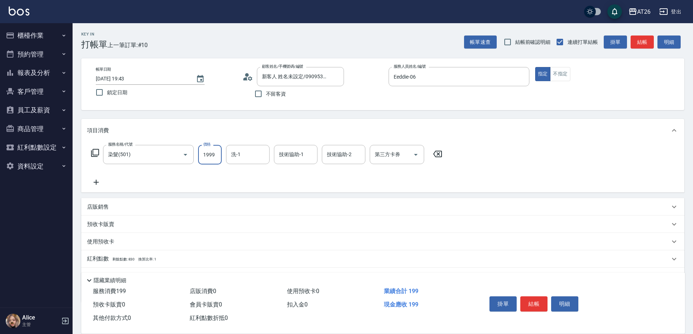
type input "190"
type input "1999"
type input "tony-46"
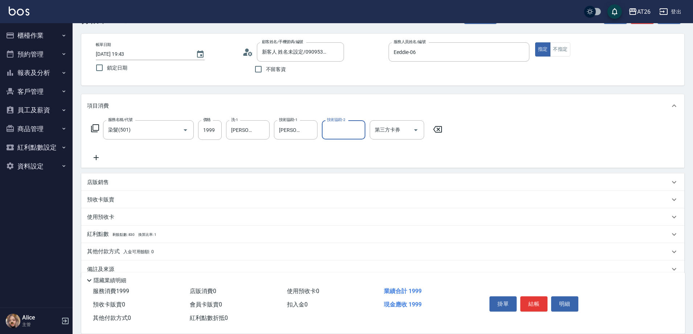
scroll to position [38, 0]
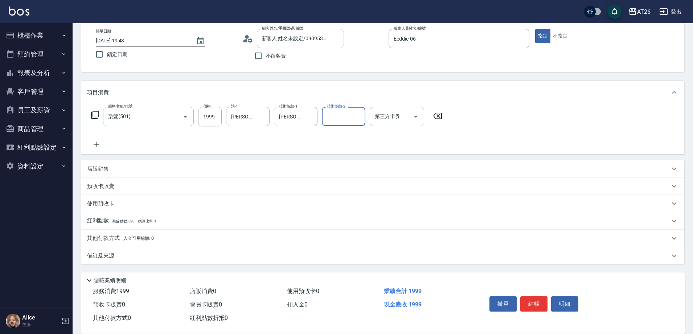
click at [146, 173] on div "店販銷售" at bounding box center [378, 169] width 582 height 8
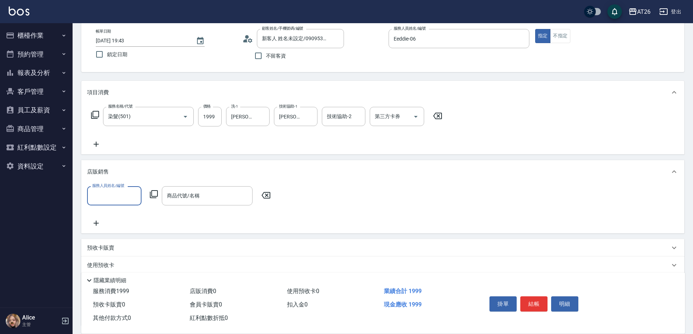
scroll to position [0, 0]
click at [120, 196] on input "服務人員姓名/編號" at bounding box center [114, 196] width 48 height 13
type input "ALICE-08"
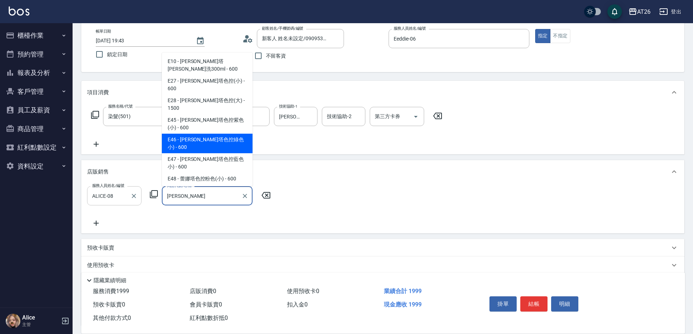
type input "蕾娜塔色控綠色小)"
type input "250"
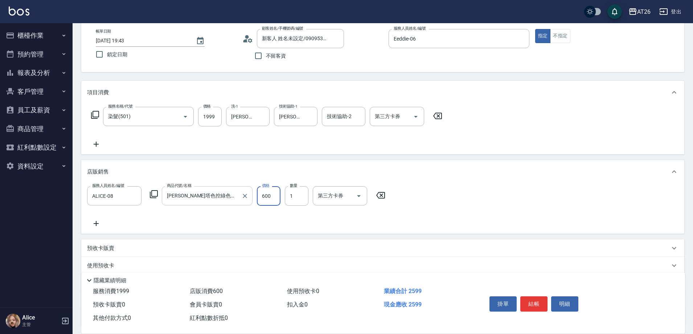
click at [182, 194] on input "蕾娜塔色控綠色小)" at bounding box center [201, 196] width 73 height 13
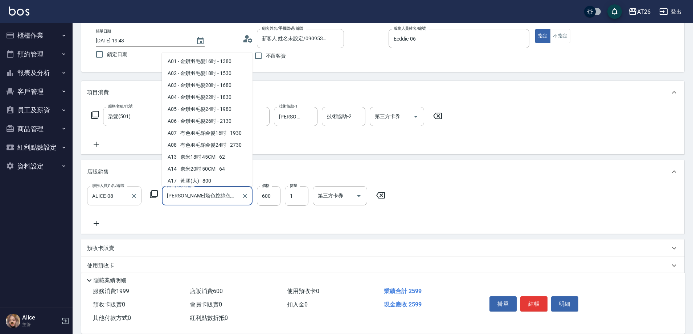
scroll to position [2311, 0]
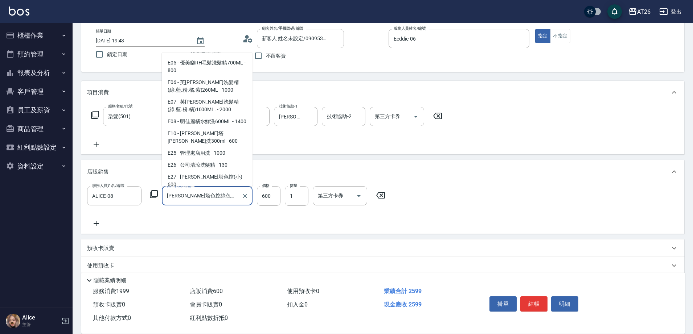
click at [179, 197] on input "蕾娜塔色控綠色小)" at bounding box center [201, 196] width 73 height 13
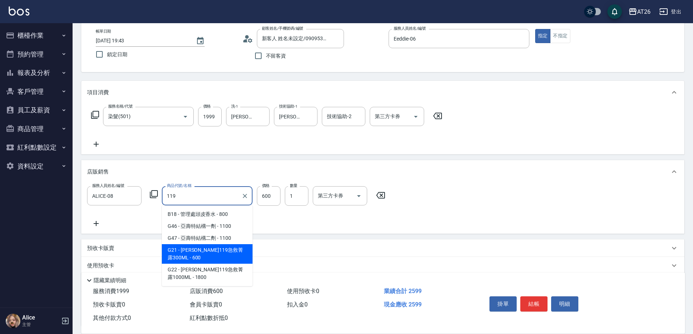
scroll to position [0, 0]
type input "里歐119急救菁露300ML"
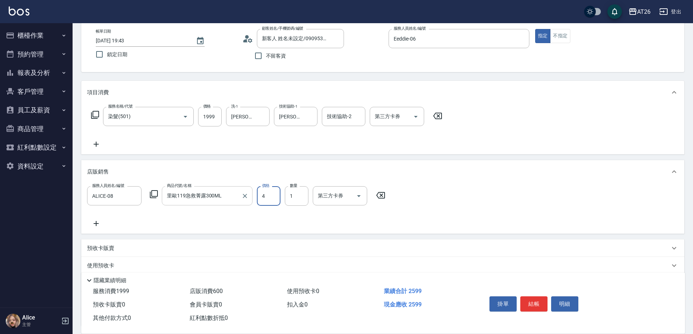
type input "48"
type input "200"
type input "480"
type input "240"
type input "480"
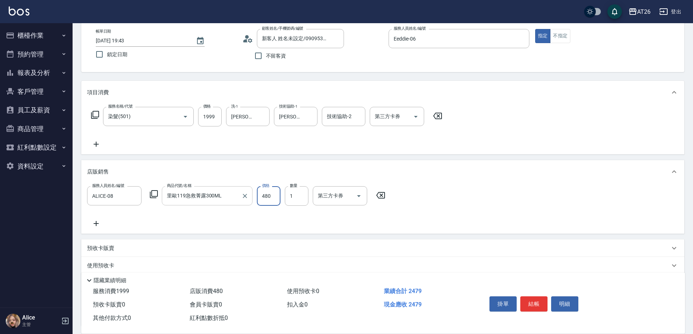
click at [179, 197] on input "里歐119急救菁露300ML" at bounding box center [201, 196] width 73 height 13
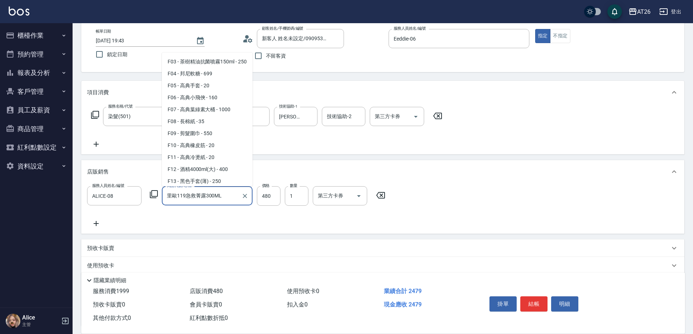
scroll to position [3040, 0]
click at [306, 157] on div "項目消費 服務名稱/代號 染髮(501) 服務名稱/代號 價格 1999 價格 洗-1 tony-46 洗-1 技術協助-1 tony-46 技術協助-1 技…" at bounding box center [382, 204] width 603 height 246
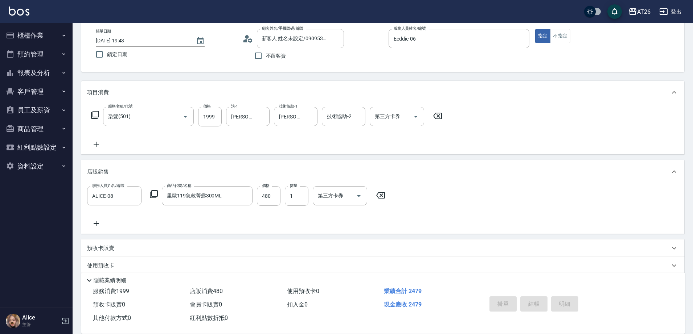
type input "0"
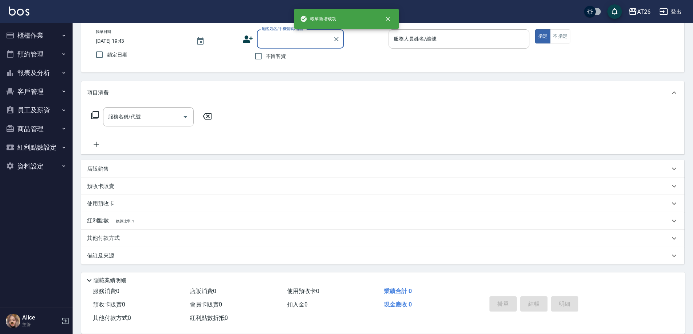
scroll to position [38, 0]
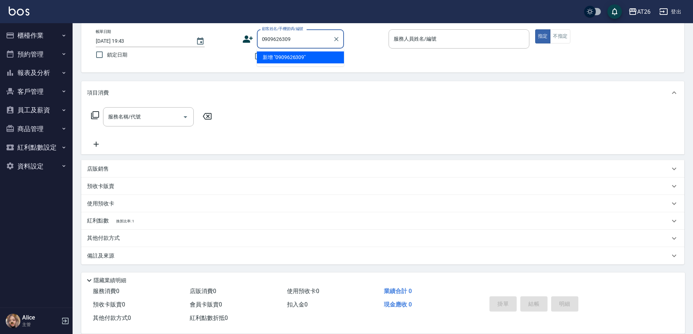
type input "0909626309"
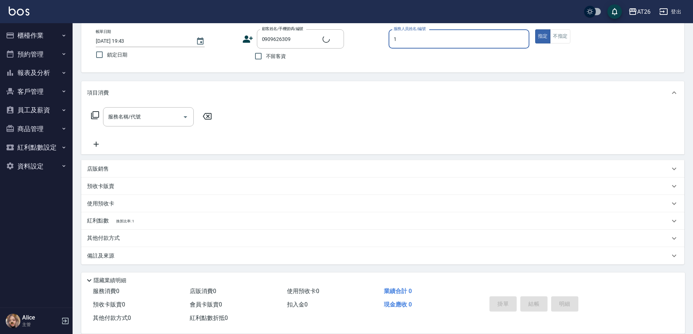
type input "10"
type input "無名字/0909626309/null"
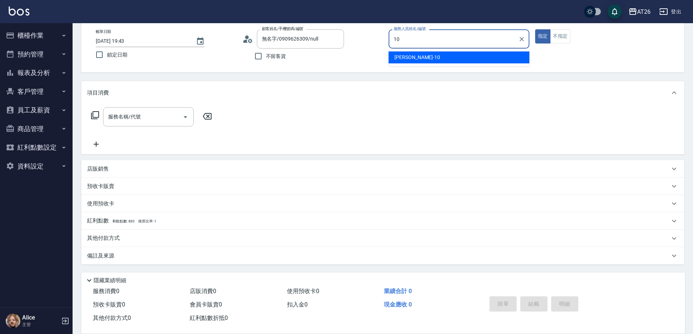
type input "Josh-10"
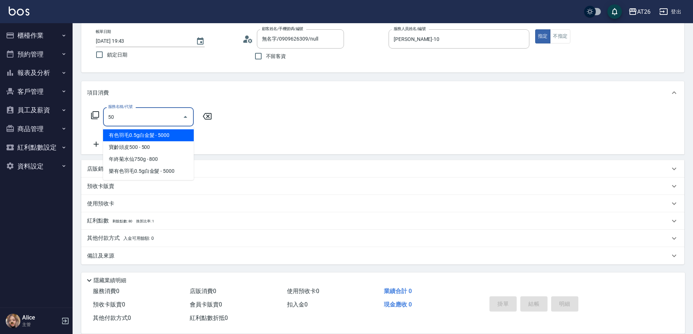
type input "501"
type input "120"
type input "染髮(501)"
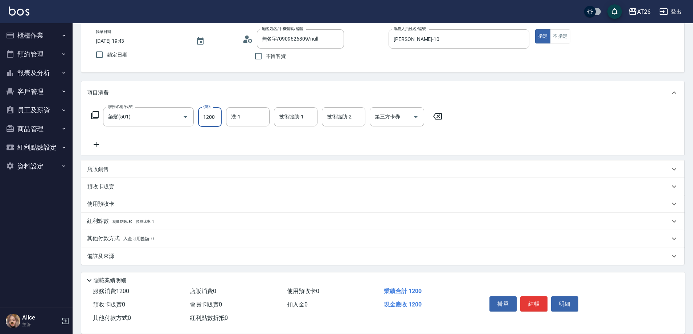
type input "2"
type input "0"
type input "230"
type input "20"
type input "2300"
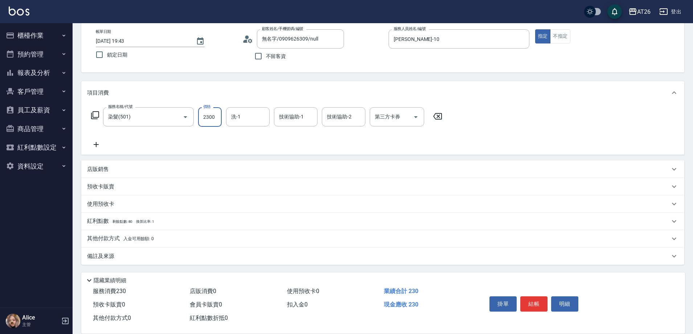
type input "230"
type input "2025/09/12 19:44"
type input "0"
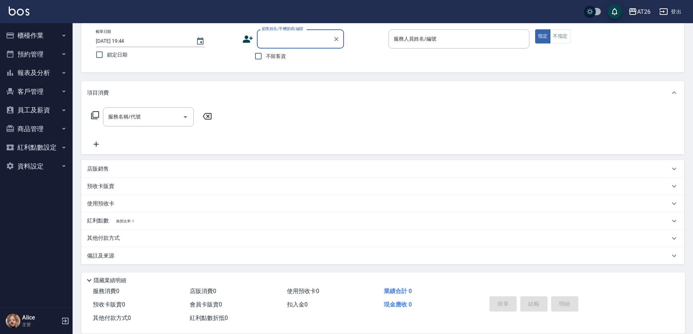
type input "0"
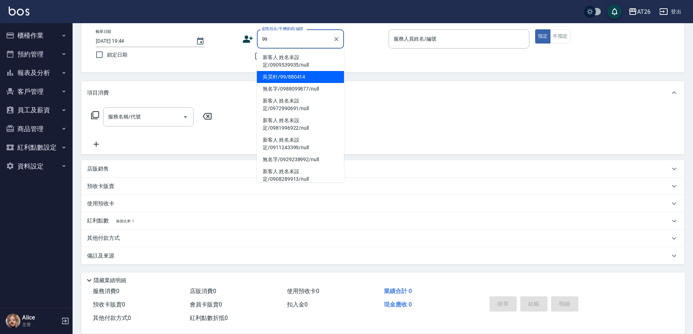
type input "新客人 姓名未設定/0909539935/null"
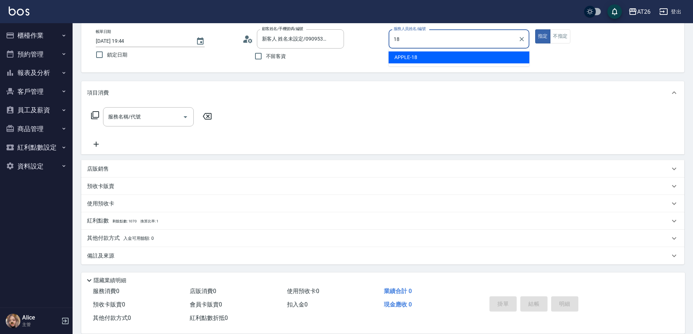
type input "APPLE-18"
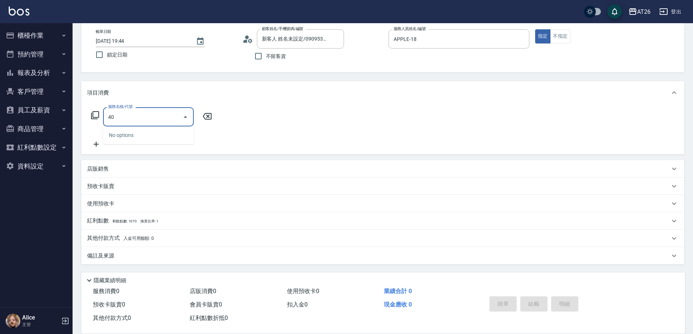
type input "4"
type input "洗髮(201)"
type input "20"
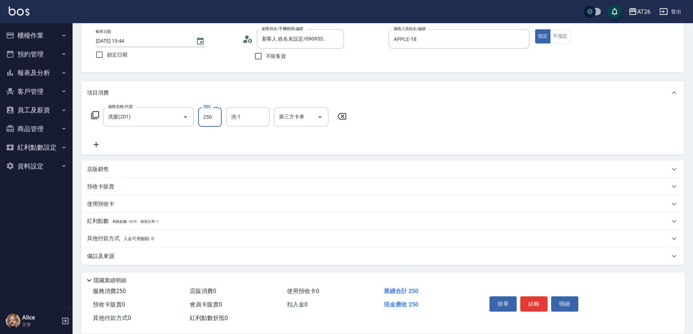
type input "4"
type input "0"
type input "400"
type input "40"
type input "400"
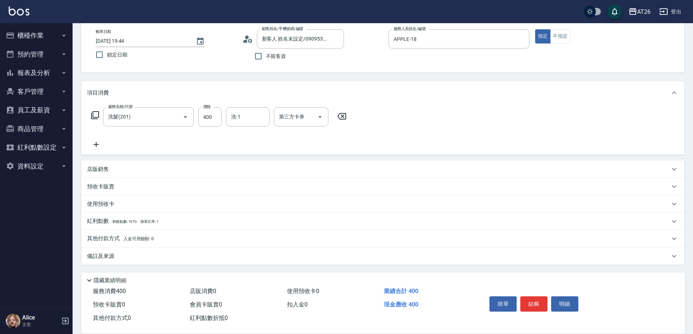
click at [268, 76] on div "Key In 打帳單 上一筆訂單:#12 帳單速查 結帳前確認明細 連續打單結帳 掛單 結帳 明細 帳單日期 2025/09/12 19:44 鎖定日期 顧客…" at bounding box center [383, 159] width 620 height 349
type input "0"
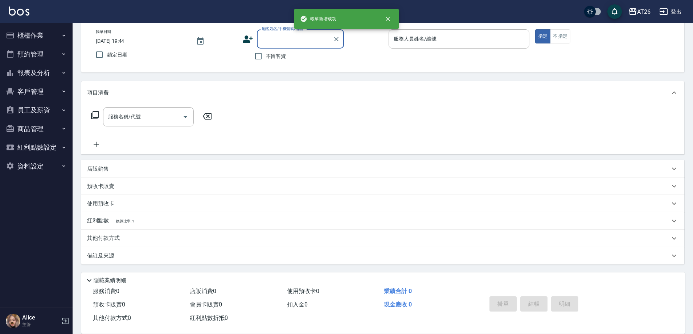
scroll to position [0, 0]
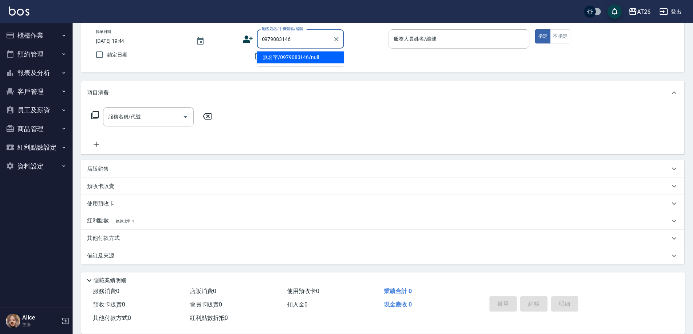
type input "無名字/0979083146/null"
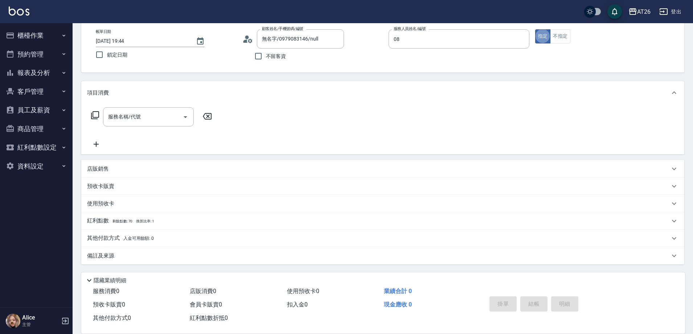
type input "ALICE-08"
type input "401"
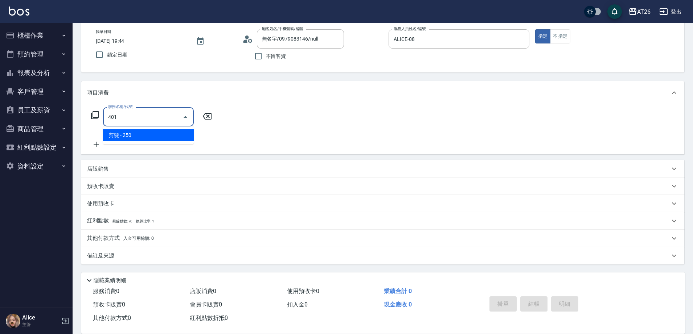
type input "20"
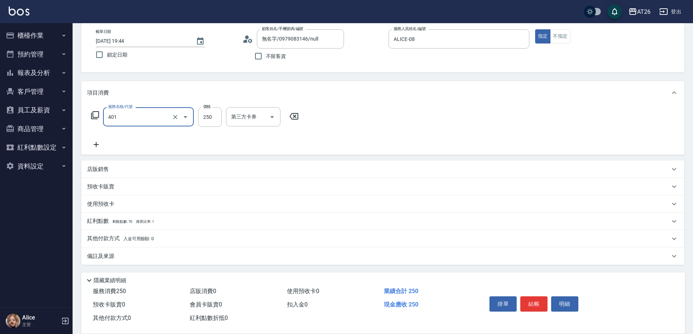
type input "剪髮(401)"
type input "7"
type input "0"
type input "700"
type input "70"
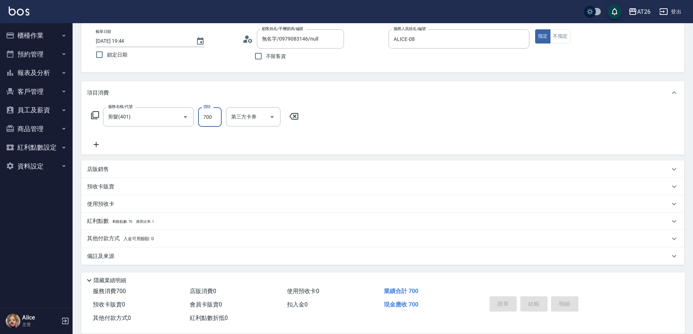
type input "2025/09/12 19:45"
type input "0"
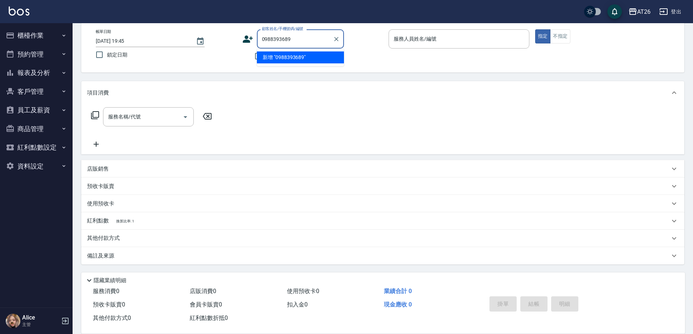
type input "0988393689"
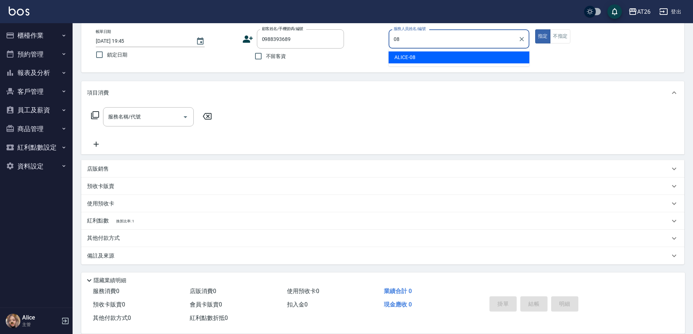
type input "ALICE-08"
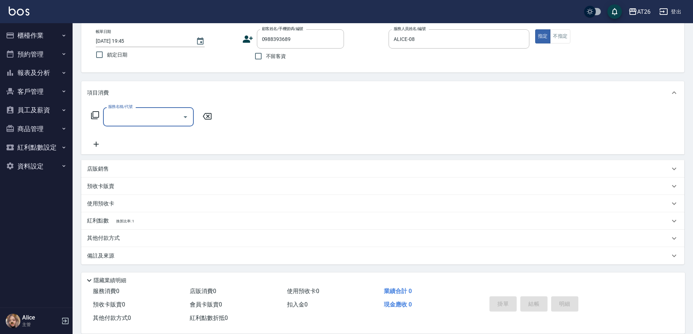
type input "2"
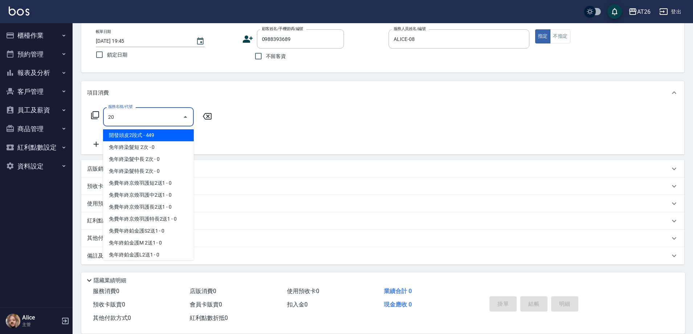
type input "201"
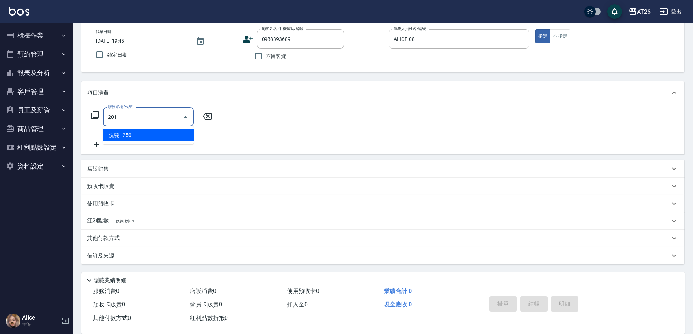
type input "20"
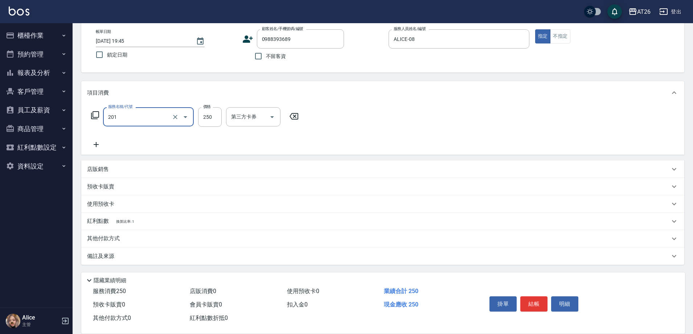
type input "洗髮(201)"
type input "0"
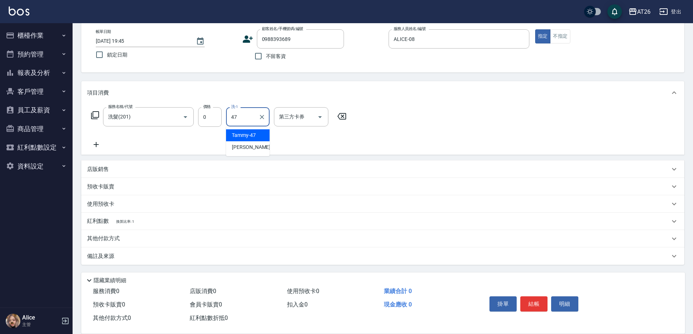
type input "Tammy-47"
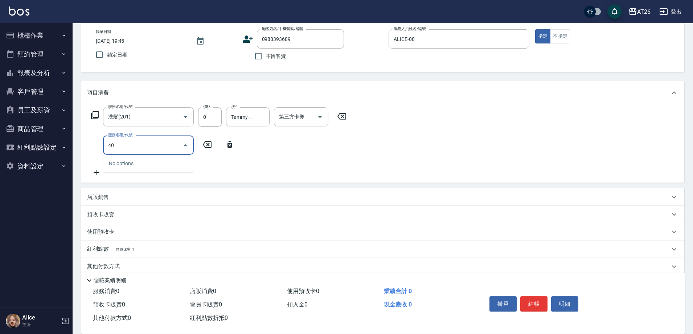
type input "401"
type input "20"
type input "剪髮(401)"
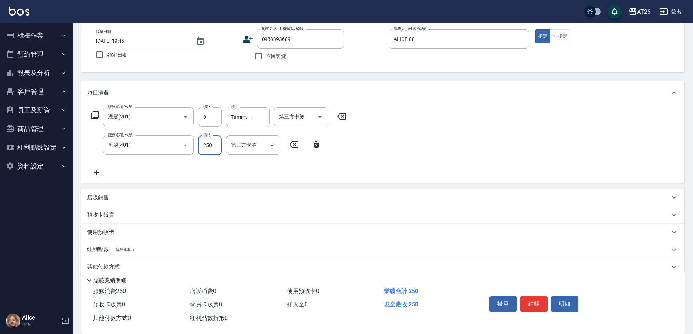
type input "7"
type input "0"
type input "700"
type input "70"
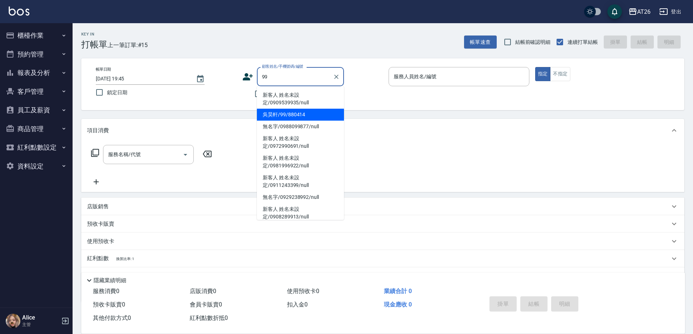
type input "吳昊軒/99/880414"
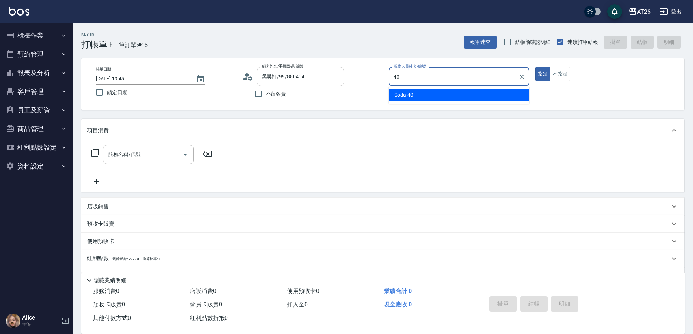
type input "Soda-40"
type button "true"
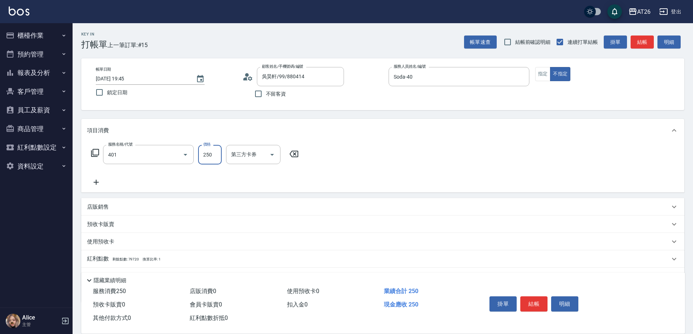
type input "剪髮(401)"
type input "20"
type input "3"
type input "0"
type input "300"
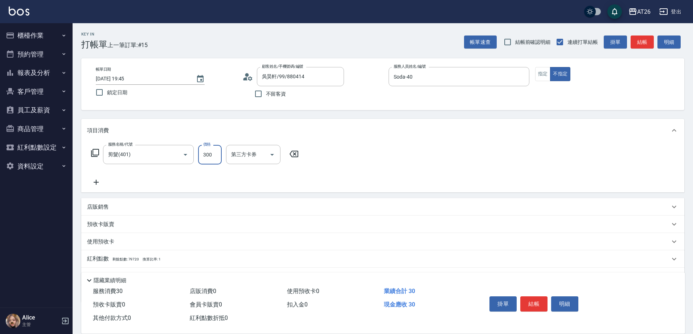
type input "30"
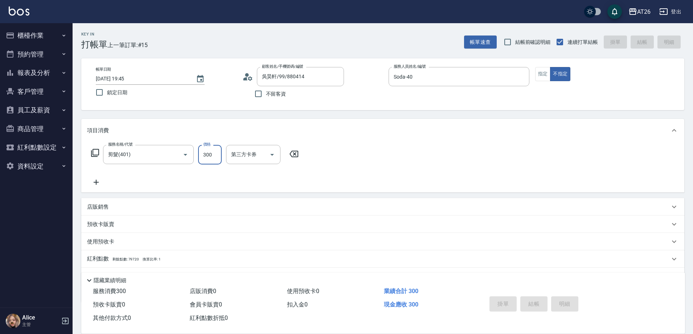
type input "0"
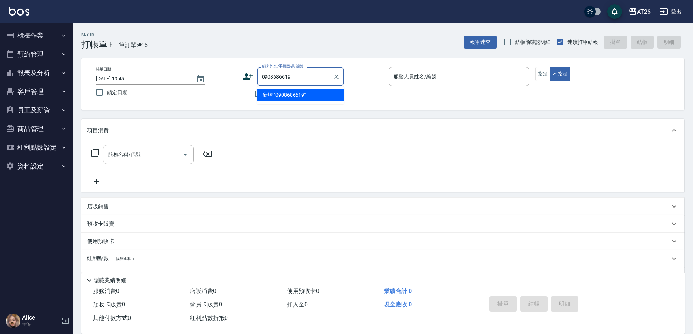
type input "0908686619"
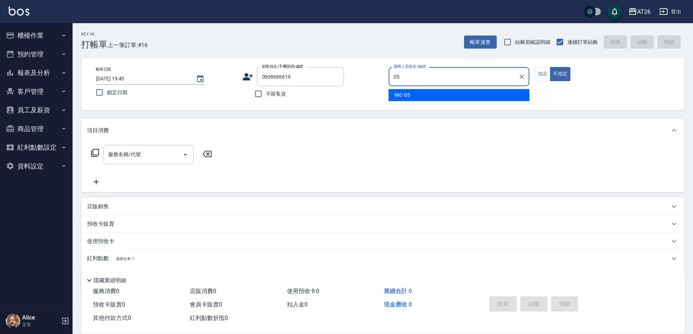
type input "NIC-05"
type button "false"
type input "新客人 姓名未設定/0908686619/null"
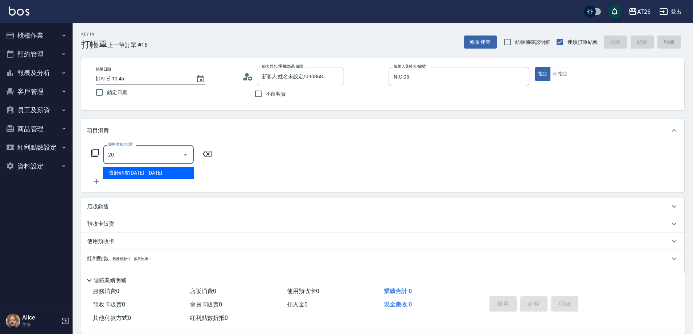
type input "201"
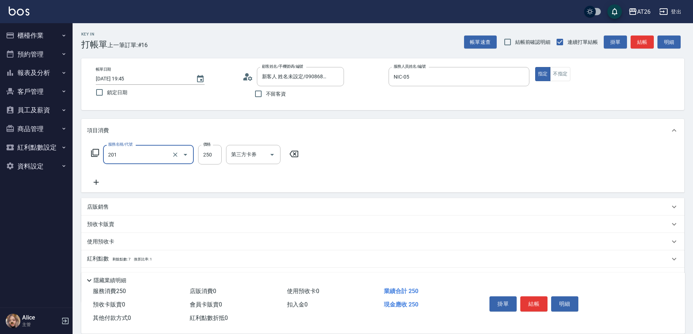
type input "20"
type input "洗髮(201)"
type input "4"
type input "0"
type input "400"
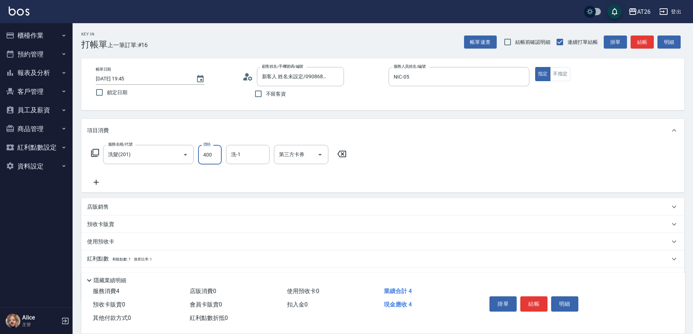
type input "40"
type input "400"
type input "[PERSON_NAME]-46"
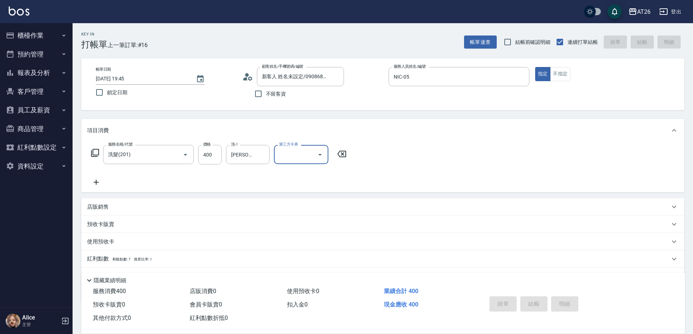
type input "[DATE] 19:46"
type input "0"
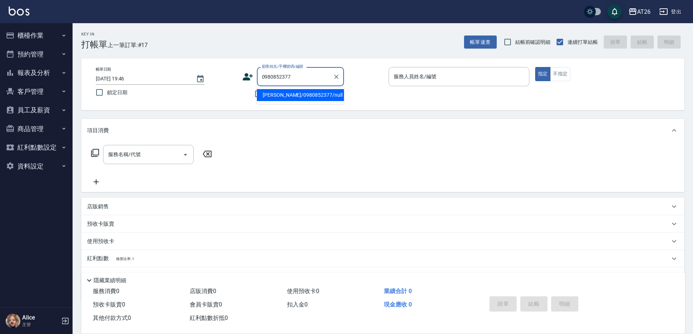
type input "[PERSON_NAME]/0980852377/null"
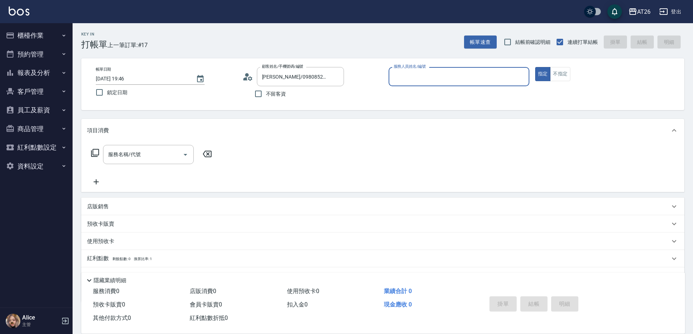
type input "1"
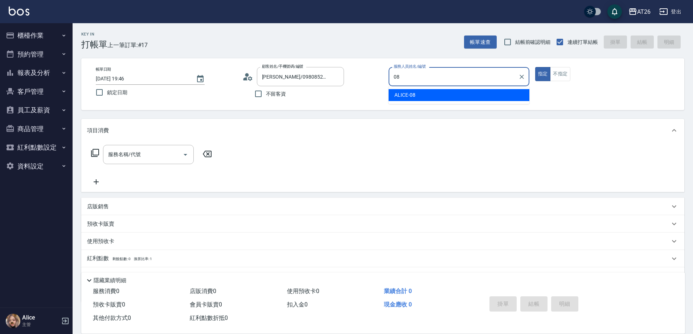
type input "ALICE-08"
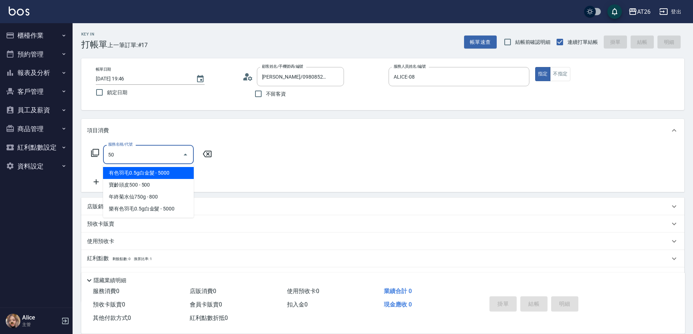
type input "501"
type input "120"
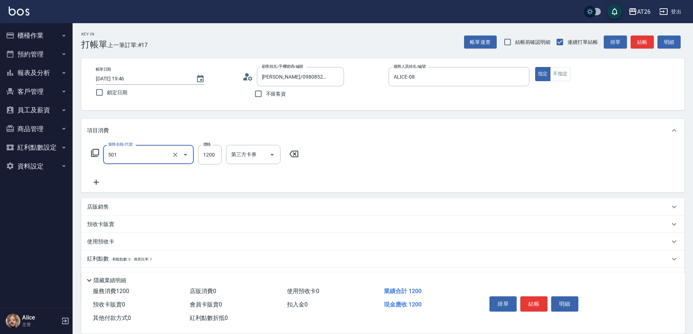
type input "染髮(501)"
type input "1"
type input "0"
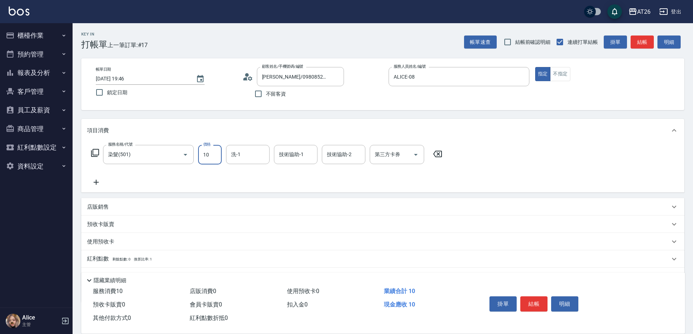
type input "100"
type input "10"
type input "1000"
type input "100"
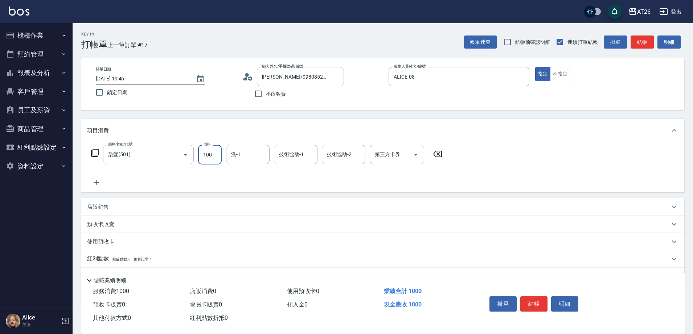
type input "10"
type input "0"
type input "180"
type input "10"
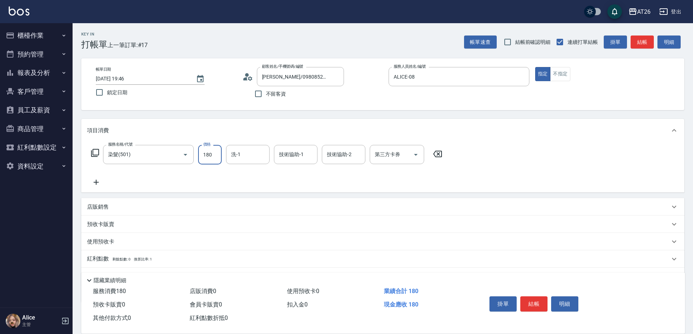
type input "1800"
type input "180"
type input "1800"
type input "NANA-23"
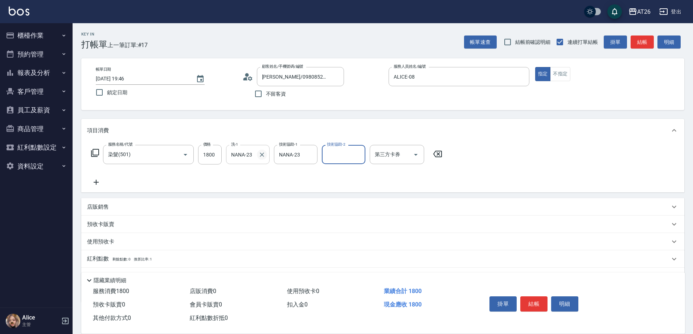
click at [260, 156] on icon "Clear" at bounding box center [261, 154] width 7 height 7
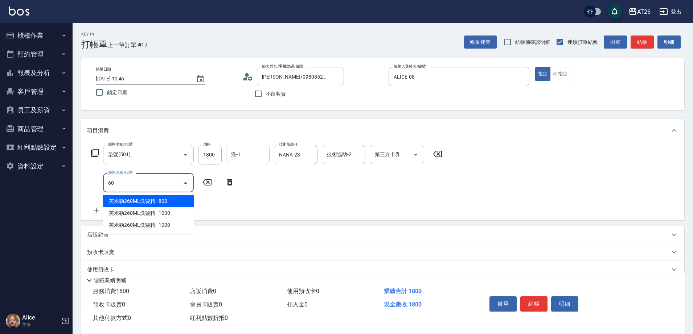
type input "601"
type input "210"
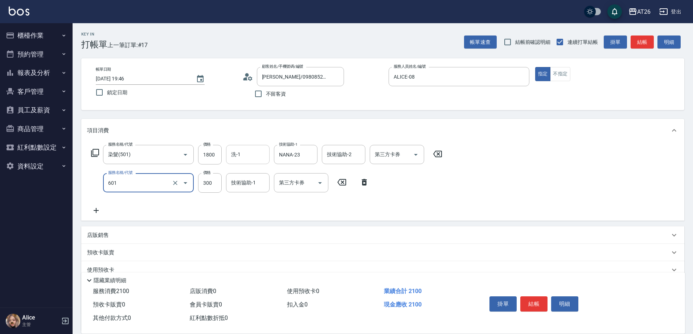
type input "自護髮(601)"
type input "5"
type input "180"
type input "500"
type input "230"
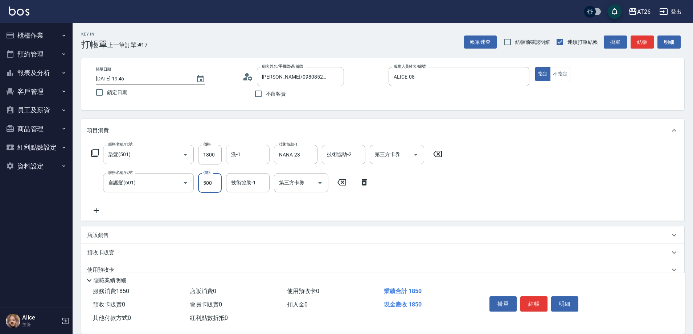
type input "5000"
type input "680"
type input "5000"
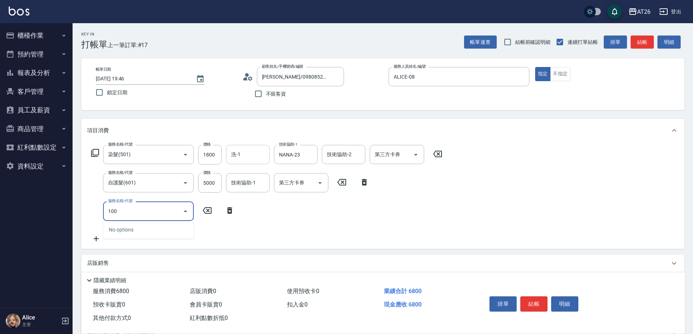
type input "1003"
type input "830"
type input "洗+四段式(1003)"
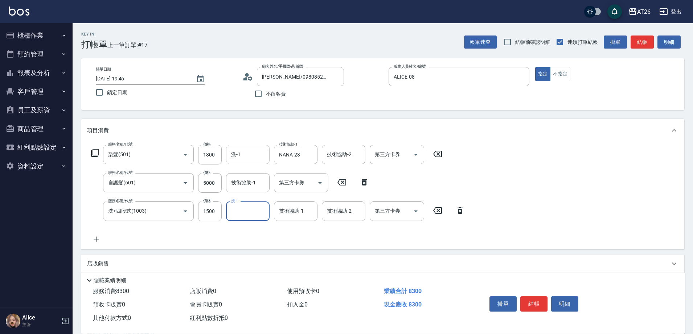
click at [379, 115] on div "Key In 打帳單 上一筆訂單:#17 帳單速查 結帳前確認明細 連續打單結帳 掛單 結帳 明細 帳單日期 2025/09/12 19:46 鎖定日期 顧客…" at bounding box center [383, 226] width 620 height 406
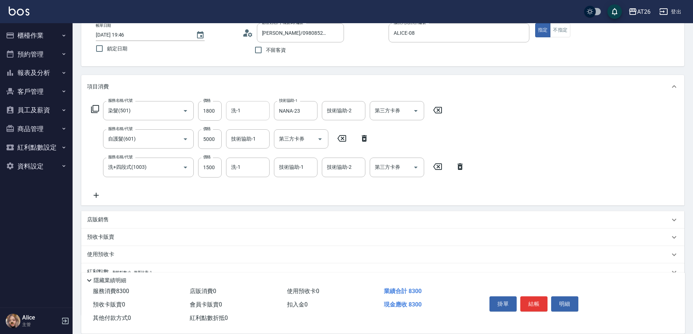
scroll to position [45, 0]
click at [170, 217] on div "店販銷售" at bounding box center [378, 219] width 582 height 8
click at [116, 241] on input "服務人員姓名/編號" at bounding box center [114, 245] width 48 height 13
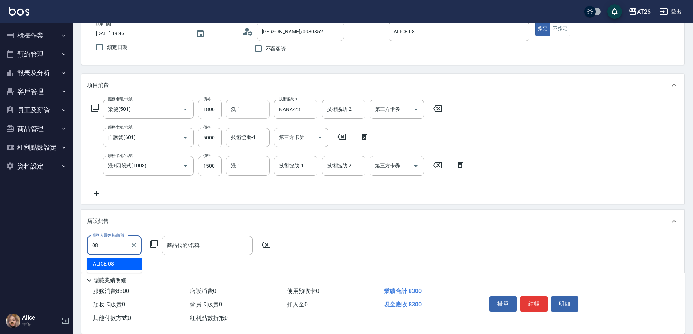
type input "ALICE-08"
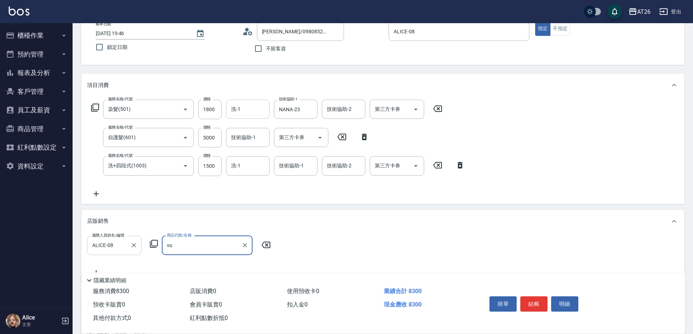
type input "v"
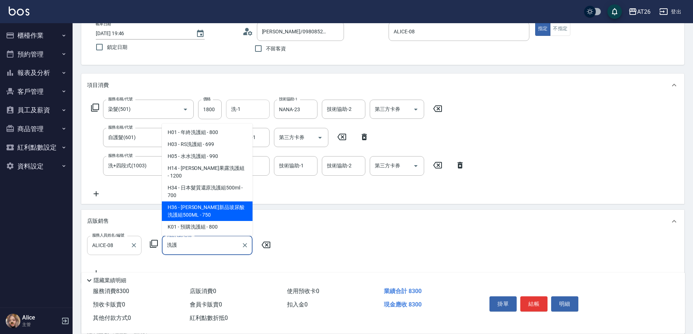
type input "喬娜斯新品玻尿酸洗護組500ML"
type input "900"
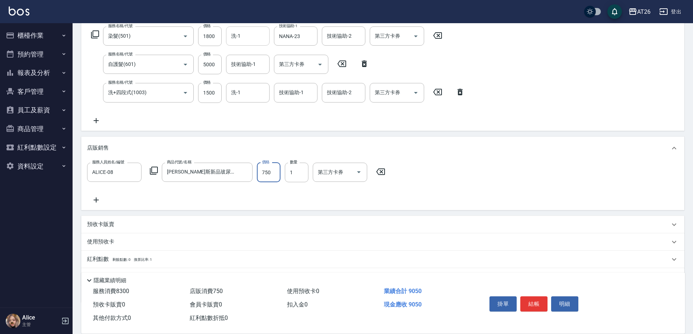
scroll to position [157, 0]
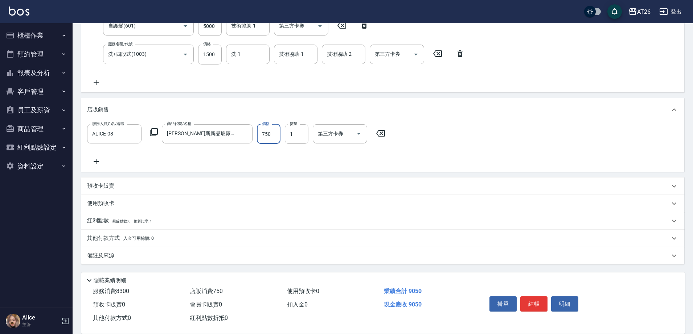
click at [110, 239] on p "其他付款方式 入金可用餘額: 0" at bounding box center [120, 239] width 67 height 8
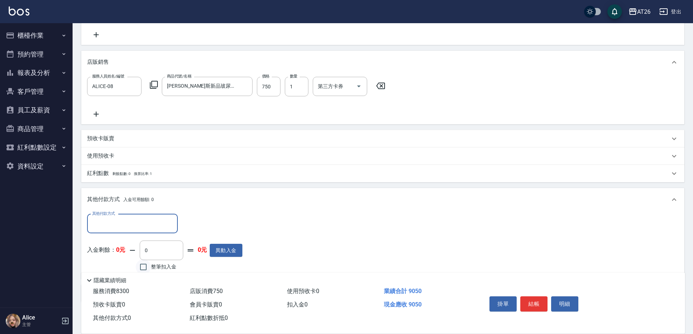
scroll to position [242, 0]
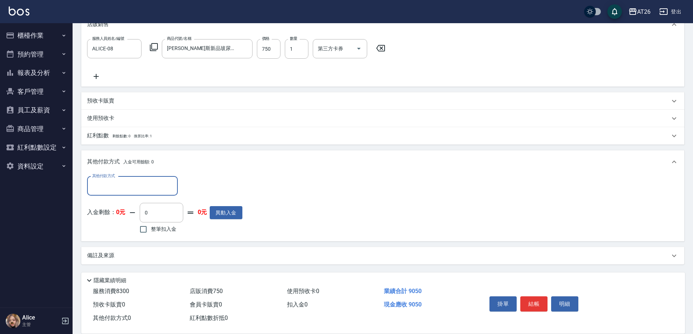
click at [130, 193] on div "其他付款方式" at bounding box center [132, 186] width 91 height 19
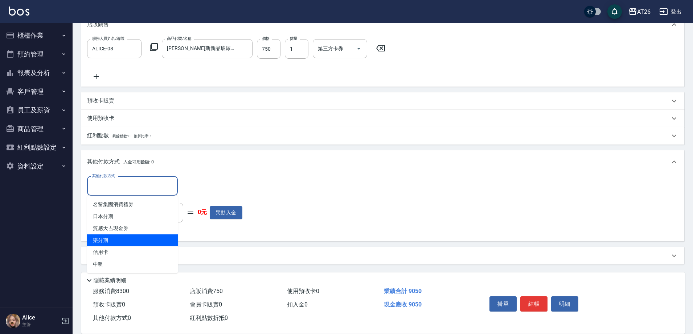
click at [116, 247] on span "信用卡" at bounding box center [132, 253] width 91 height 12
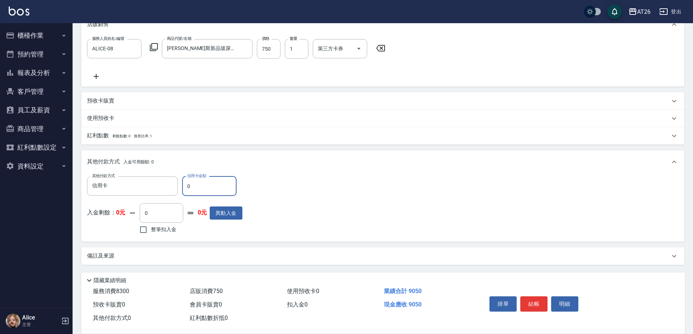
type input "信用卡"
type input "990"
type input "800"
type input "99"
type input "890"
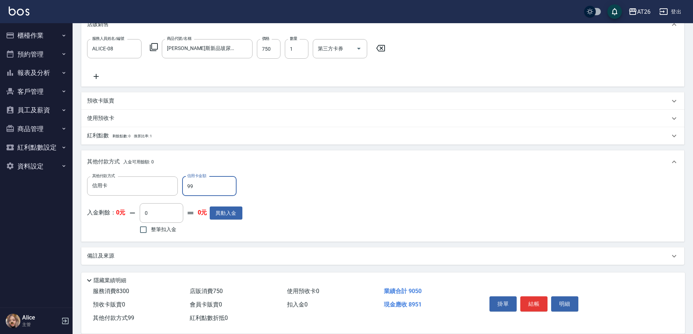
type input "9"
type input "900"
type input "90"
type input "890"
type input "905"
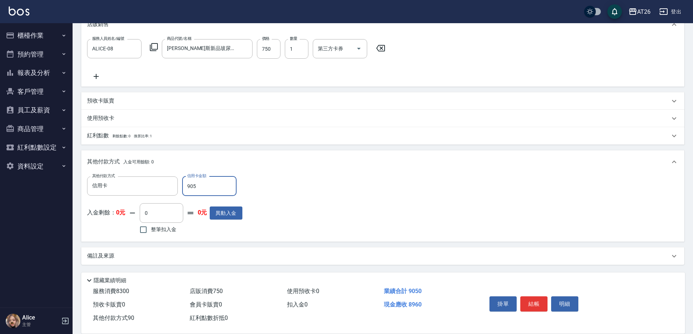
type input "810"
type input "9050"
type input "0"
type input "9050"
click at [541, 304] on button "結帳" at bounding box center [533, 304] width 27 height 15
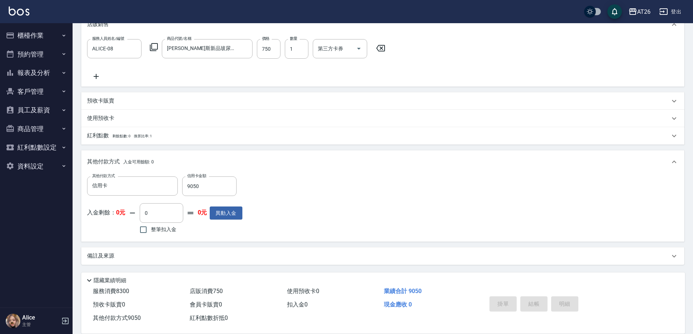
type input "2025/09/12 19:57"
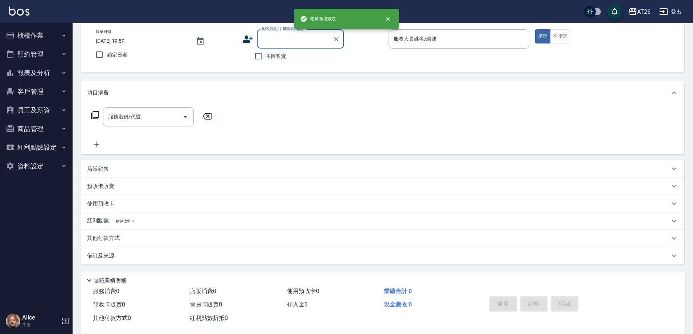
scroll to position [0, 0]
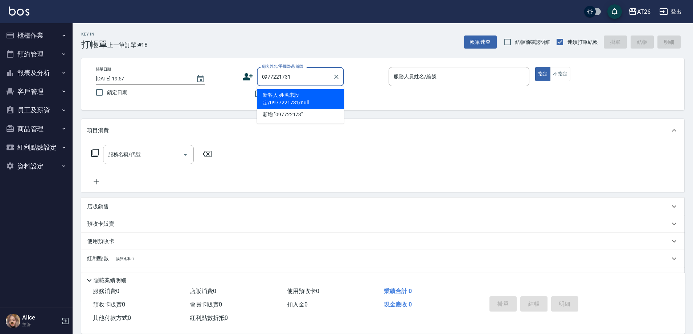
type input "新客人 姓名未設定/0977221731/null"
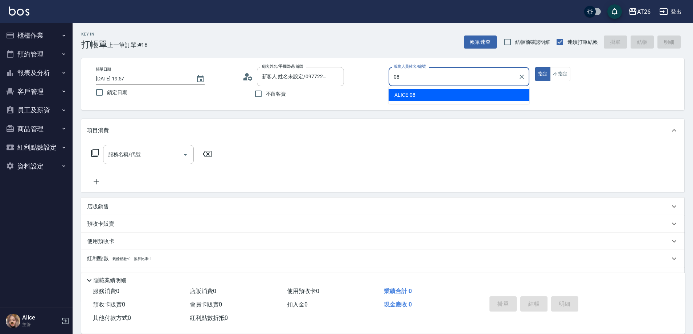
type input "ALICE-08"
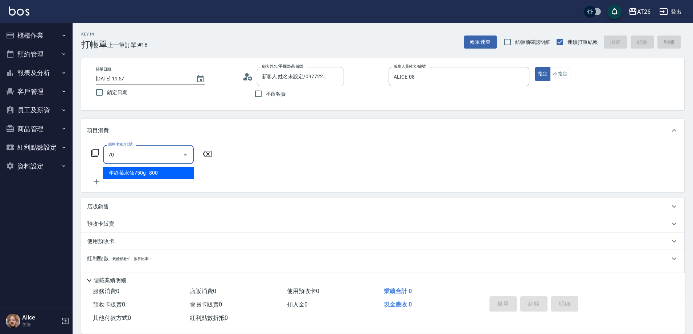
type input "704"
type input "500"
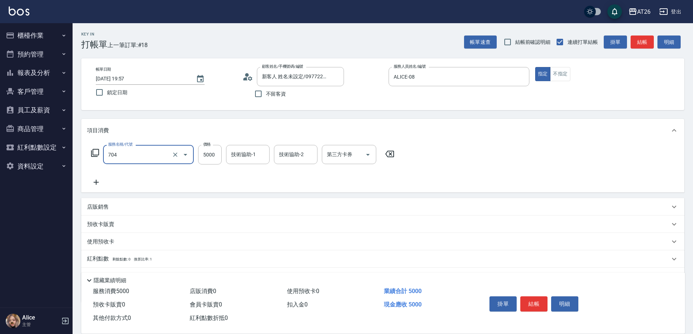
type input "新羽毛鉑金接髮調整(704)"
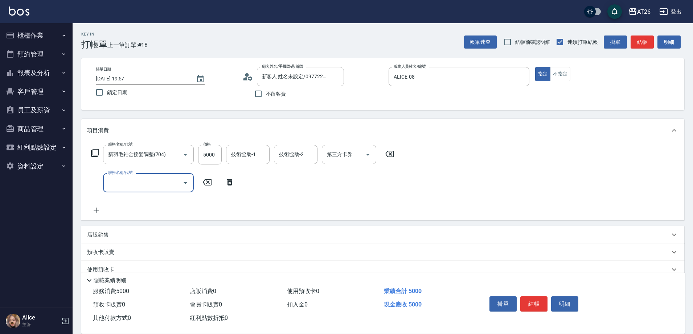
click at [231, 185] on icon at bounding box center [229, 182] width 5 height 7
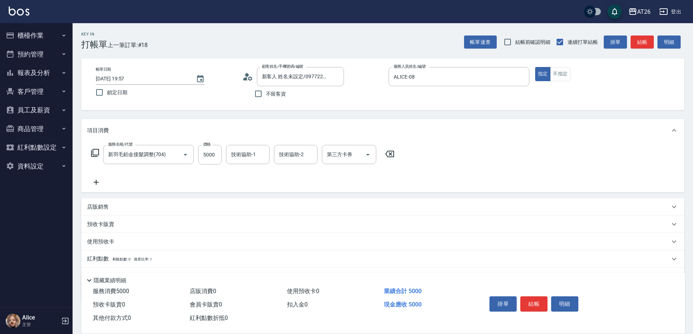
click at [247, 165] on div "服務名稱/代號 新羽毛鉑金接髮調整(704) 服務名稱/代號 價格 5000 價格 技術協助-1 技術協助-1 技術協助-2 技術協助-2 第三方卡券 第三方…" at bounding box center [243, 166] width 312 height 42
click at [247, 161] on div "技術協助-1" at bounding box center [248, 154] width 44 height 19
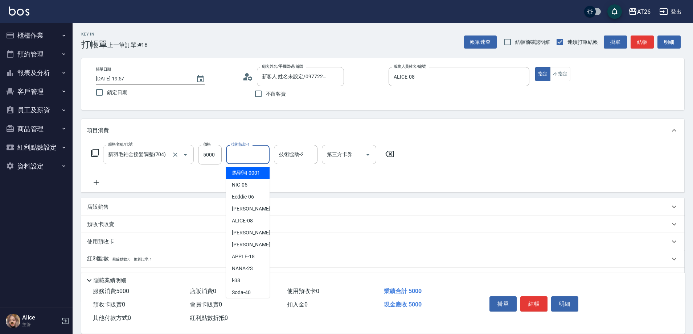
click at [169, 157] on input "新羽毛鉑金接髮調整(704)" at bounding box center [138, 154] width 64 height 13
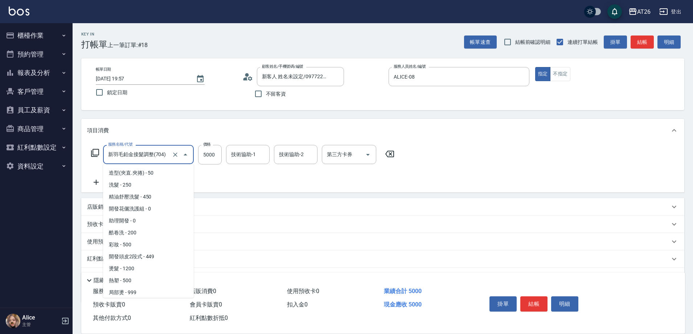
scroll to position [683, 0]
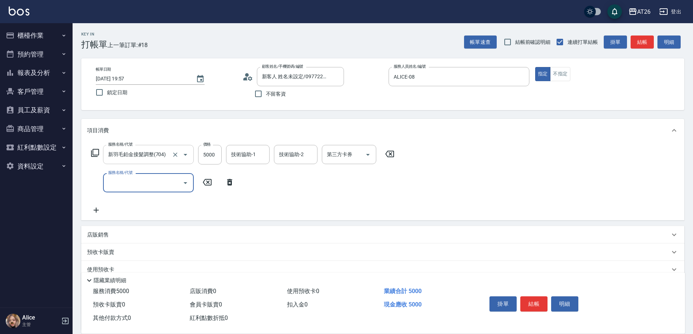
type input "6"
type input "719"
type input "800"
type input "局部調整(719)"
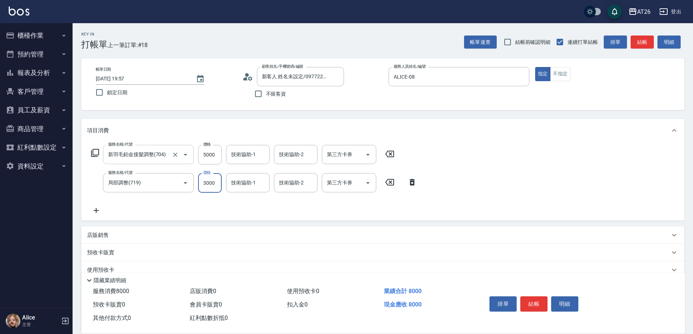
type input "0"
type input "500"
type input "0"
type input "Tammy-47"
click at [523, 299] on button "結帳" at bounding box center [533, 304] width 27 height 15
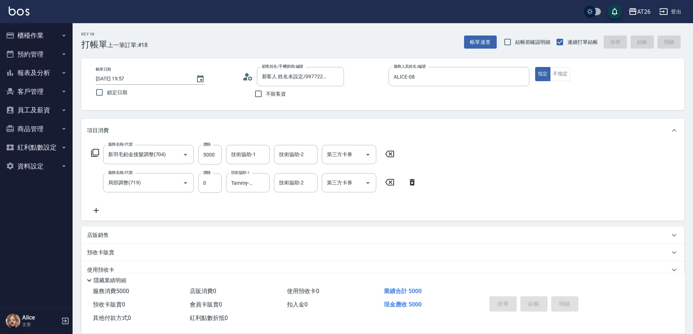
type input "0"
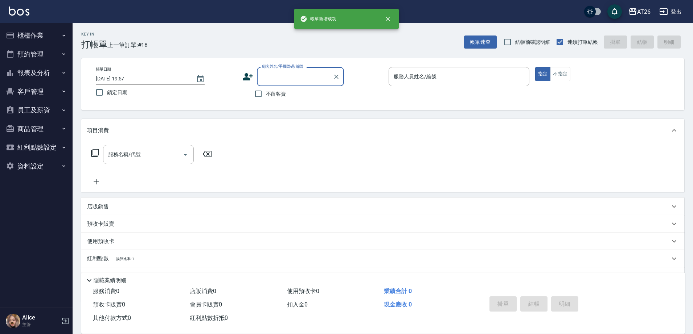
scroll to position [0, 0]
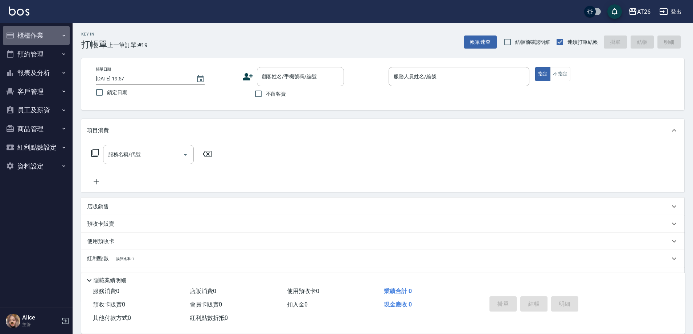
click at [28, 41] on button "櫃檯作業" at bounding box center [36, 35] width 67 height 19
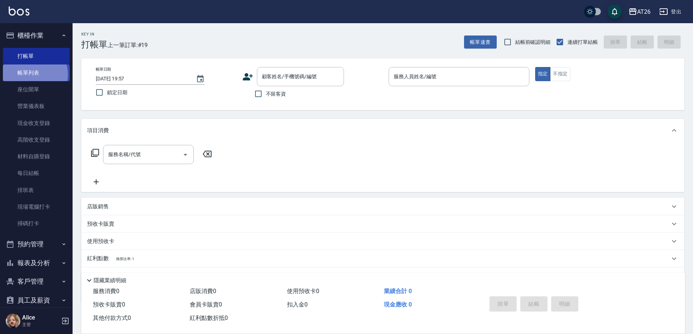
click at [33, 75] on link "帳單列表" at bounding box center [36, 73] width 67 height 17
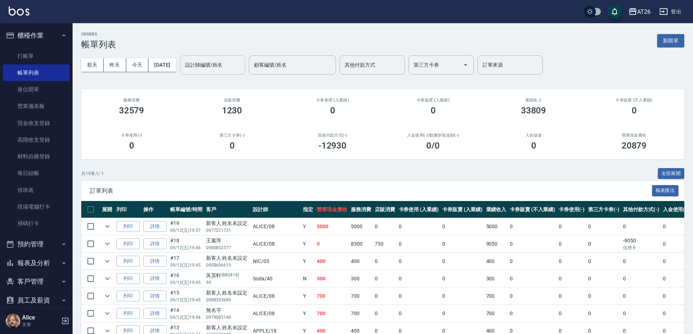
click at [211, 62] on div "設計師編號/姓名 設計師編號/姓名" at bounding box center [212, 64] width 65 height 19
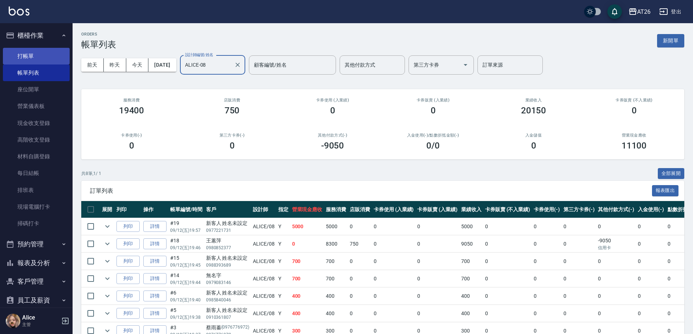
type input "ALICE-08"
click at [39, 57] on link "打帳單" at bounding box center [36, 56] width 67 height 17
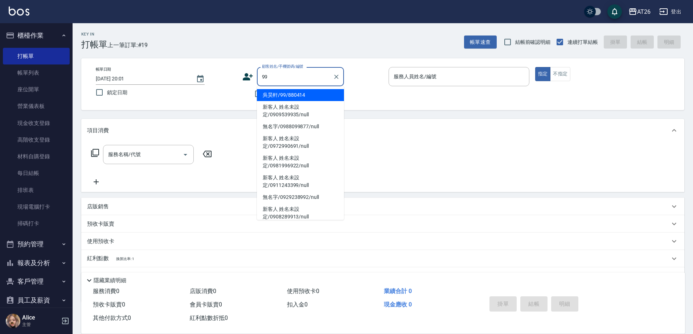
type input "吳昊軒/99/880414"
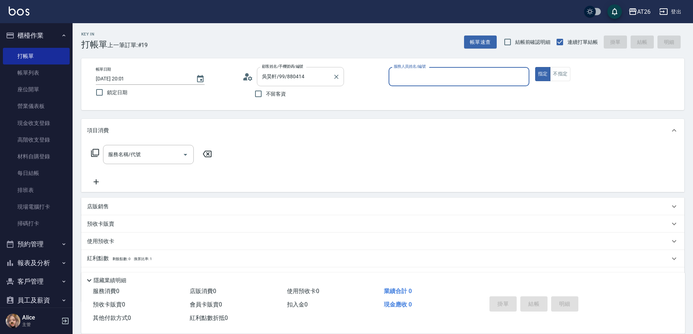
type input "0"
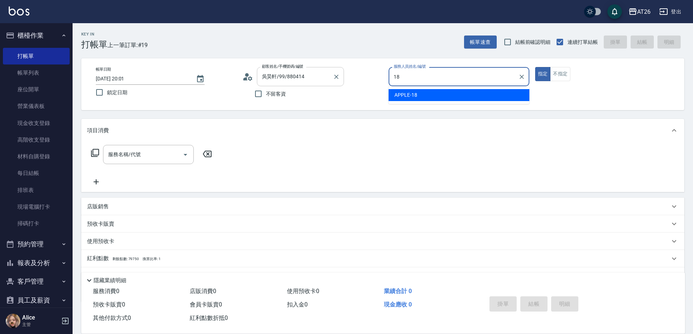
type input "APPLE-18"
type button "true"
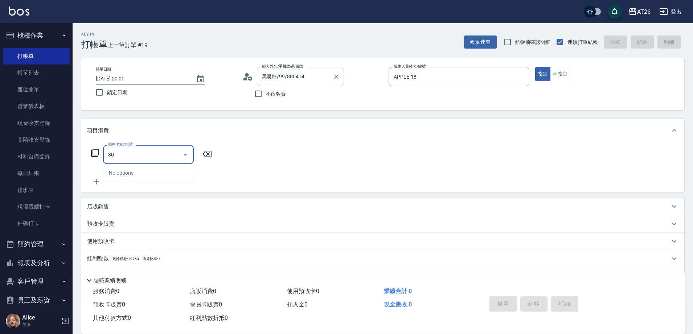
type input "301"
type input "120"
type input "燙髮(301)"
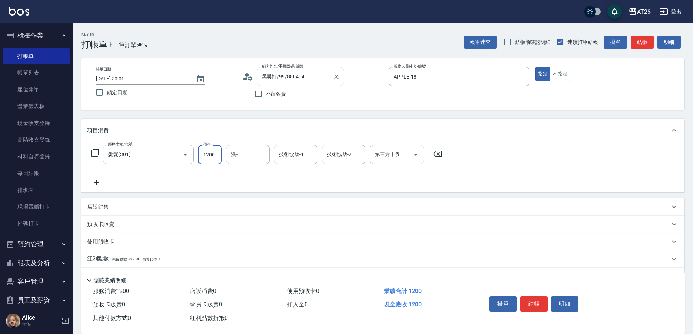
type input "5"
type input "0"
type input "500"
type input "50"
type input "5000"
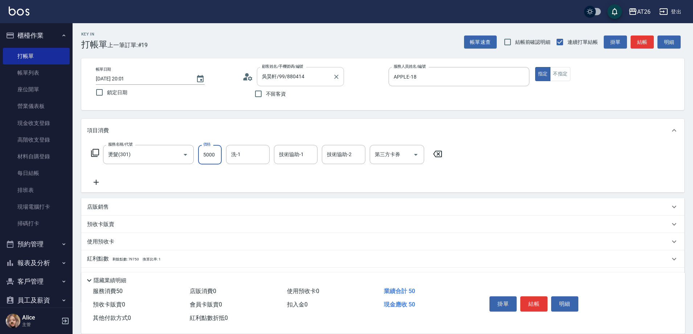
type input "500"
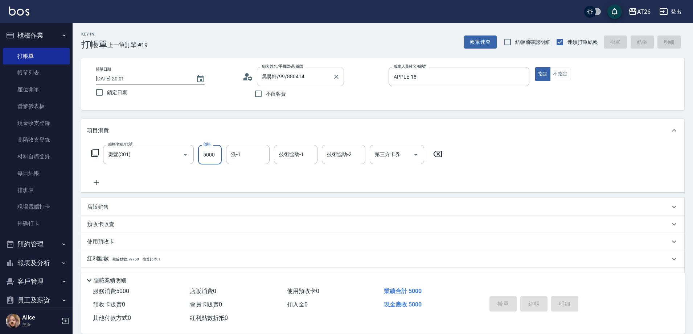
type input "0"
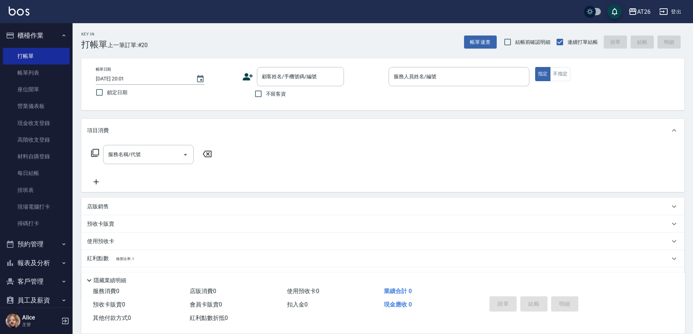
click at [291, 93] on div "不留客資" at bounding box center [293, 93] width 102 height 15
click at [294, 80] on input "顧客姓名/手機號碼/編號" at bounding box center [295, 76] width 70 height 13
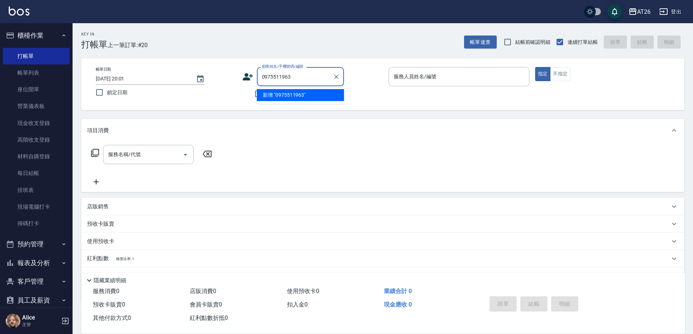
type input "0975511963"
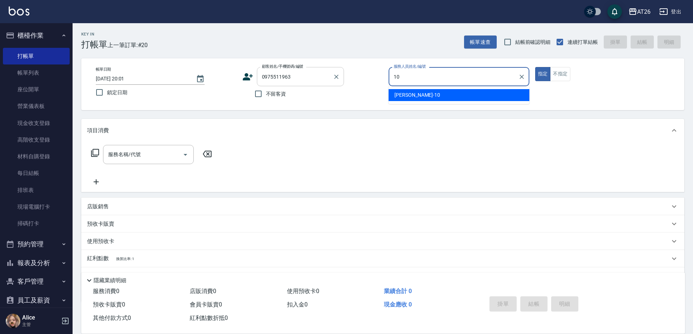
type input "Josh-10"
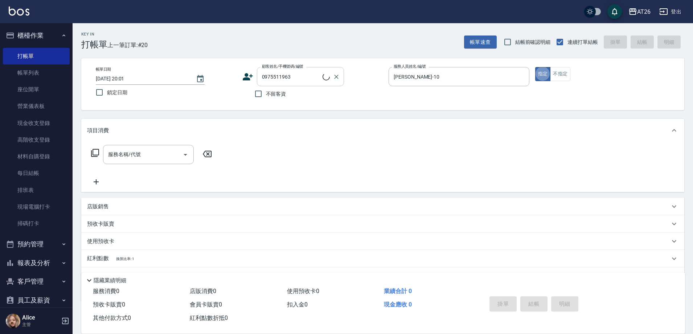
type input "蕭可婕/0975511963/0975511963"
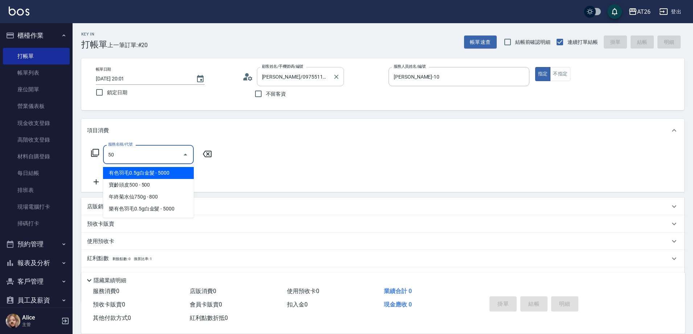
type input "501"
type input "120"
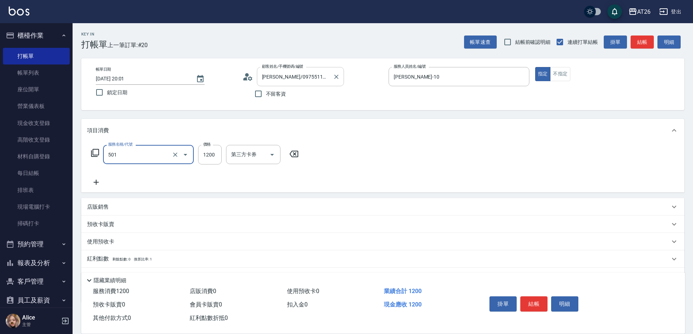
type input "染髮(501)"
type input "2"
type input "0"
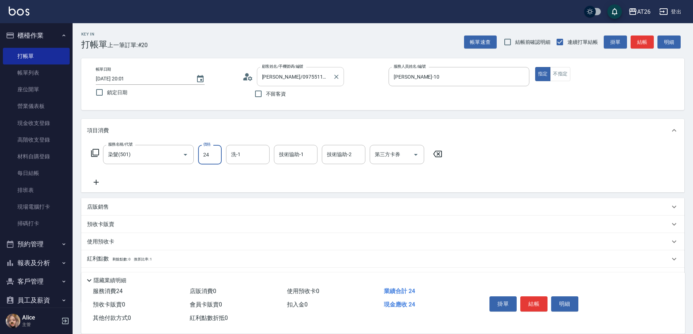
type input "248"
type input "20"
type input "2480"
type input "240"
type input "2480"
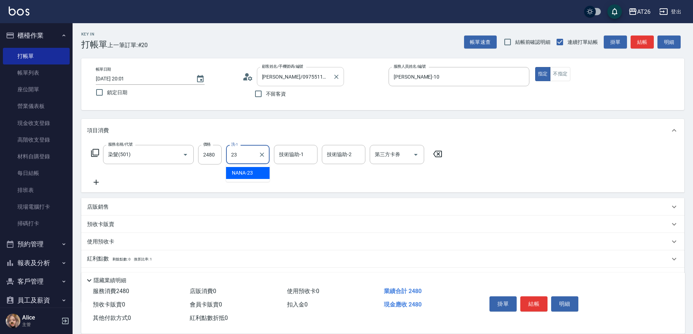
type input "NANA-23"
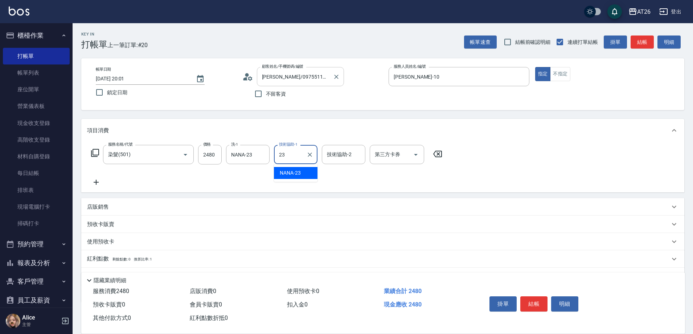
type input "NANA-23"
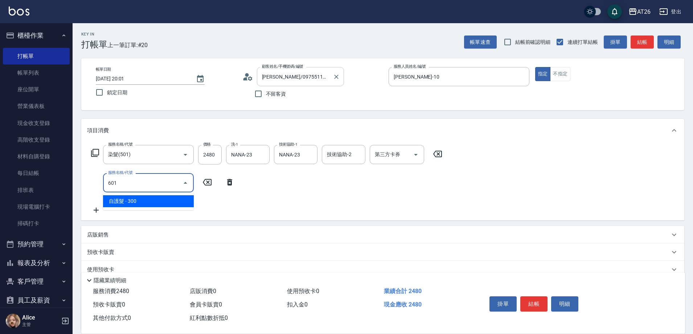
type input "601"
type input "270"
type input "自護髮(601)"
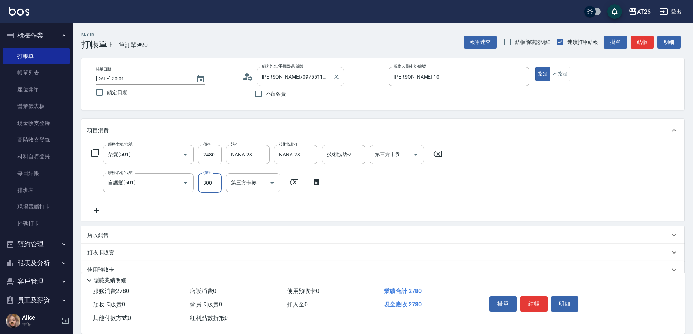
type input "1"
type input "240"
type input "160"
type input "260"
type input "1600"
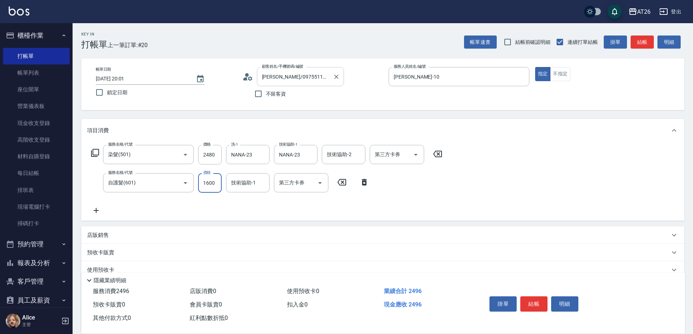
type input "400"
type input "1600"
type input "NANA-23"
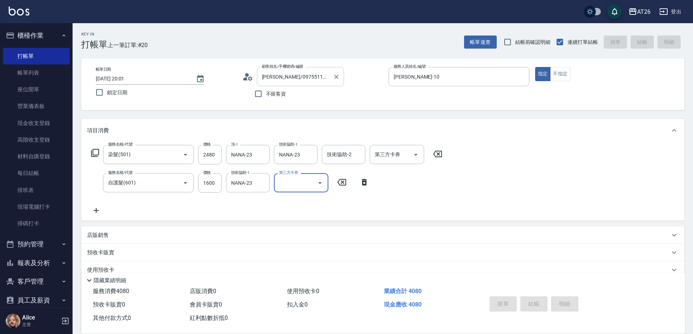
type input "2025/09/12 20:38"
type input "0"
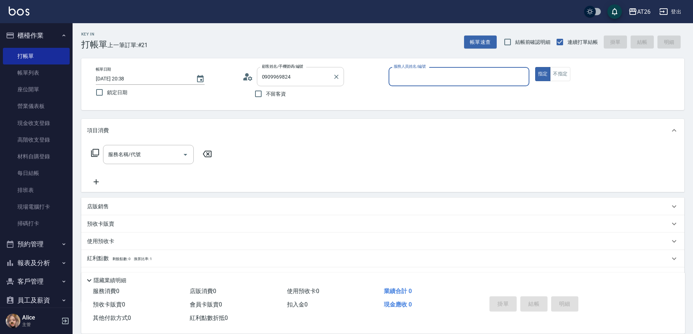
type input "無名字/0909969824/null"
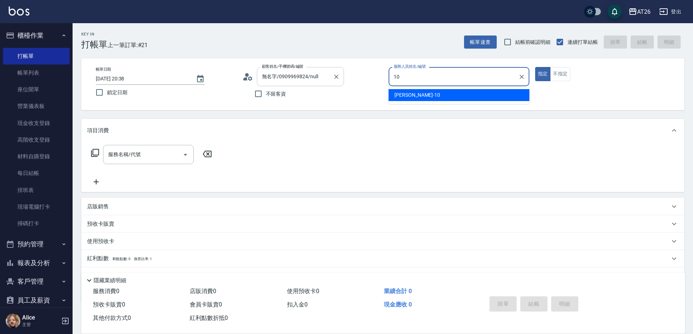
type input "Josh-10"
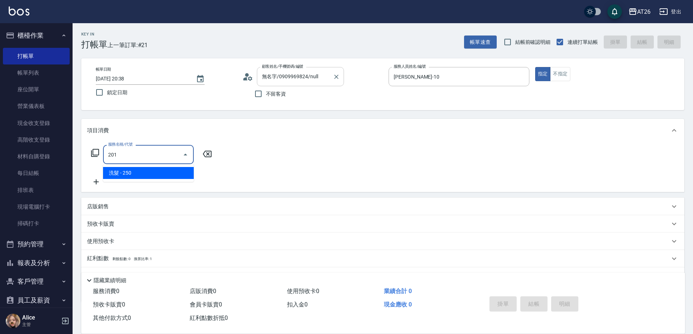
type input "洗髮(201)"
type input "20"
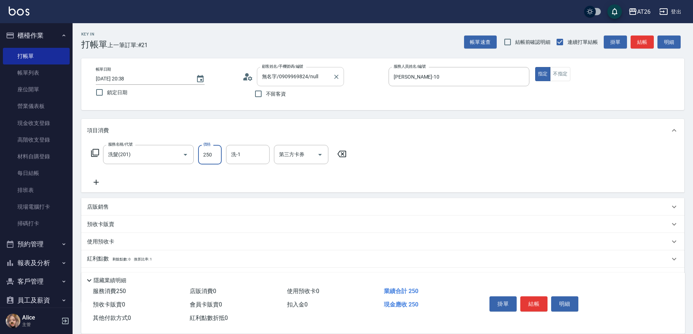
type input "8"
type input "0"
type input "NANA-23"
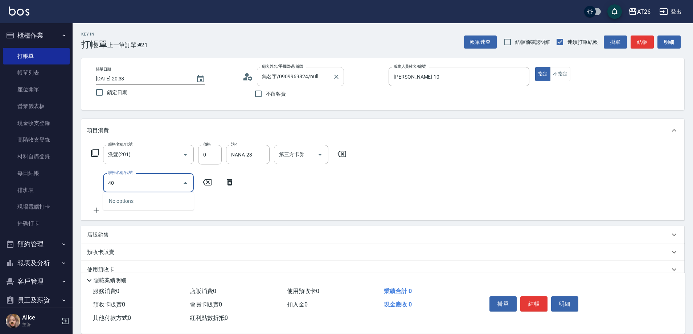
type input "401"
type input "20"
type input "剪髮(401)"
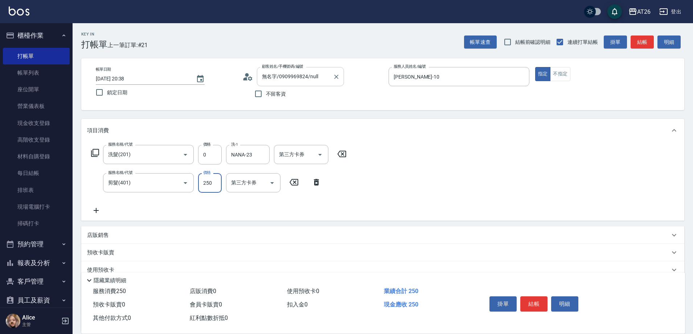
type input "8"
type input "0"
type input "80"
type input "800"
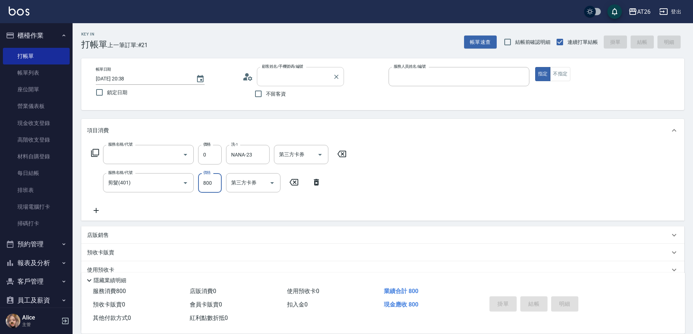
type input "0"
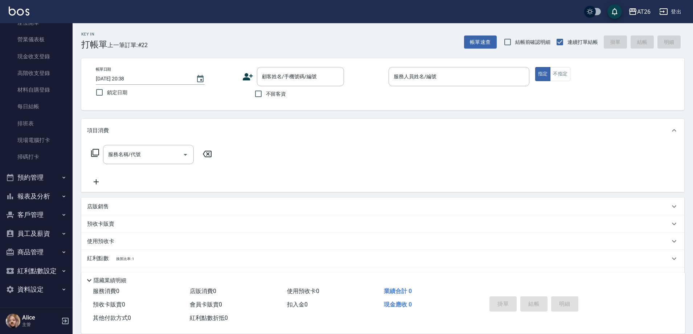
click at [42, 196] on button "報表及分析" at bounding box center [36, 196] width 67 height 19
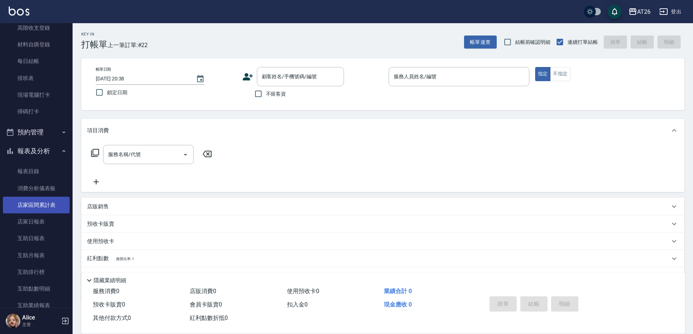
scroll to position [157, 0]
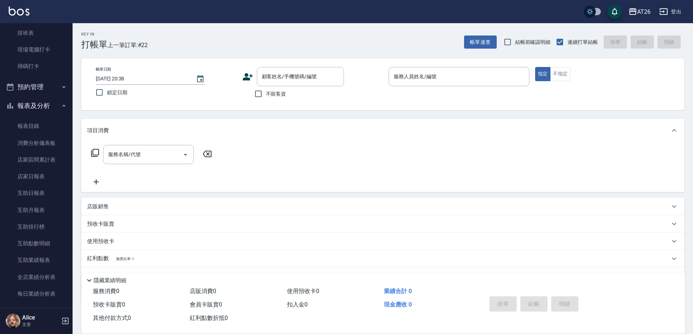
click at [298, 88] on div "不留客資" at bounding box center [293, 93] width 102 height 15
click at [301, 80] on input "顧客姓名/手機號碼/編號" at bounding box center [295, 76] width 70 height 13
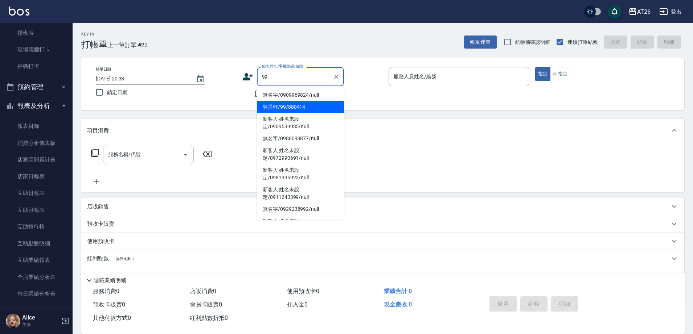
type input "無名字/0909969824/null"
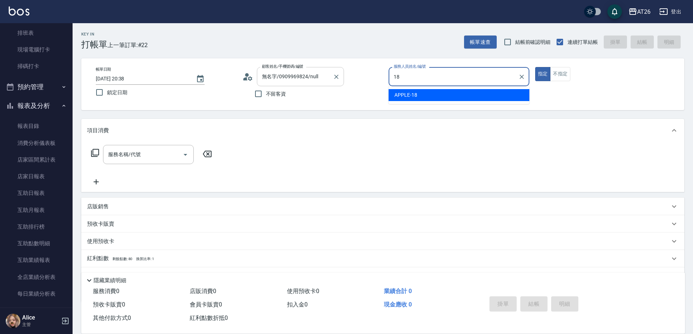
type input "APPLE-18"
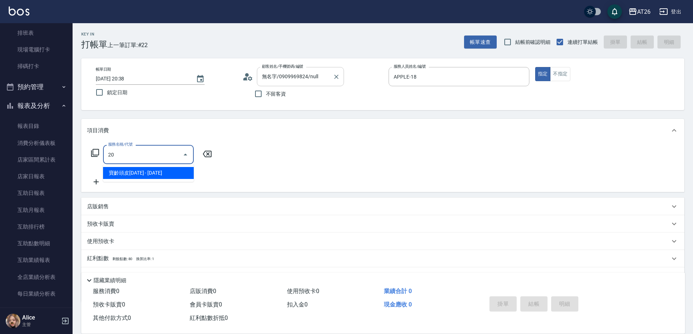
type input "201"
type input "20"
type input "洗髮(201)"
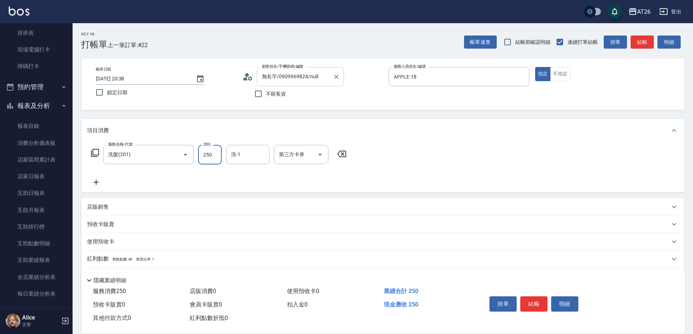
type input "6"
type input "0"
type input "600"
type input "60"
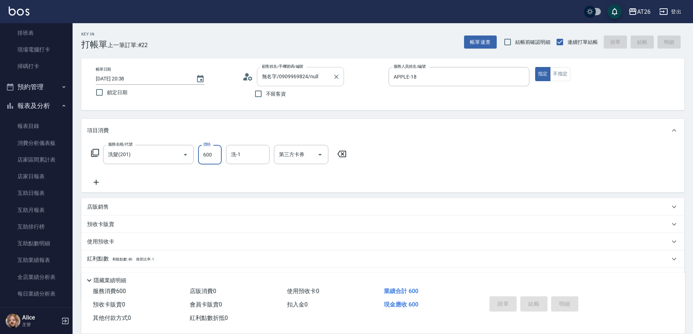
type input "2025/09/12 20:49"
type input "0"
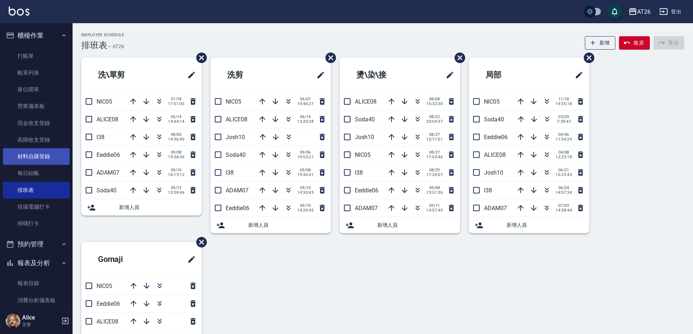
click at [17, 153] on link "材料自購登錄" at bounding box center [36, 156] width 67 height 17
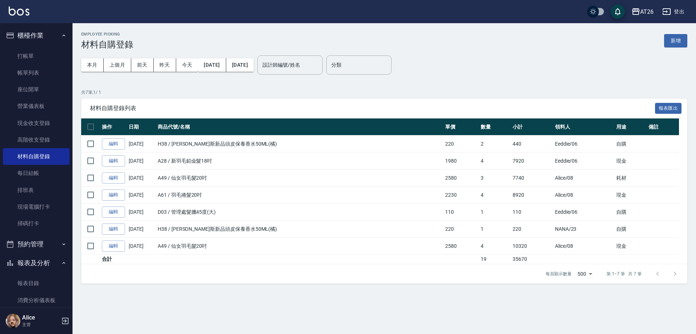
click at [681, 44] on button "新增" at bounding box center [675, 40] width 23 height 13
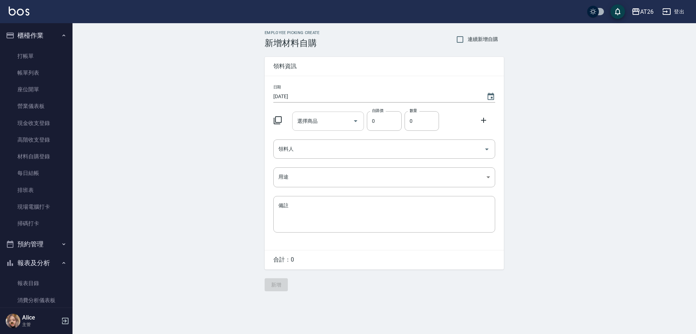
click at [330, 124] on input "選擇商品" at bounding box center [323, 121] width 55 height 13
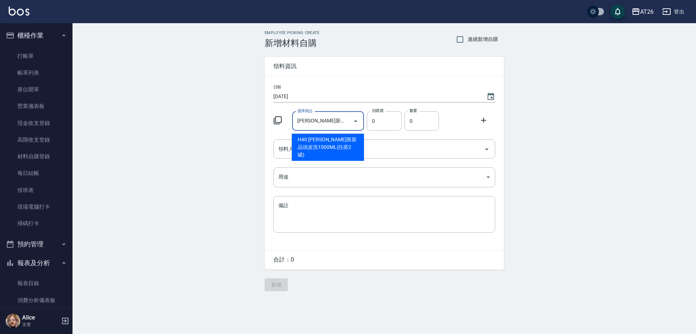
click at [325, 124] on input "喬娜斯新品頭皮洗1000ML(任搭2罐)" at bounding box center [323, 121] width 55 height 13
click at [356, 122] on icon "Close" at bounding box center [355, 121] width 9 height 9
click at [356, 122] on icon "Open" at bounding box center [355, 121] width 9 height 9
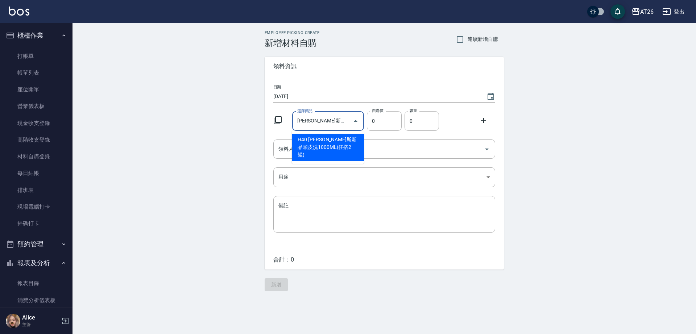
click at [327, 125] on input "喬娜斯新品頭皮洗1000ML(任搭2罐)" at bounding box center [323, 121] width 55 height 13
click at [338, 121] on input "喬娜斯新品頭皮洗1000ML(任搭2罐)" at bounding box center [323, 121] width 55 height 13
drag, startPoint x: 336, startPoint y: 121, endPoint x: 370, endPoint y: 121, distance: 33.7
click at [370, 121] on div "選擇商品 喬娜斯新品頭皮洗1000ML(任搭2罐) 選擇商品 自購價 0 自購價 數量 0 數量" at bounding box center [383, 119] width 225 height 22
click at [302, 144] on li "H39 喬娜斯新品頭皮洗1000ML(單罐)" at bounding box center [328, 144] width 72 height 20
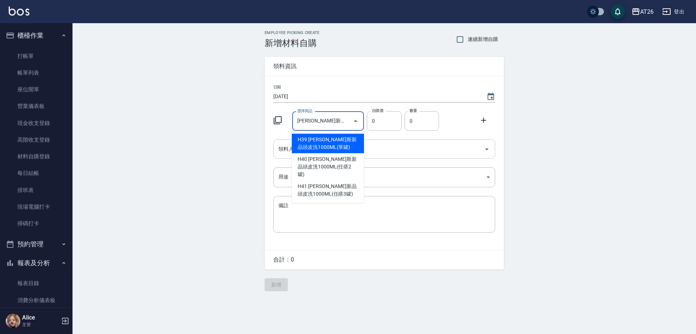
type input "喬娜斯新品頭皮洗1000ML(單罐)"
type input "350"
type input "1"
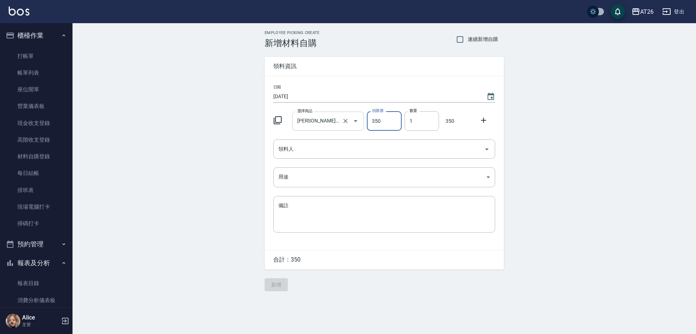
click at [329, 124] on input "喬娜斯新品頭皮洗1000ML(單罐)" at bounding box center [318, 121] width 45 height 13
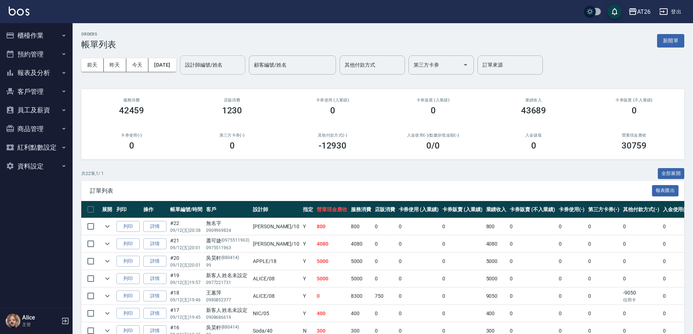
click at [219, 67] on div "設計師編號/姓名 設計師編號/姓名" at bounding box center [212, 64] width 65 height 19
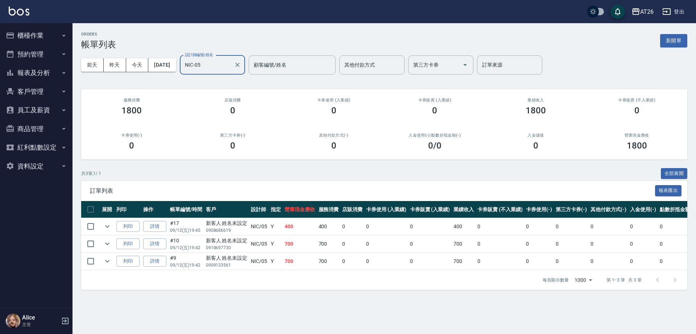
type input "NIC-05"
click at [241, 63] on icon "Clear" at bounding box center [237, 64] width 7 height 7
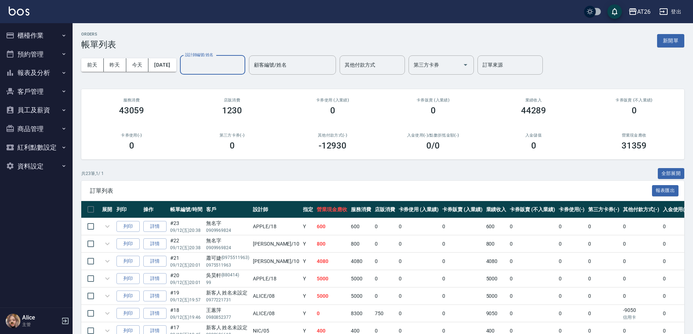
click at [24, 71] on button "報表及分析" at bounding box center [36, 72] width 67 height 19
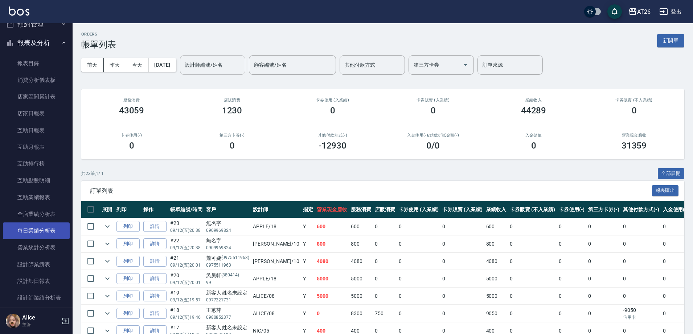
scroll to position [45, 0]
click at [213, 66] on input "設計師編號/姓名" at bounding box center [212, 65] width 59 height 13
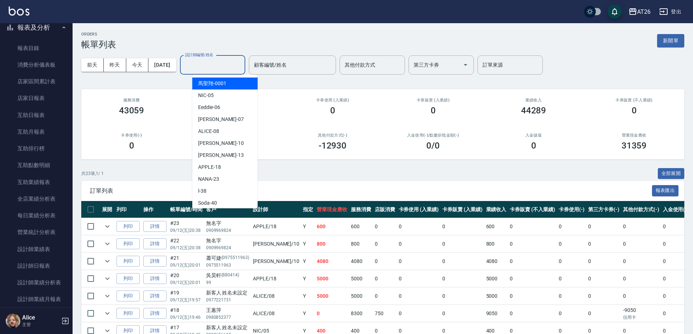
type input "1"
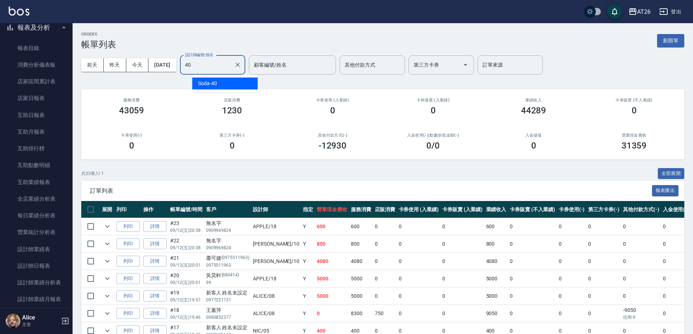
type input "Soda-40"
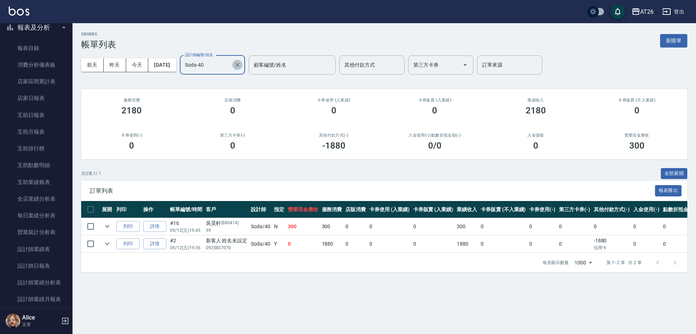
click at [241, 67] on icon "Clear" at bounding box center [237, 64] width 7 height 7
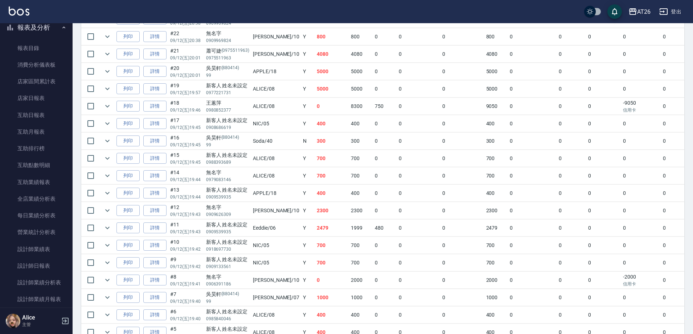
scroll to position [319, 0]
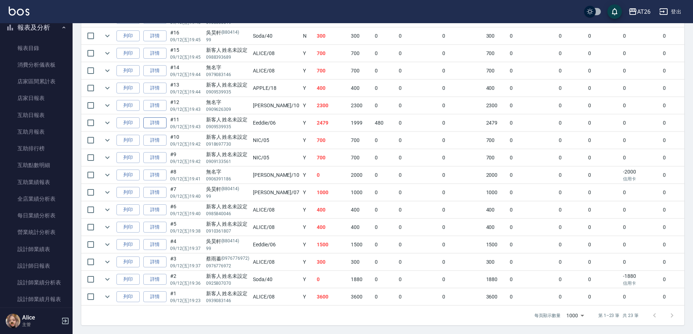
click at [154, 117] on link "詳情" at bounding box center [154, 122] width 23 height 11
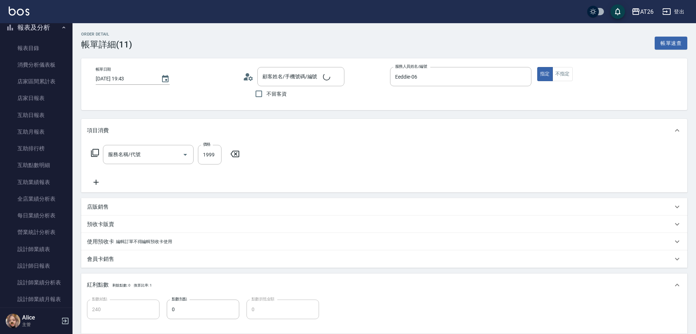
type input "2025/09/12 19:43"
type input "Eeddie-06"
type input "240"
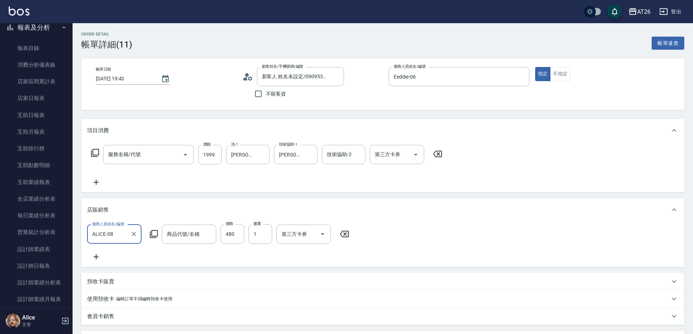
type input "新客人 姓名未設定/0909539935/null"
type input "染髮(501)"
type input "里歐119急救菁露300ML"
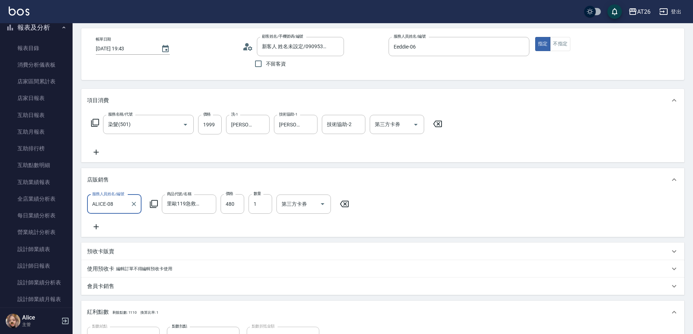
scroll to position [45, 0]
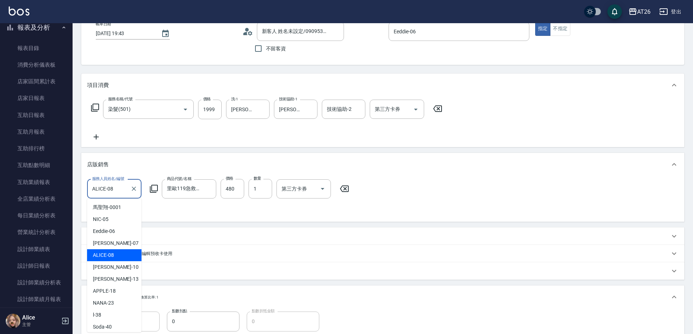
click at [120, 186] on input "ALICE-08" at bounding box center [108, 189] width 37 height 13
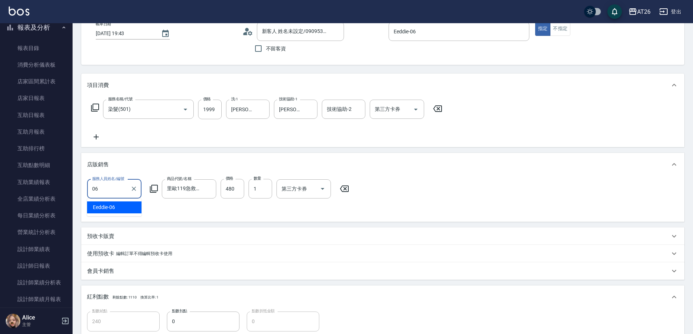
type input "Eeddie-06"
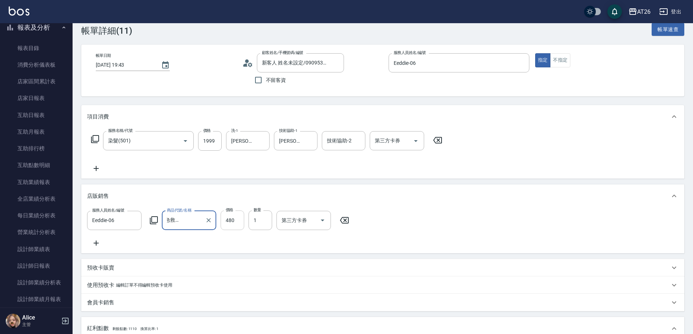
scroll to position [0, 0]
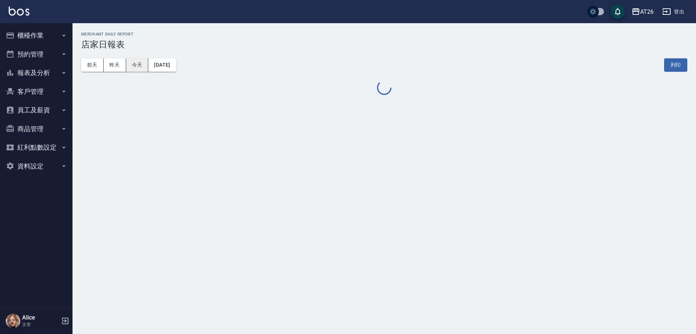
click at [132, 65] on button "今天" at bounding box center [137, 64] width 22 height 13
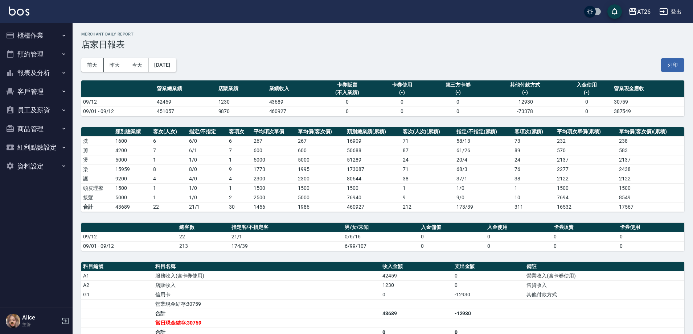
scroll to position [117, 0]
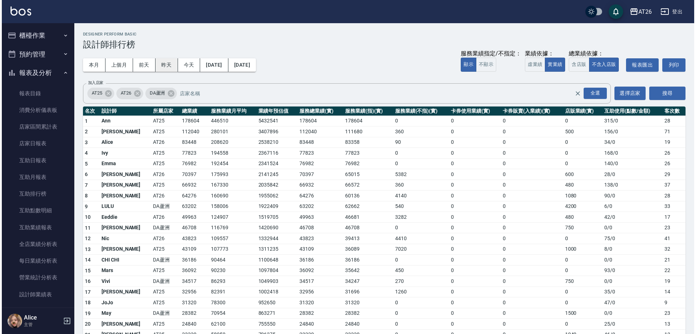
scroll to position [136, 0]
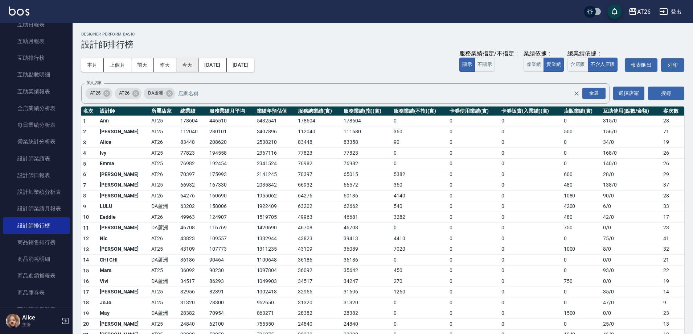
click at [186, 66] on button "今天" at bounding box center [187, 64] width 22 height 13
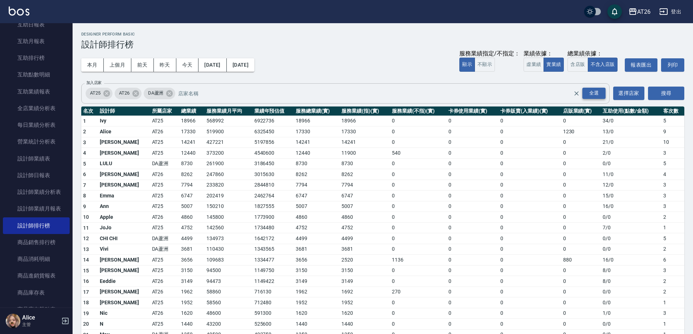
click at [595, 96] on div "全選" at bounding box center [593, 93] width 23 height 11
click at [170, 94] on icon at bounding box center [169, 93] width 7 height 7
click at [103, 94] on icon at bounding box center [107, 94] width 8 height 8
click at [665, 90] on button "搜尋" at bounding box center [666, 93] width 36 height 13
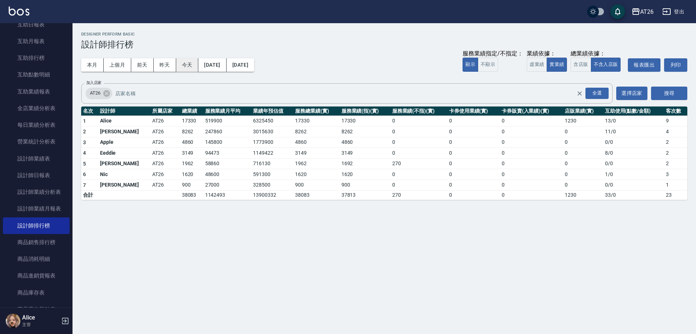
click at [186, 67] on button "今天" at bounding box center [187, 64] width 22 height 13
click at [667, 95] on button "搜尋" at bounding box center [669, 93] width 36 height 13
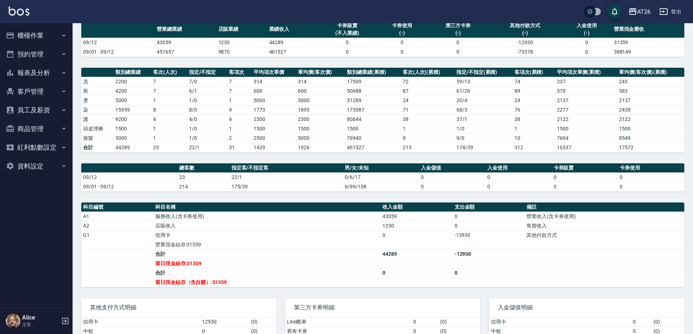
scroll to position [117, 0]
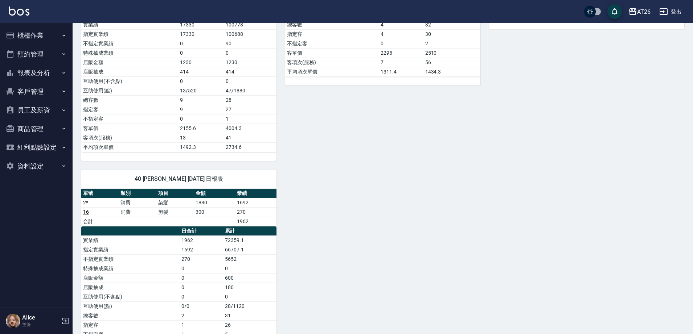
scroll to position [525, 0]
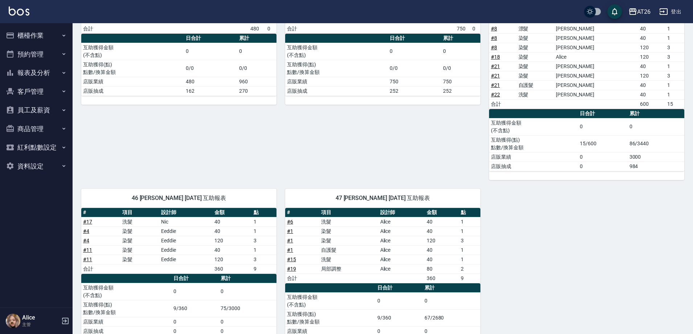
scroll to position [136, 0]
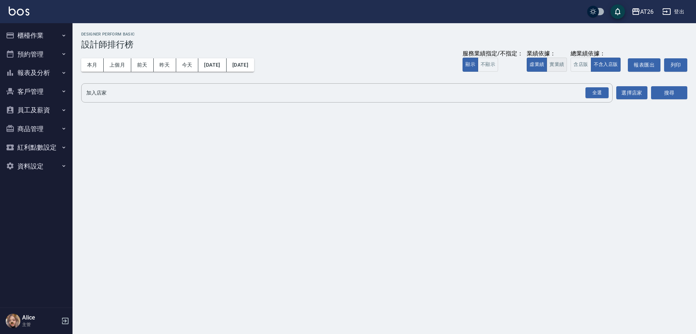
click at [555, 69] on button "實業績" at bounding box center [557, 65] width 20 height 14
click at [606, 99] on div "全選" at bounding box center [596, 92] width 25 height 19
click at [603, 95] on div "全選" at bounding box center [597, 92] width 23 height 11
click at [171, 94] on icon at bounding box center [169, 94] width 8 height 8
click at [110, 91] on icon at bounding box center [107, 94] width 8 height 8
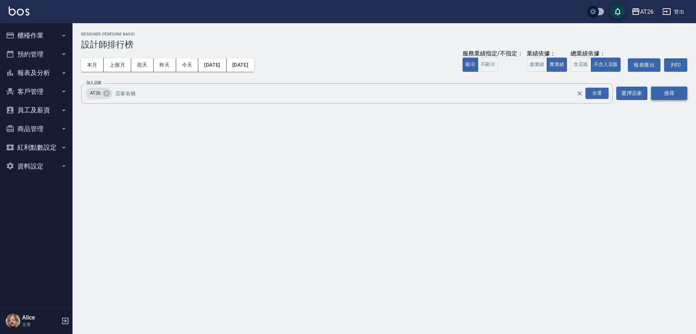
click at [659, 94] on button "搜尋" at bounding box center [669, 93] width 36 height 13
